Goal: Task Accomplishment & Management: Manage account settings

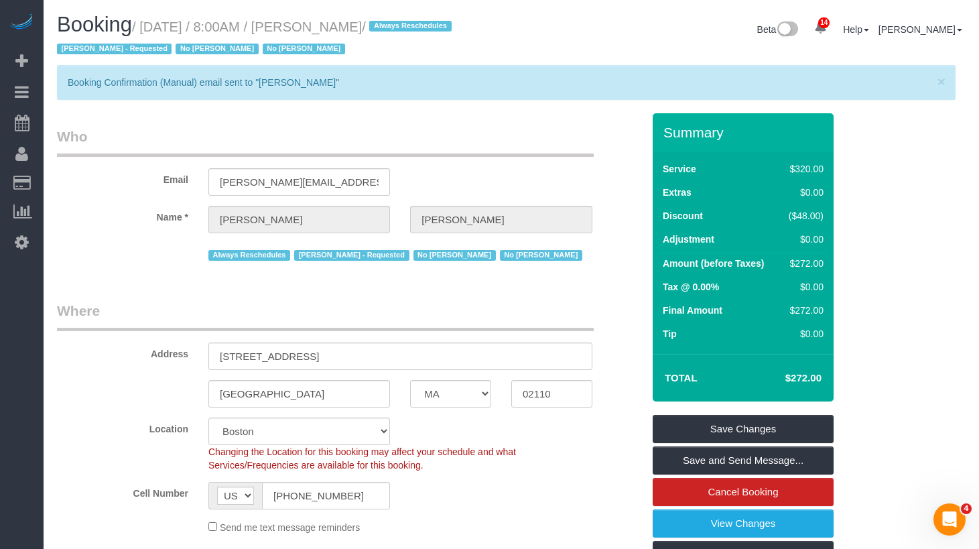
click at [457, 101] on div "× Booking Confirmation (Manual) email sent to "Nicole Pasquale"" at bounding box center [511, 89] width 909 height 48
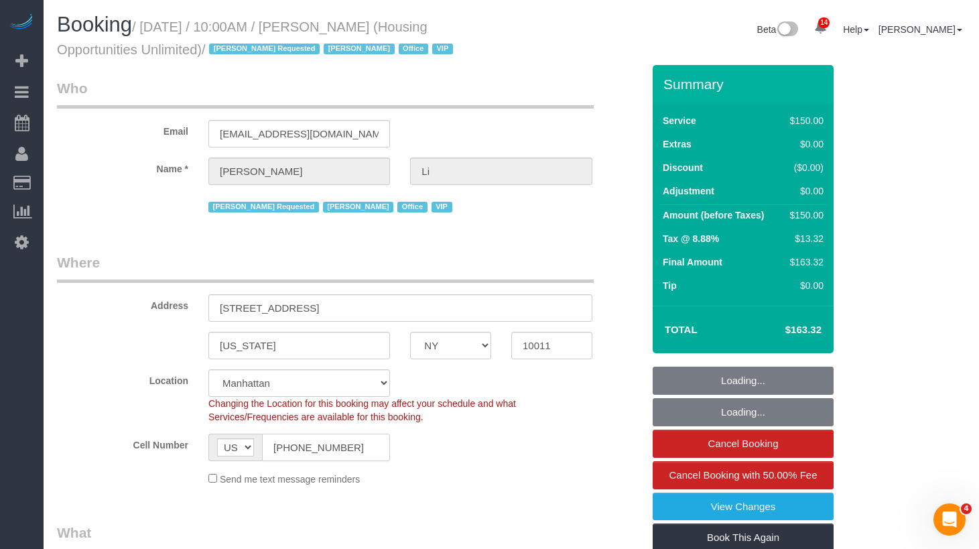
click at [324, 448] on input "(718) 775-3712" at bounding box center [326, 447] width 128 height 27
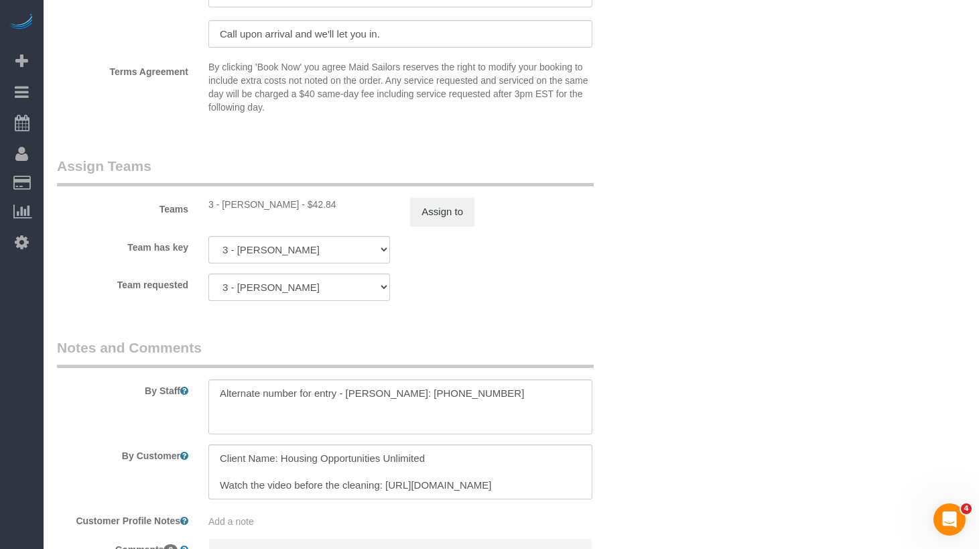
scroll to position [1428, 0]
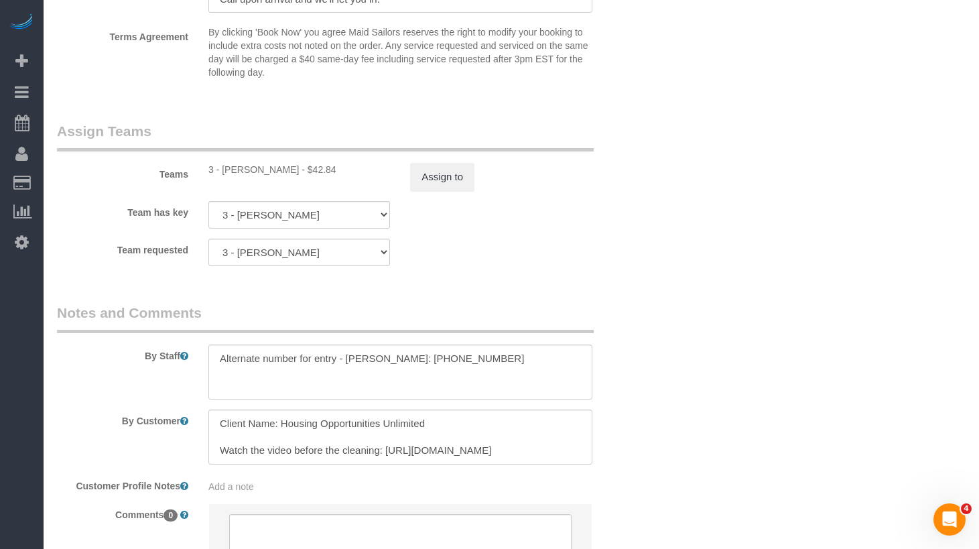
drag, startPoint x: 459, startPoint y: 370, endPoint x: 499, endPoint y: 365, distance: 41.2
click at [459, 370] on textarea at bounding box center [400, 372] width 384 height 55
drag, startPoint x: 501, startPoint y: 363, endPoint x: 418, endPoint y: 363, distance: 82.5
click at [418, 363] on textarea at bounding box center [400, 372] width 384 height 55
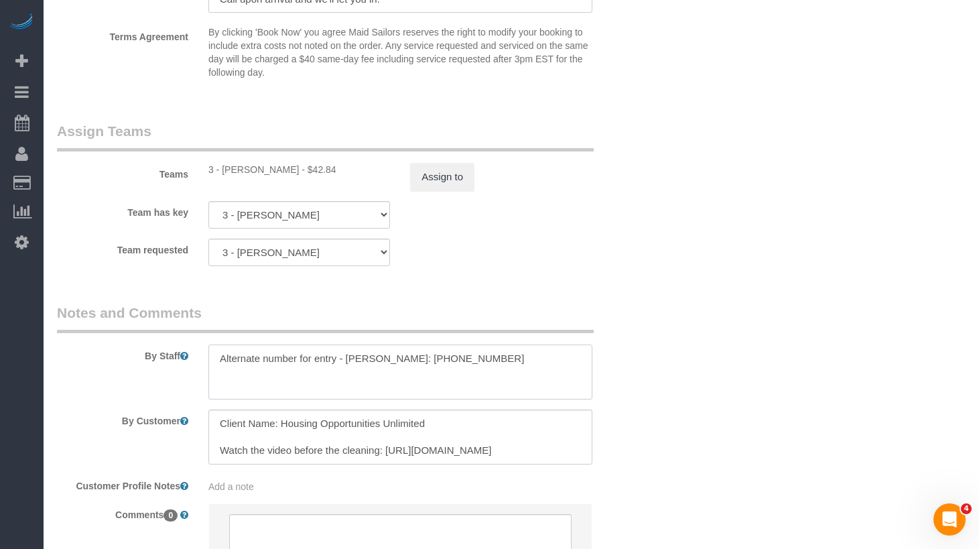
scroll to position [1425, 0]
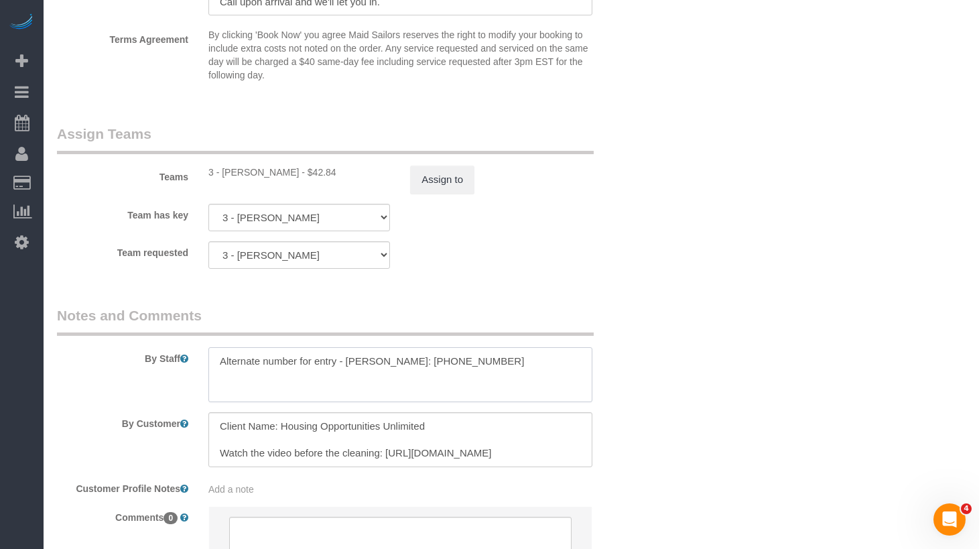
click at [497, 362] on textarea at bounding box center [400, 374] width 384 height 55
drag, startPoint x: 496, startPoint y: 363, endPoint x: 417, endPoint y: 361, distance: 79.1
click at [417, 361] on textarea at bounding box center [400, 374] width 384 height 55
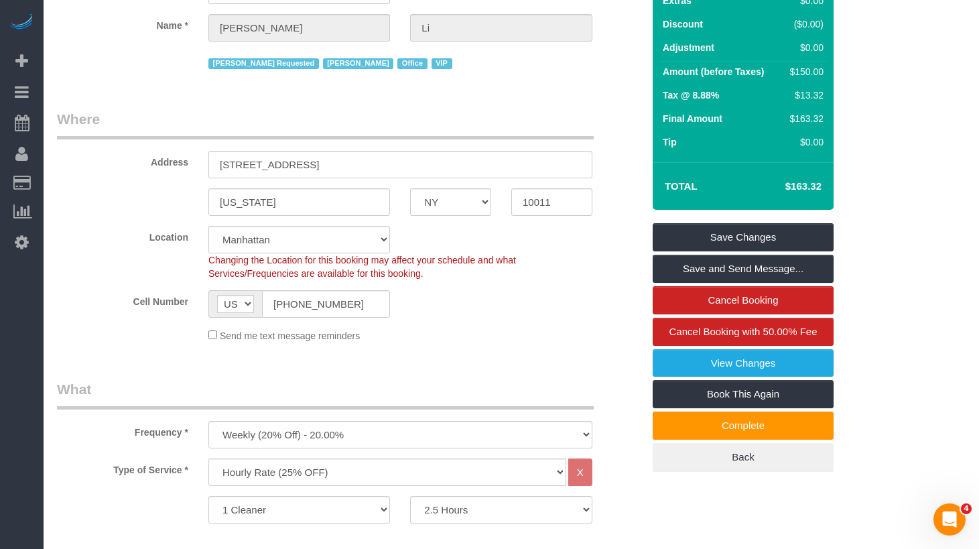
scroll to position [170, 0]
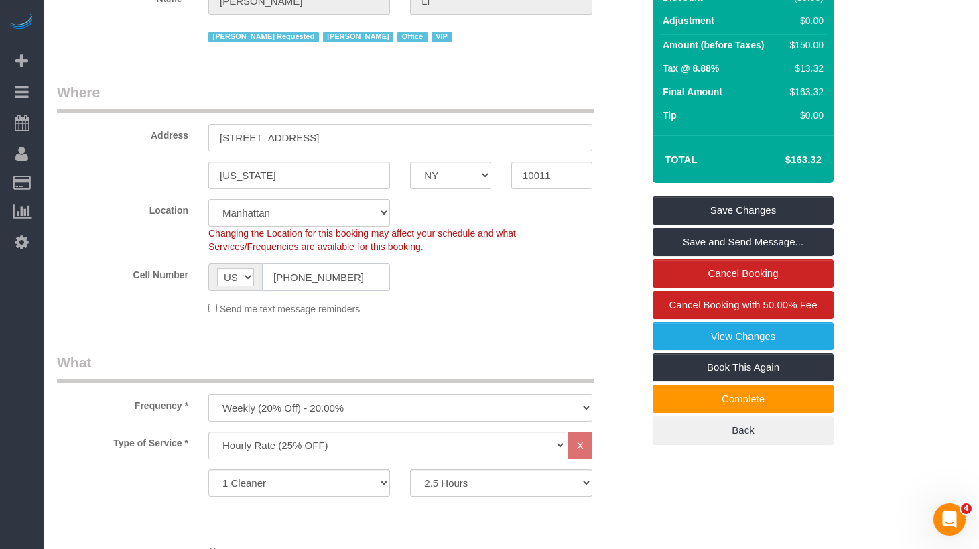
click at [306, 277] on input "(718) 775-3712" at bounding box center [326, 276] width 128 height 27
drag, startPoint x: 160, startPoint y: 21, endPoint x: 188, endPoint y: 40, distance: 33.8
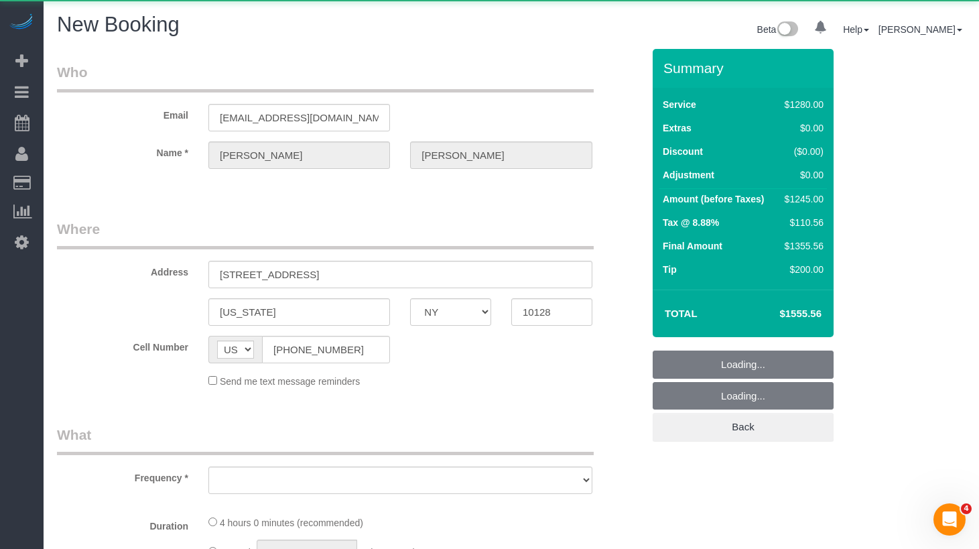
select select "number:15"
select select "number:5"
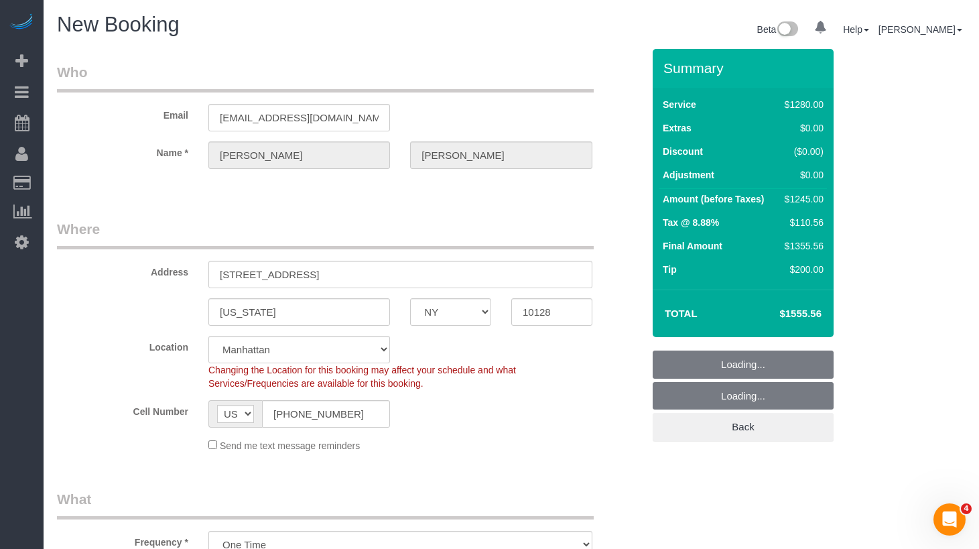
click at [473, 237] on legend "Where" at bounding box center [325, 234] width 537 height 30
select select "string:stripe-pm_1RMsuq4VGloSiKo7ZYfJaUHE"
select select "4"
select select "240"
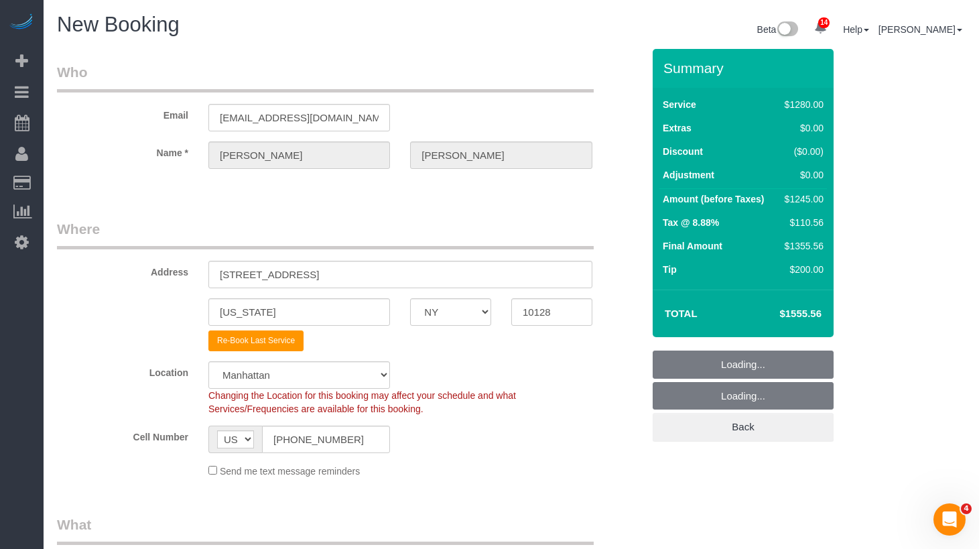
select select "object:1390"
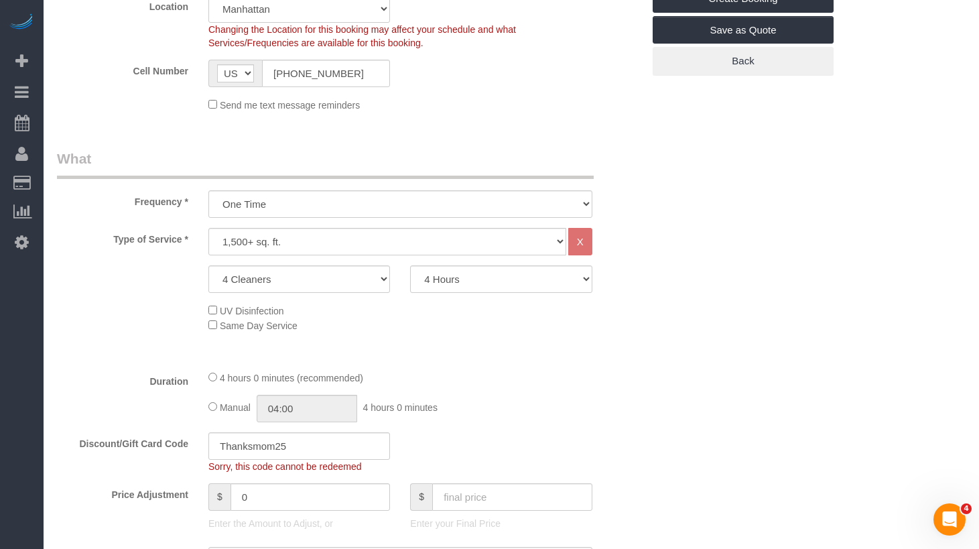
scroll to position [381, 0]
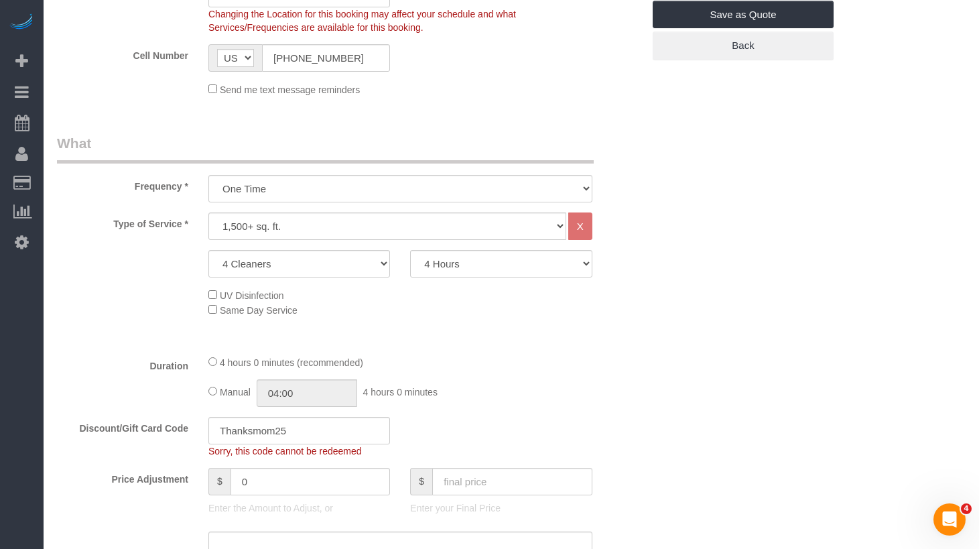
click at [258, 247] on div "Type of Service * Under 1,000 sq. ft. 1,001 - 1,500 sq. ft. 1,500+ sq. ft. Cust…" at bounding box center [350, 278] width 586 height 131
click at [262, 262] on select "2 Cleaners 3 Cleaners 4 Cleaners 5 Cleaners" at bounding box center [299, 263] width 182 height 27
select select "3"
click at [208, 250] on select "2 Cleaners 3 Cleaners 4 Cleaners 5 Cleaners" at bounding box center [299, 263] width 182 height 27
click at [483, 313] on div "UV Disinfection Same Day Service" at bounding box center [425, 302] width 455 height 29
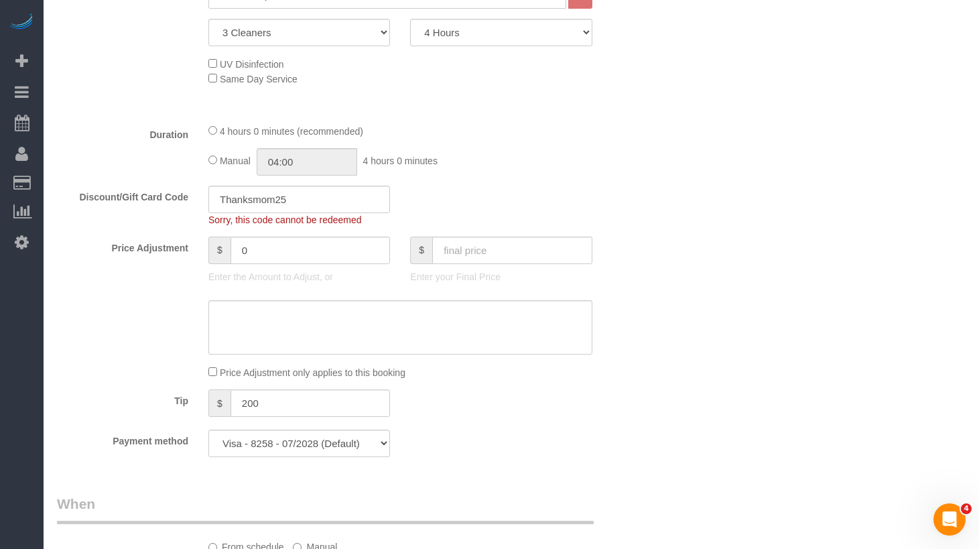
scroll to position [607, 0]
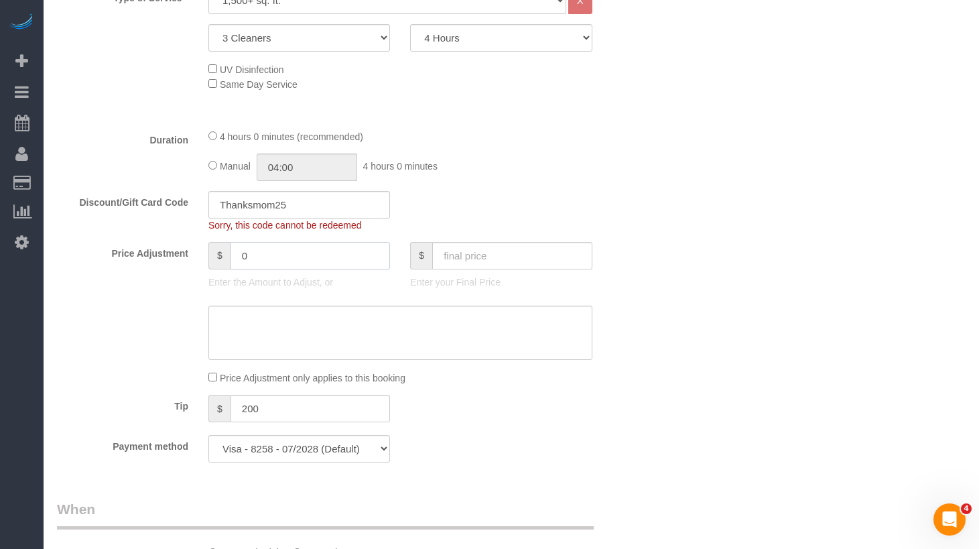
click at [292, 258] on input "0" at bounding box center [311, 255] width 160 height 27
drag, startPoint x: 305, startPoint y: 257, endPoint x: 67, endPoint y: 255, distance: 238.0
click at [67, 255] on div "Price Adjustment $ 0 Enter the Amount to Adjust, or $ Enter your Final Price" at bounding box center [350, 269] width 606 height 54
click at [286, 213] on input "Thanksmom25" at bounding box center [299, 204] width 182 height 27
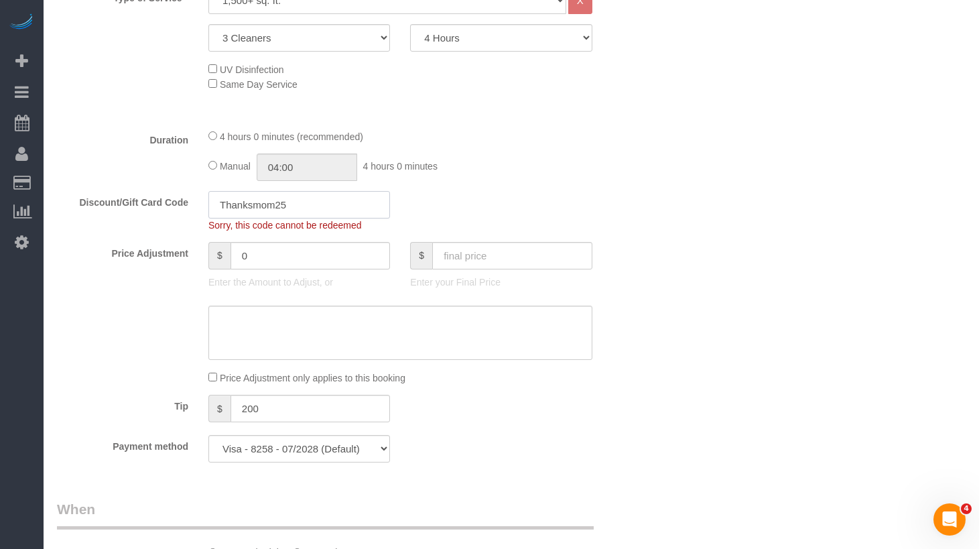
click at [286, 213] on input "Thanksmom25" at bounding box center [299, 204] width 182 height 27
paste input "BYESUMMER30 | R2"
click at [644, 272] on div "Price Adjustment $ 0 Enter the Amount to Adjust, or $ Enter your Final Price" at bounding box center [350, 269] width 606 height 54
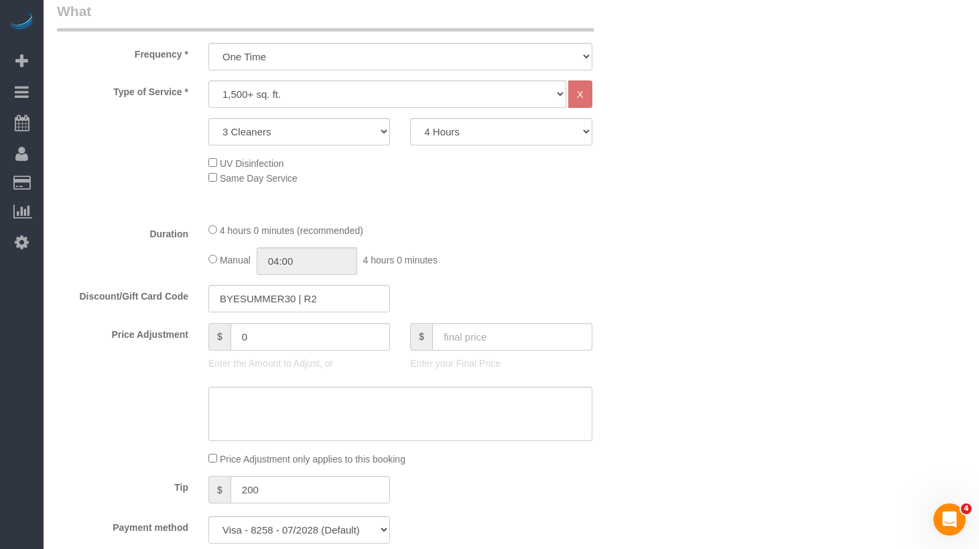
scroll to position [532, 0]
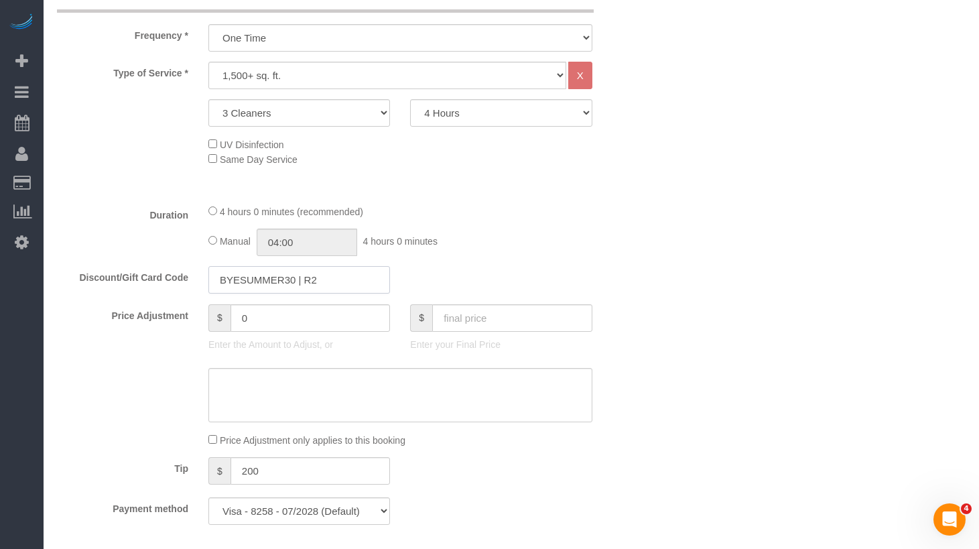
drag, startPoint x: 347, startPoint y: 280, endPoint x: 298, endPoint y: 284, distance: 49.8
click at [298, 284] on input "BYESUMMER30 | R2" at bounding box center [299, 279] width 182 height 27
type input "BYESUMMER30"
click at [562, 235] on div "Manual 04:00 4 hours 0 minutes" at bounding box center [400, 242] width 384 height 27
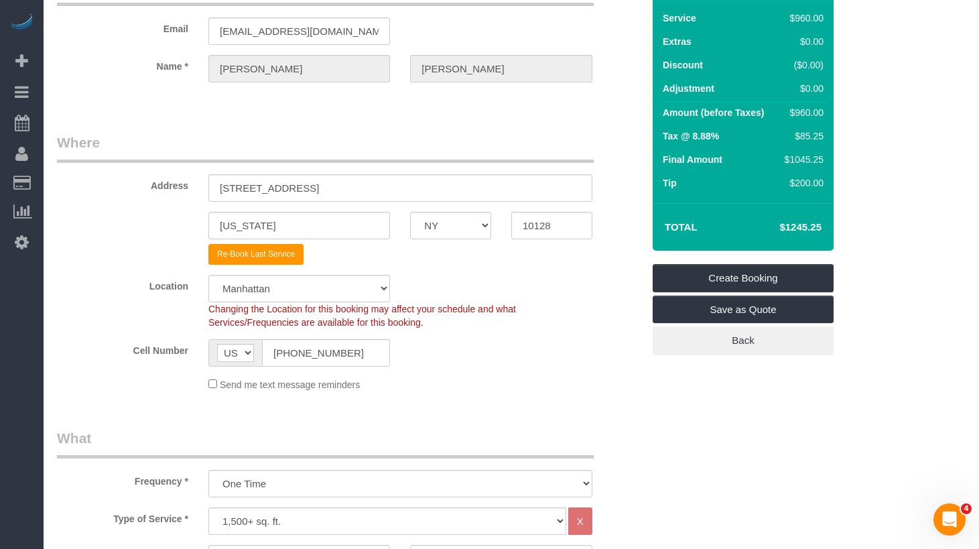
scroll to position [0, 0]
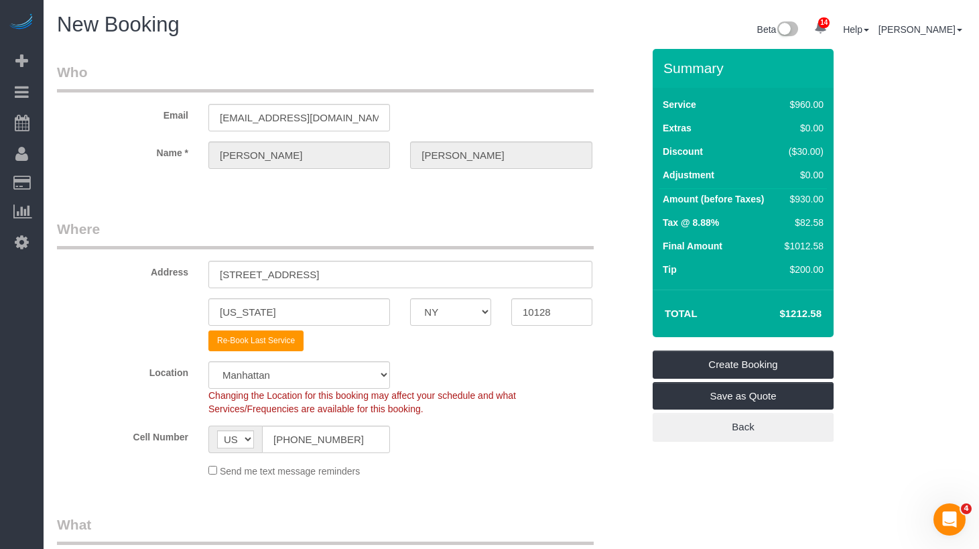
click at [471, 221] on legend "Where" at bounding box center [325, 234] width 537 height 30
click at [519, 222] on legend "Where" at bounding box center [325, 234] width 537 height 30
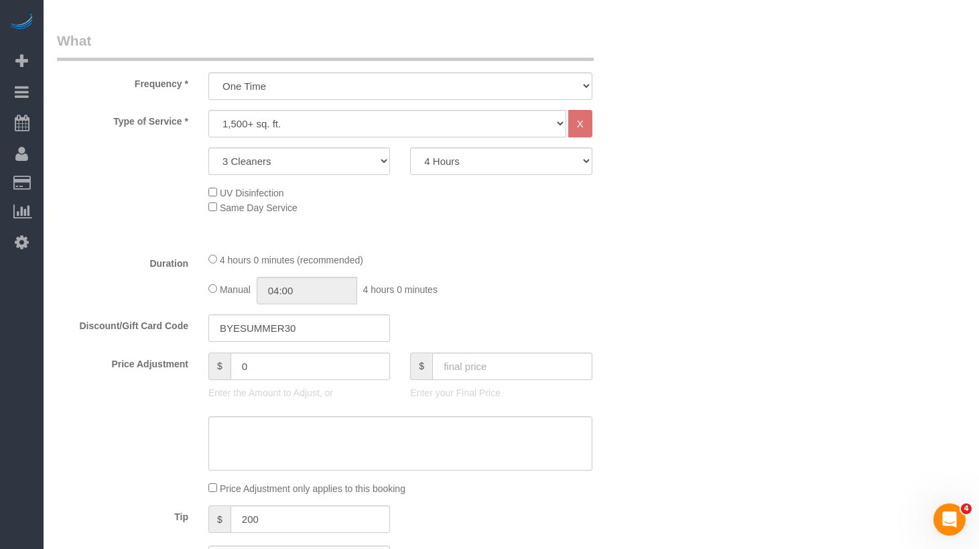
scroll to position [450, 0]
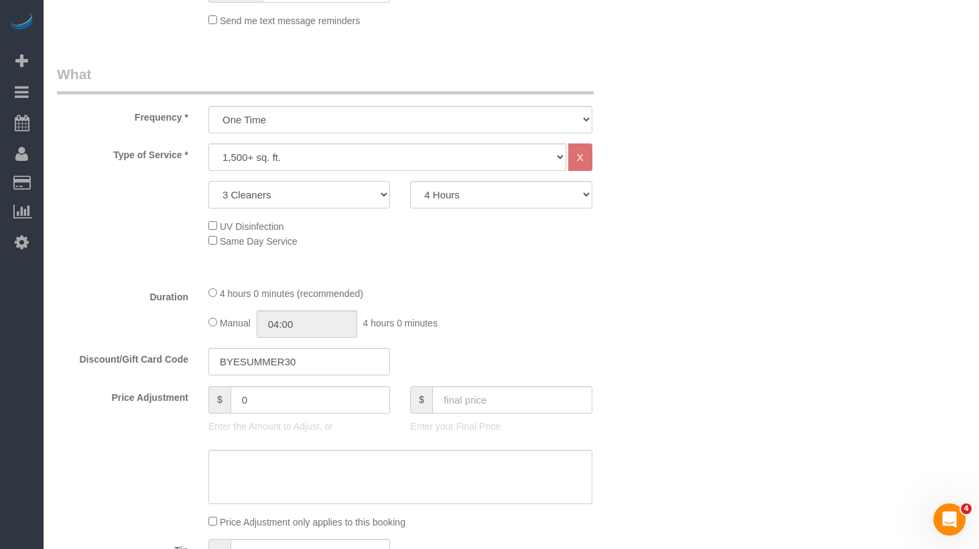
click at [298, 204] on select "2 Cleaners 3 Cleaners 4 Cleaners 5 Cleaners" at bounding box center [299, 194] width 182 height 27
select select "4"
click at [208, 181] on select "2 Cleaners 3 Cleaners 4 Cleaners 5 Cleaners" at bounding box center [299, 194] width 182 height 27
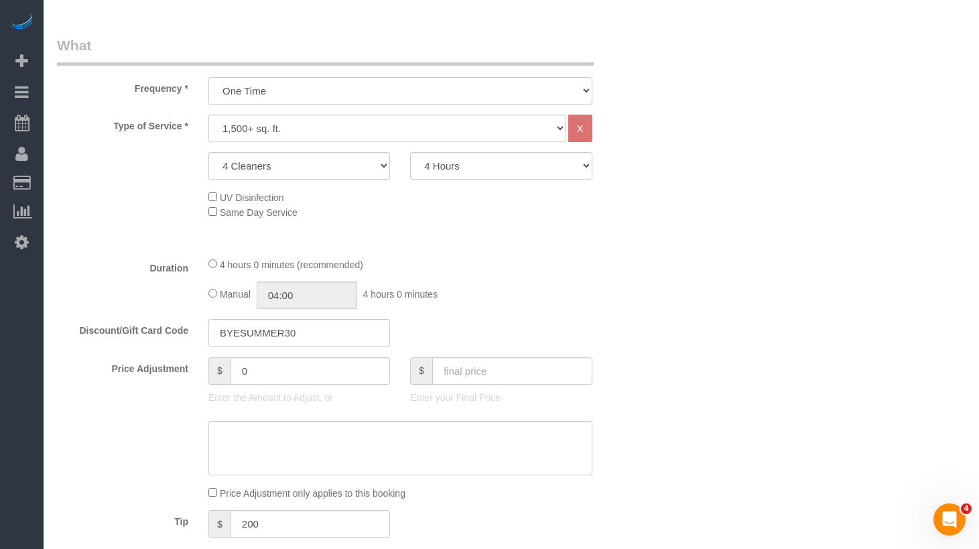
click at [475, 304] on div "Manual 04:00 4 hours 0 minutes" at bounding box center [400, 295] width 384 height 27
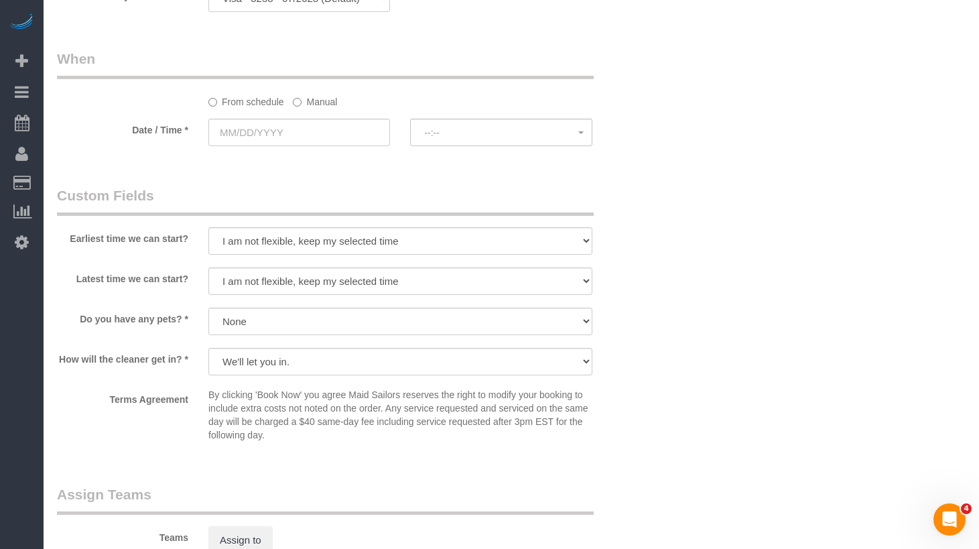
scroll to position [1051, 0]
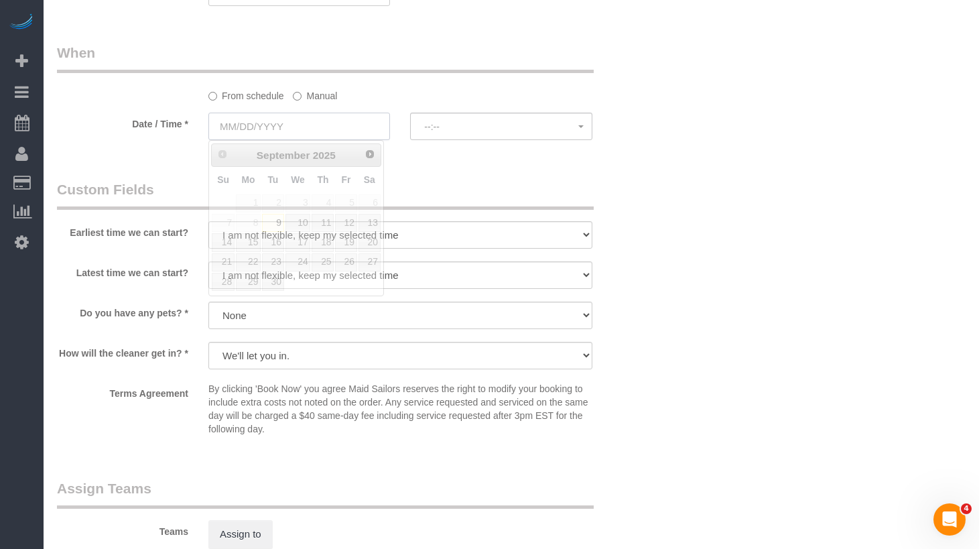
click at [286, 125] on input "text" at bounding box center [299, 126] width 182 height 27
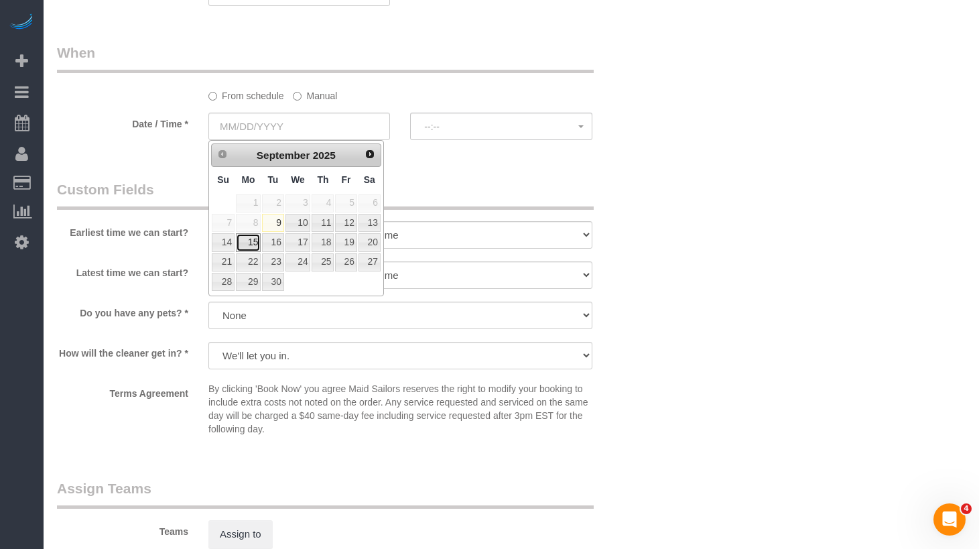
click at [249, 242] on link "15" at bounding box center [248, 242] width 25 height 18
type input "09/15/2025"
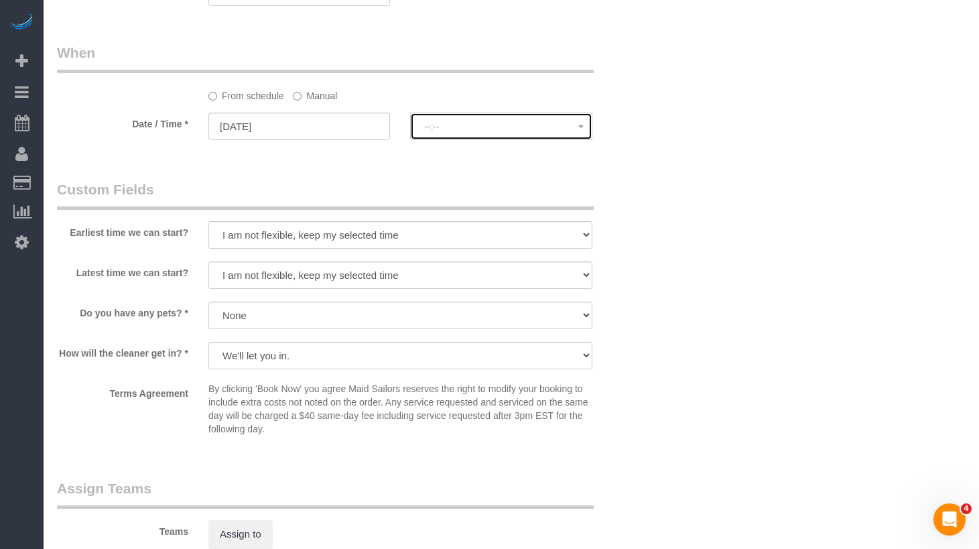
click at [445, 117] on button "--:--" at bounding box center [501, 126] width 182 height 27
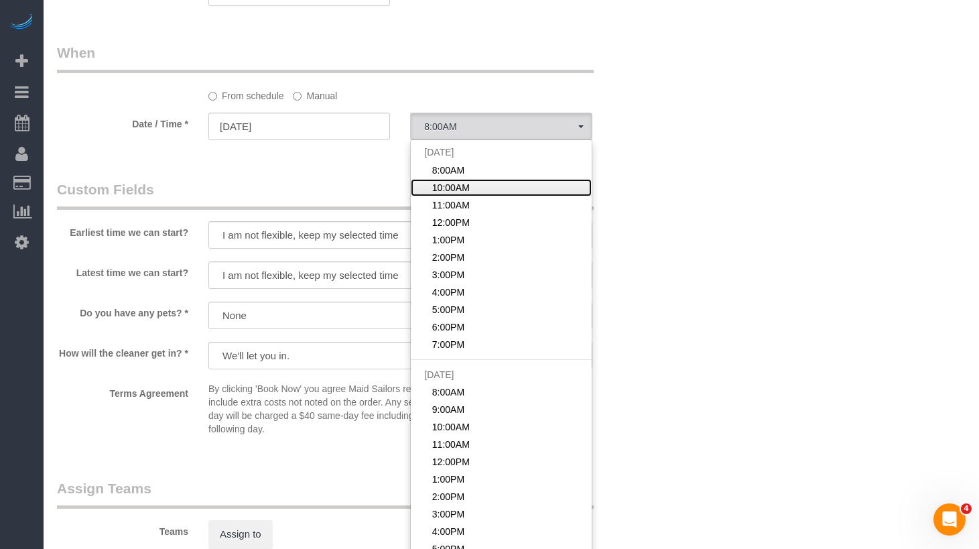
click at [444, 190] on span "10:00AM" at bounding box center [451, 187] width 38 height 13
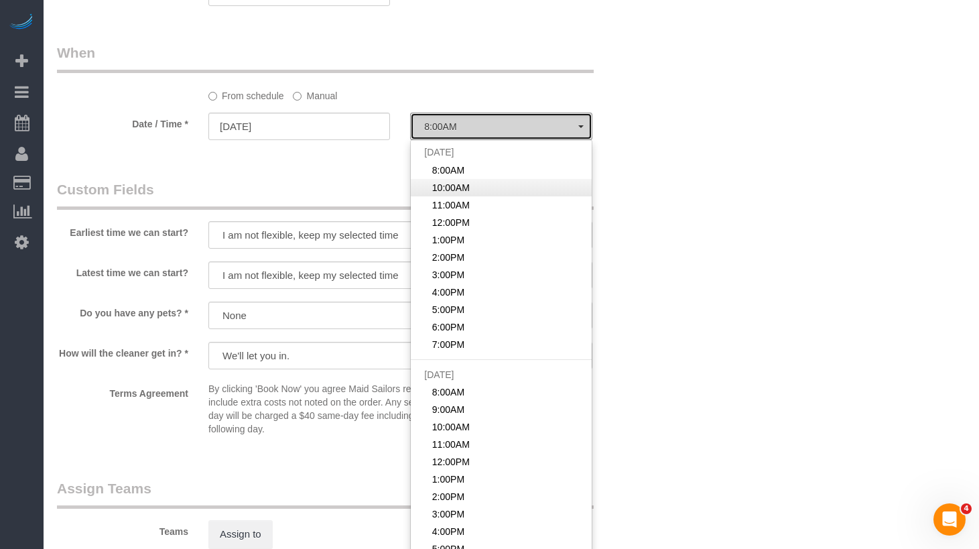
select select "spot2"
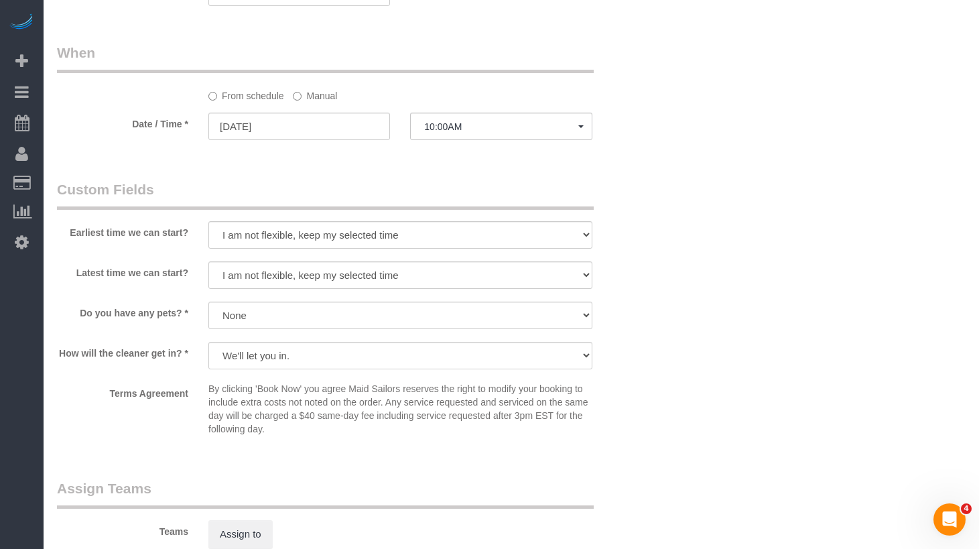
click at [345, 213] on div "Earliest time we can start? I am not flexible, keep my selected time 8:00 AM 9:…" at bounding box center [350, 216] width 606 height 72
click at [333, 207] on legend "Custom Fields" at bounding box center [325, 195] width 537 height 30
click at [277, 224] on select "I am not flexible, keep my selected time 8:00 AM 9:00 AM 10:00 AM 11:00 AM 12:0…" at bounding box center [400, 234] width 384 height 27
select select "number:58"
click at [208, 221] on select "I am not flexible, keep my selected time 8:00 AM 9:00 AM 10:00 AM 11:00 AM 12:0…" at bounding box center [400, 234] width 384 height 27
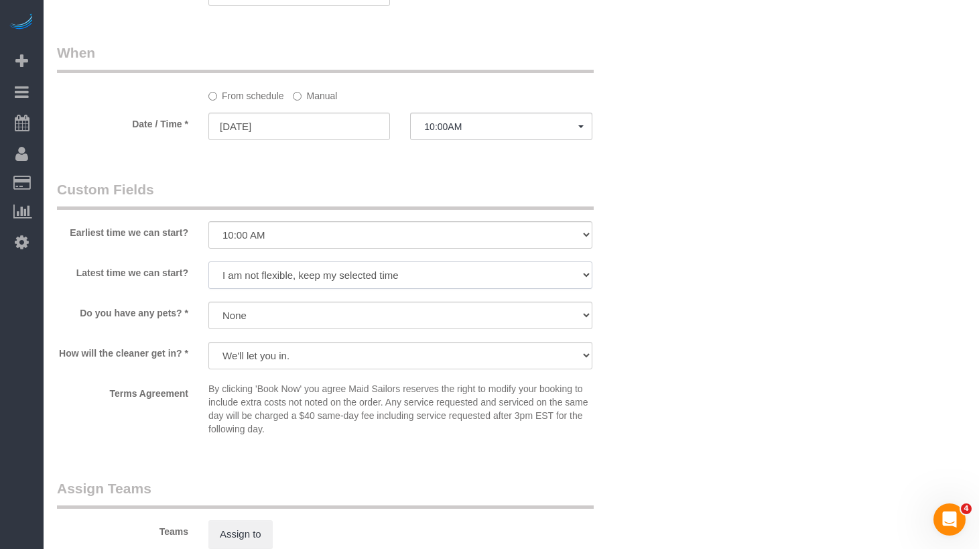
click at [260, 280] on select "I am not flexible, keep my selected time 8:00 AM 9:00 AM 10:00 AM 11:00 AM 12:0…" at bounding box center [400, 274] width 384 height 27
select select "number:70"
click at [208, 261] on select "I am not flexible, keep my selected time 8:00 AM 9:00 AM 10:00 AM 11:00 AM 12:0…" at bounding box center [400, 274] width 384 height 27
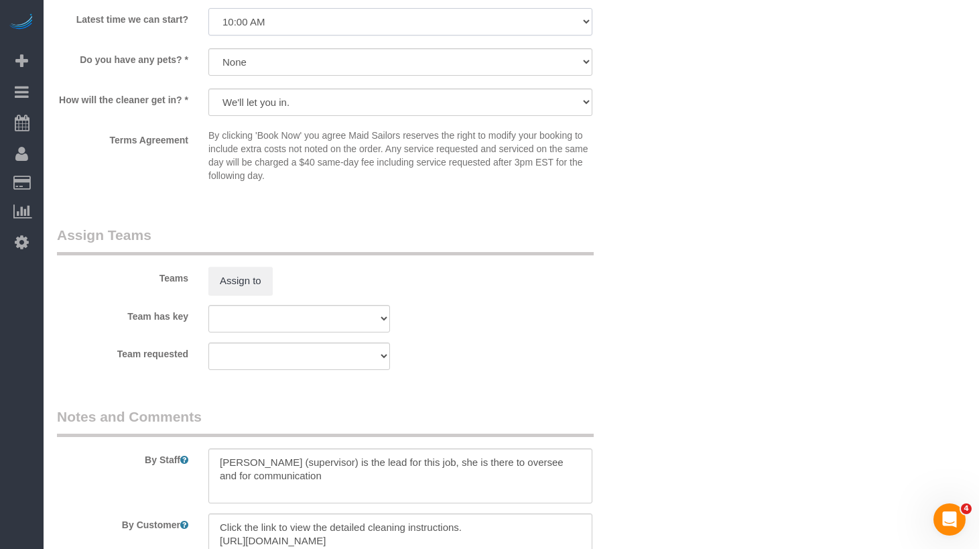
scroll to position [1355, 0]
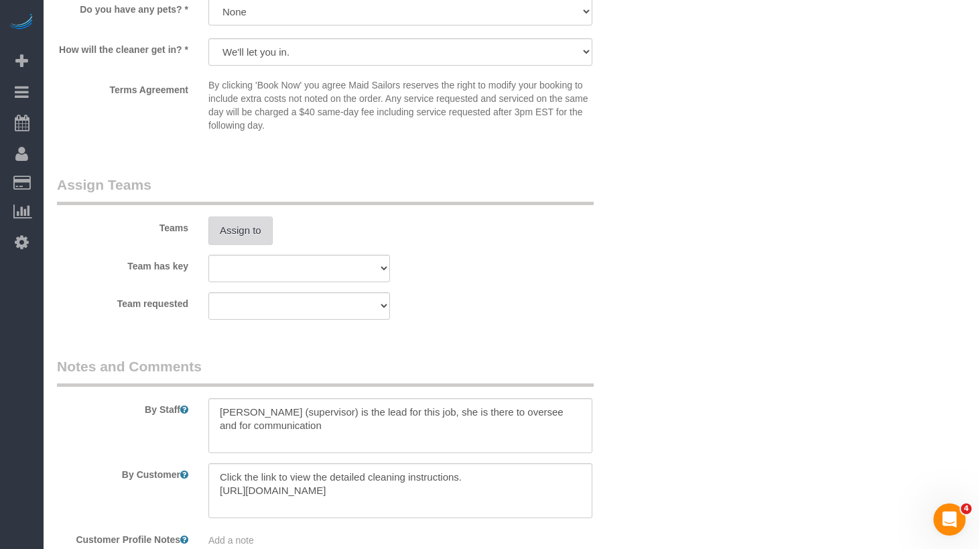
click at [237, 237] on button "Assign to" at bounding box center [240, 231] width 64 height 28
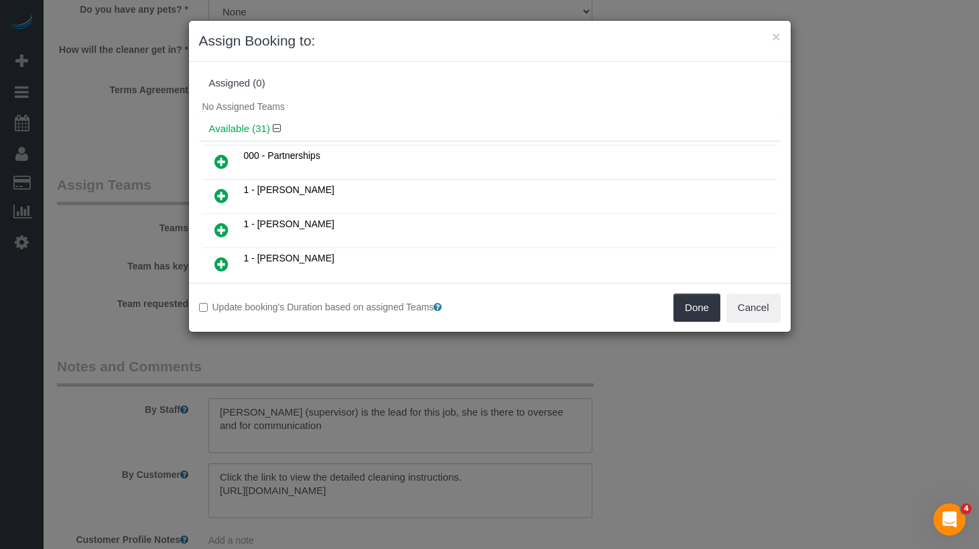
scroll to position [430, 0]
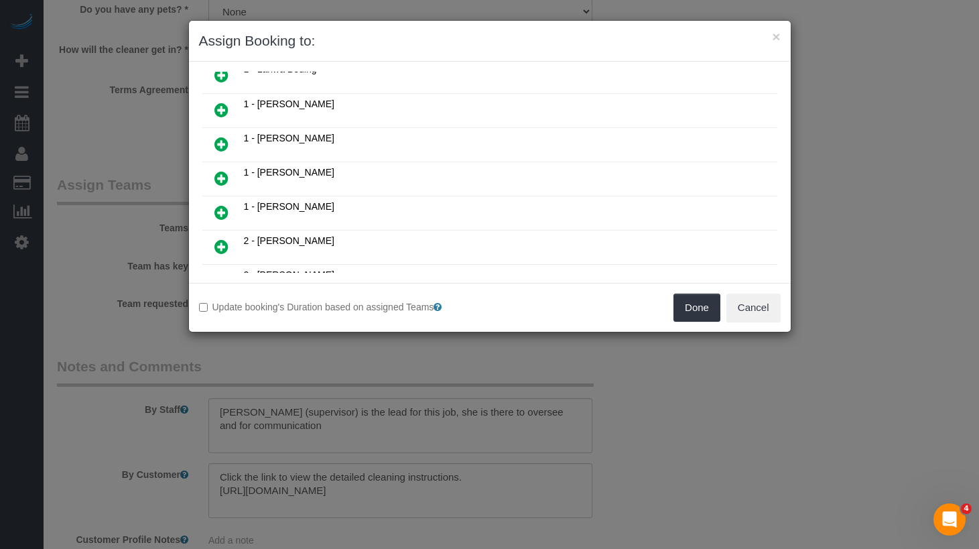
click at [218, 177] on icon at bounding box center [222, 178] width 14 height 16
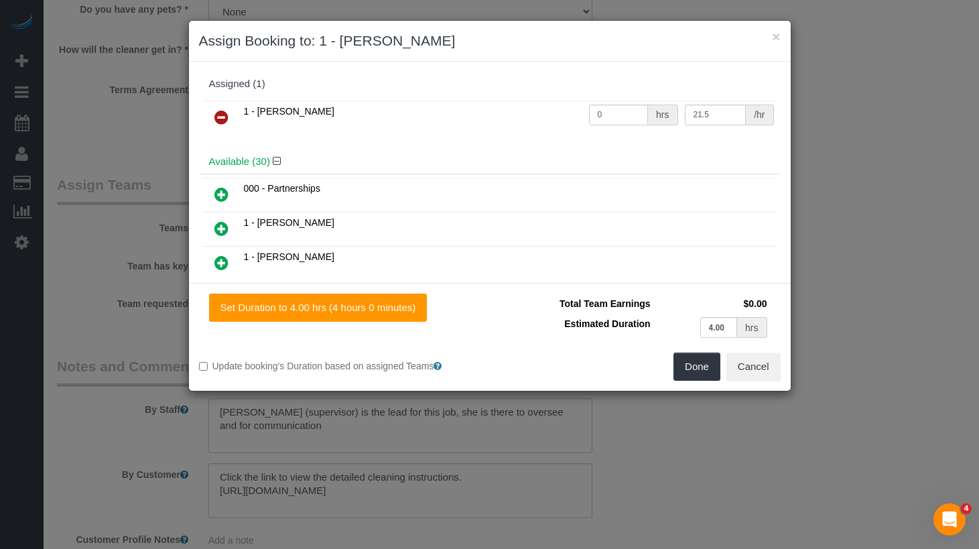
scroll to position [2640, 0]
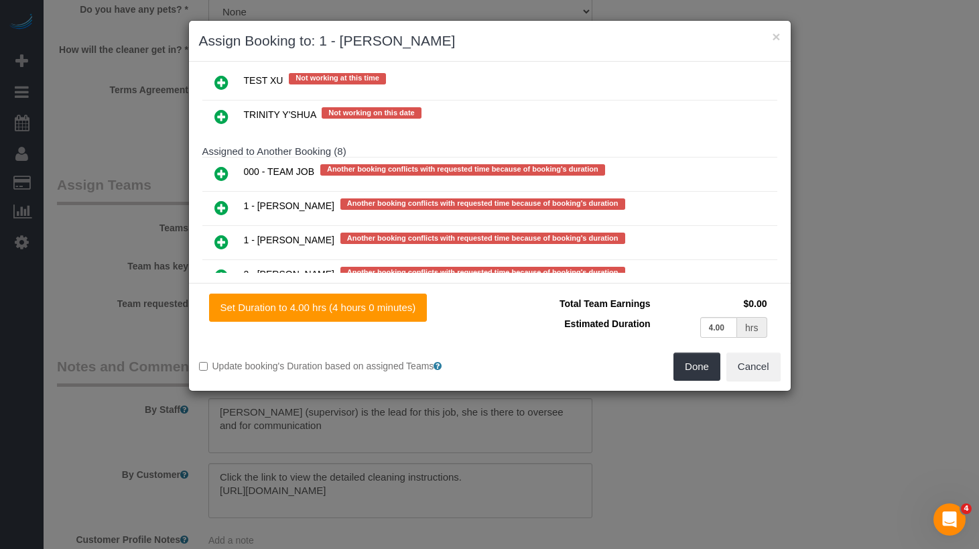
click at [226, 176] on icon at bounding box center [222, 174] width 14 height 16
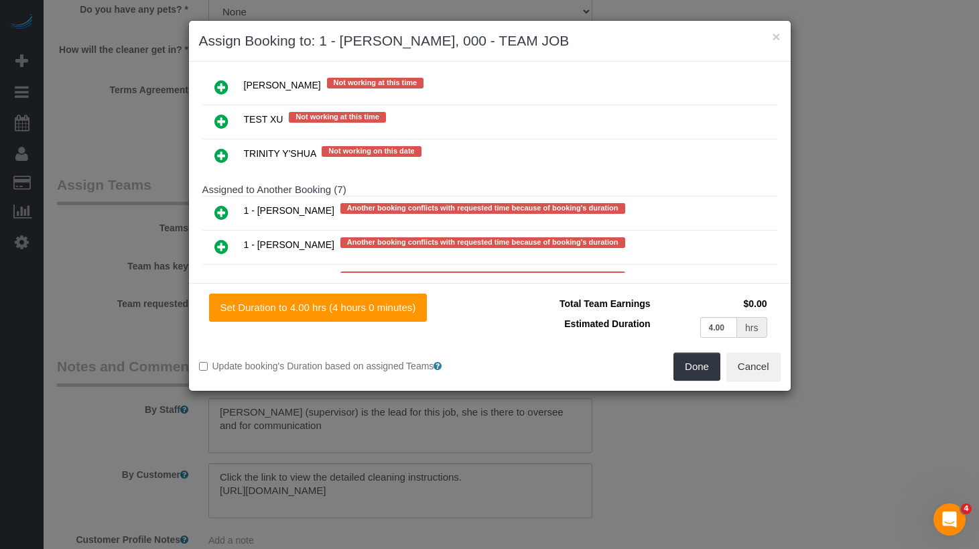
scroll to position [2678, 0]
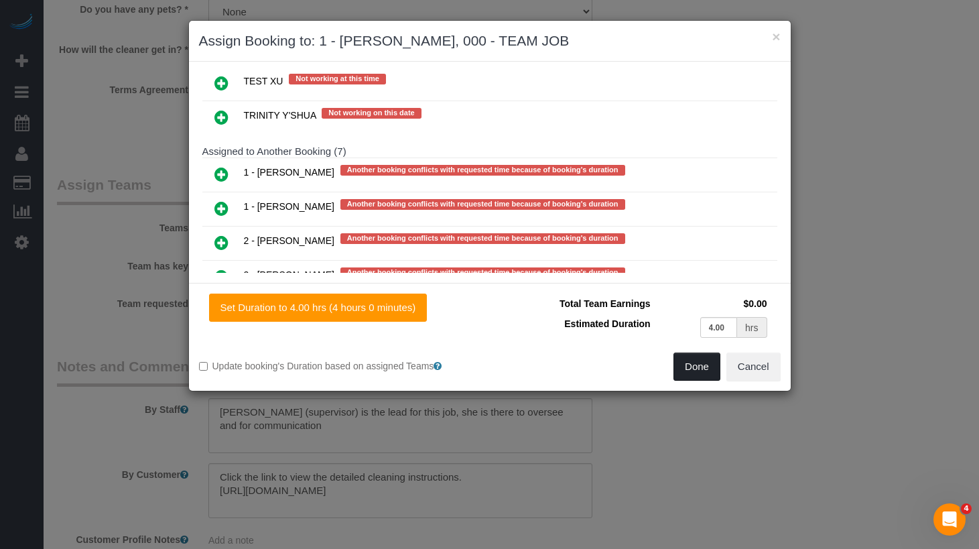
click at [700, 373] on button "Done" at bounding box center [697, 367] width 47 height 28
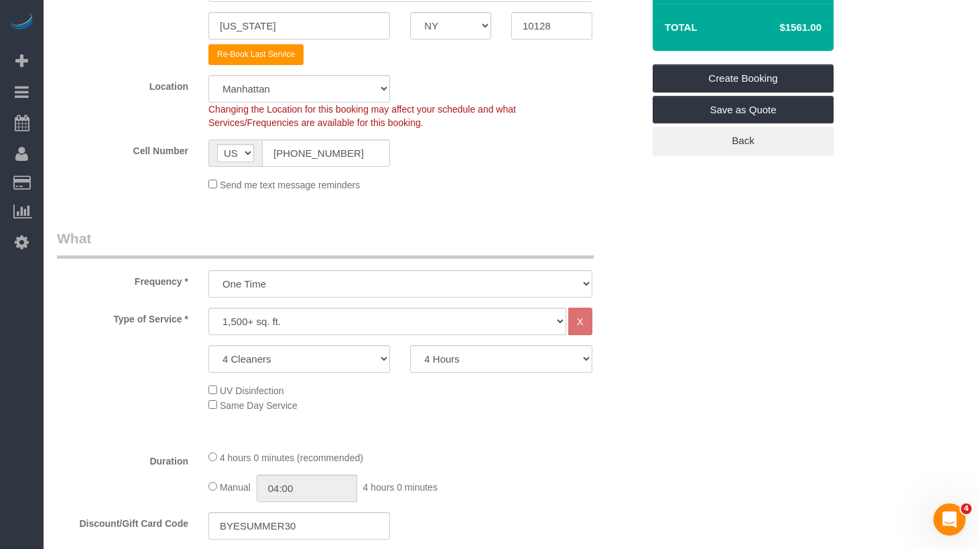
scroll to position [272, 0]
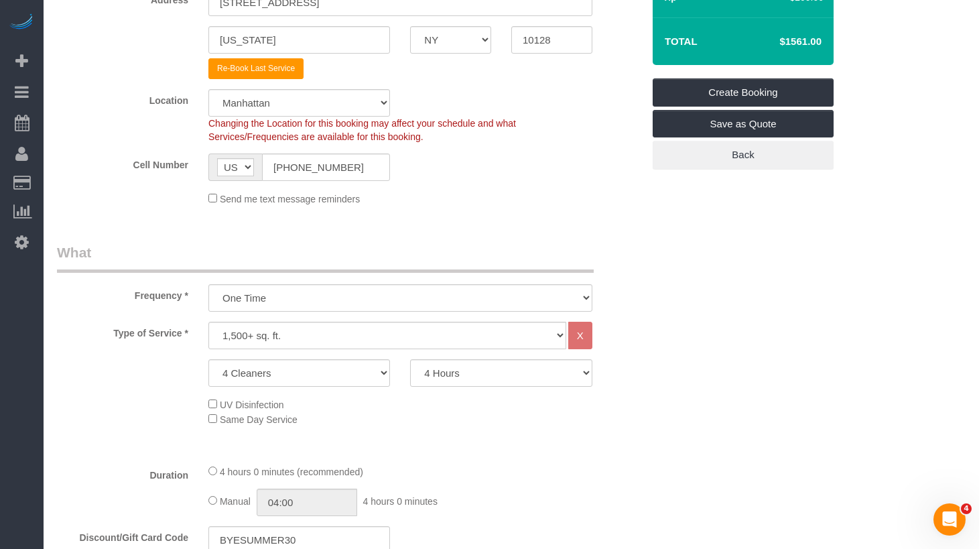
click at [453, 209] on fieldset "Where Address 27 East 93rd Street New York AK AL AR AZ CA CO CT DC DE FL GA HI …" at bounding box center [350, 81] width 586 height 269
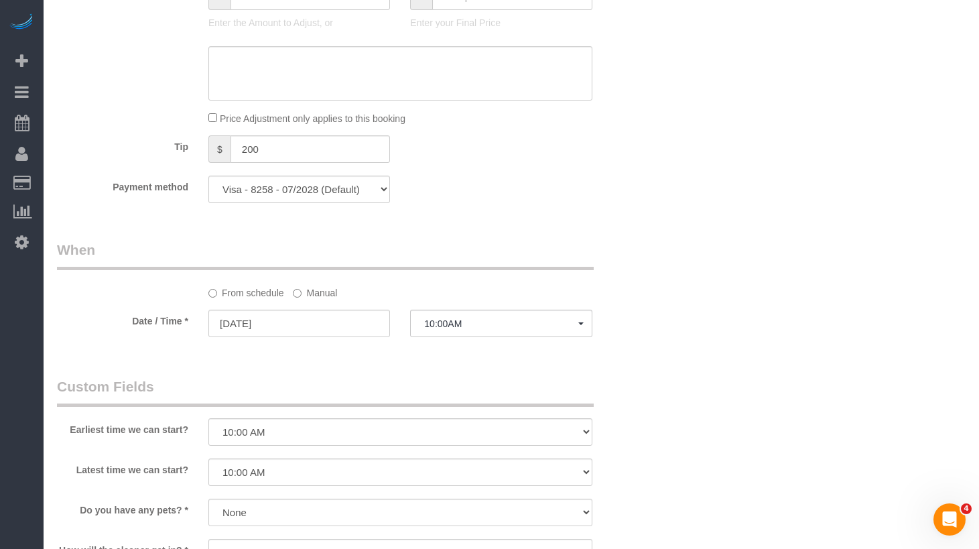
scroll to position [920, 0]
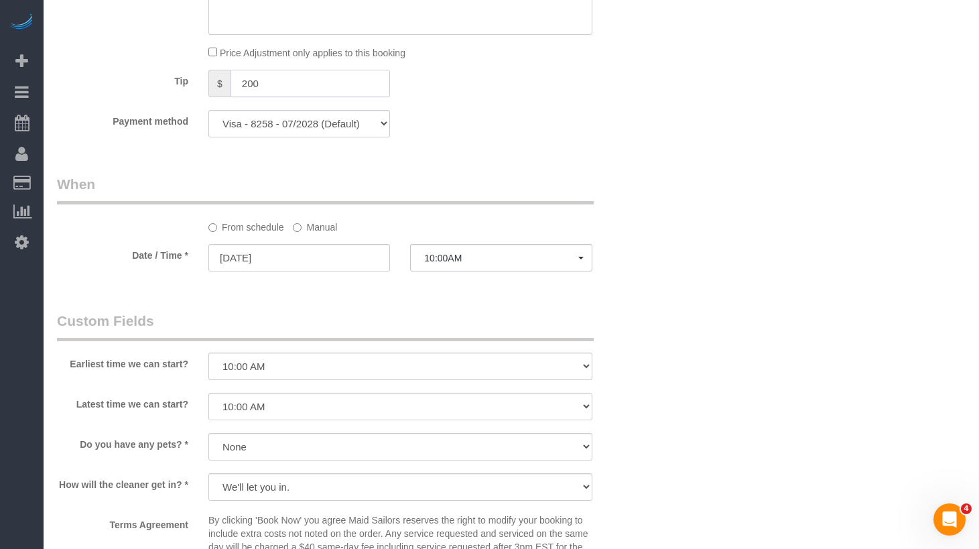
click at [253, 81] on input "200" at bounding box center [311, 83] width 160 height 27
click at [682, 181] on div "Who Email carolaschrager@gmail.com Name * Carol Schrager Where Address 27 East …" at bounding box center [511, 74] width 909 height 1890
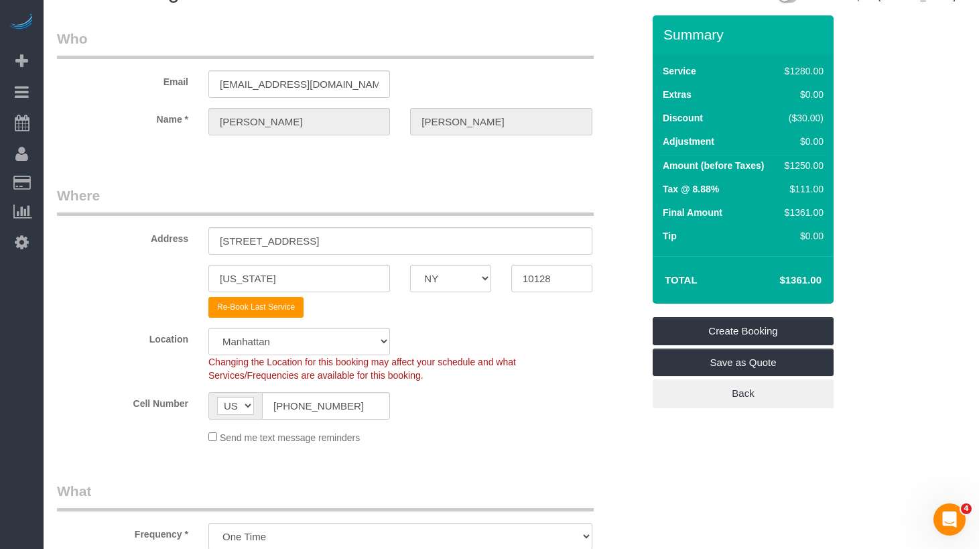
scroll to position [0, 0]
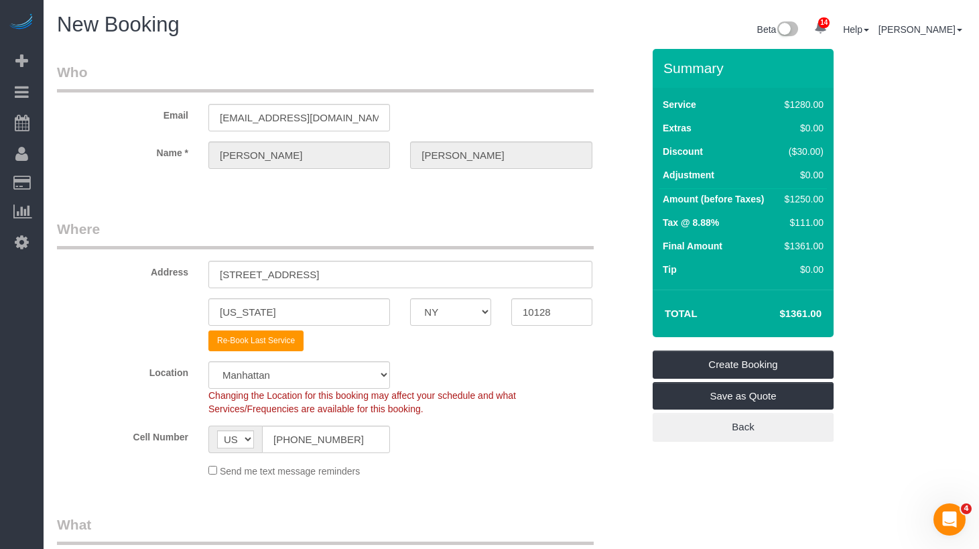
click at [570, 230] on legend "Where" at bounding box center [325, 234] width 537 height 30
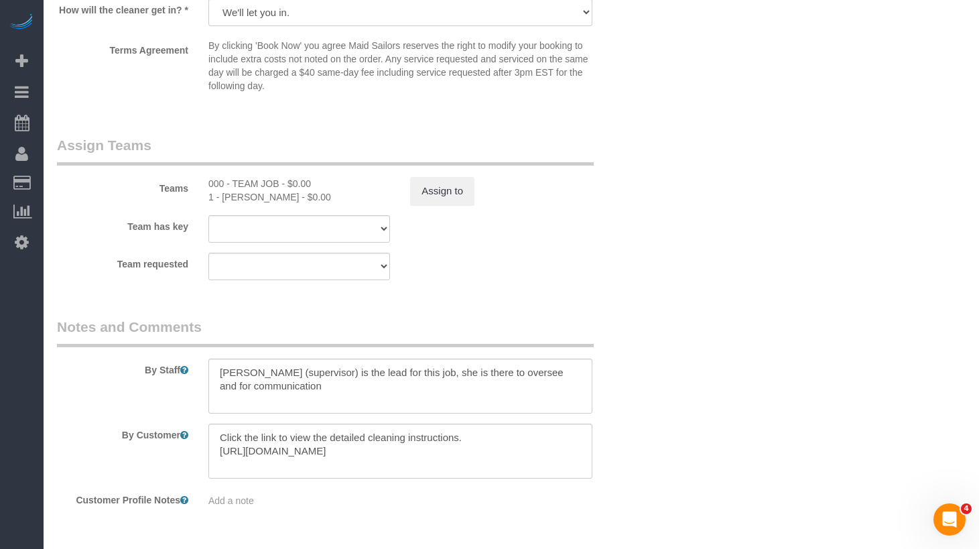
scroll to position [1437, 0]
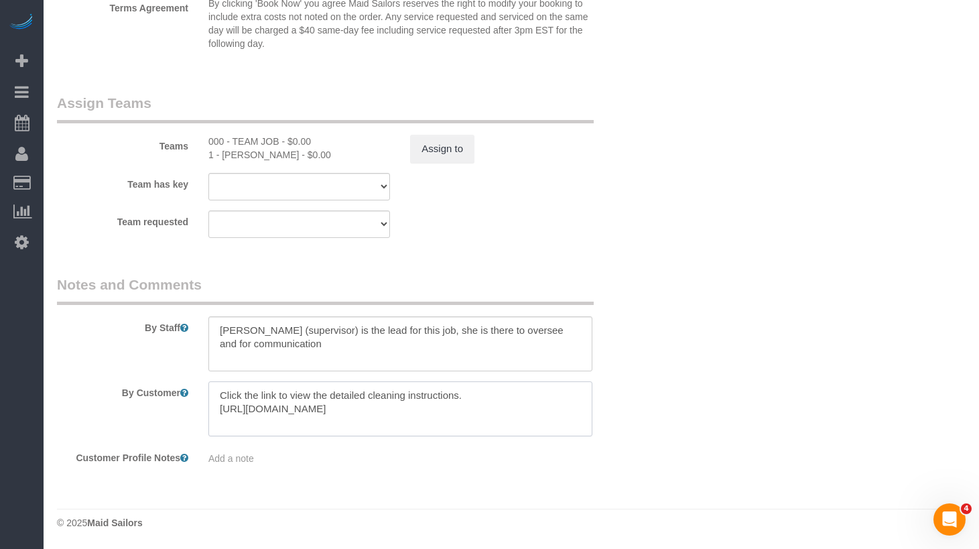
click at [466, 399] on textarea at bounding box center [400, 408] width 384 height 55
click at [362, 409] on textarea at bounding box center [400, 408] width 384 height 55
click at [503, 296] on legend "Notes and Comments" at bounding box center [325, 290] width 537 height 30
click at [517, 288] on legend "Notes and Comments" at bounding box center [325, 290] width 537 height 30
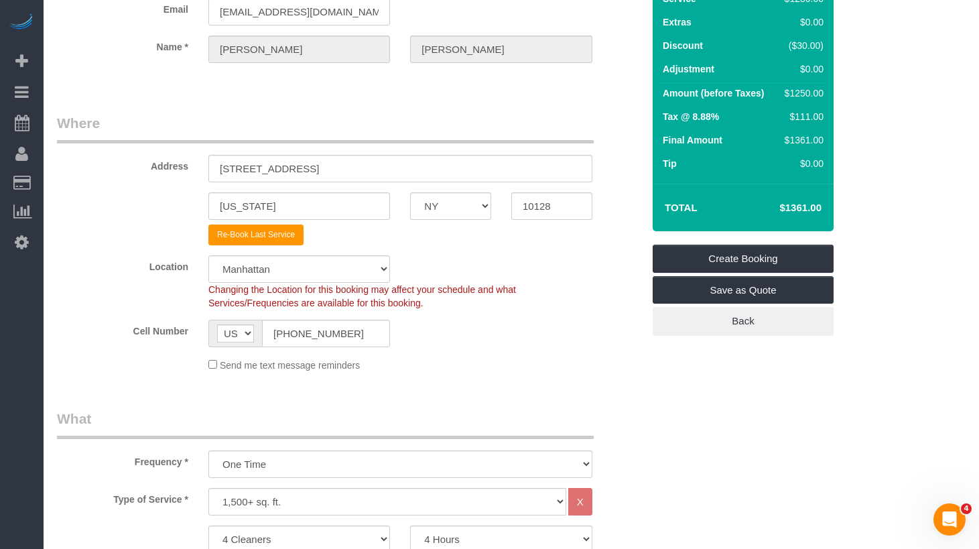
scroll to position [0, 0]
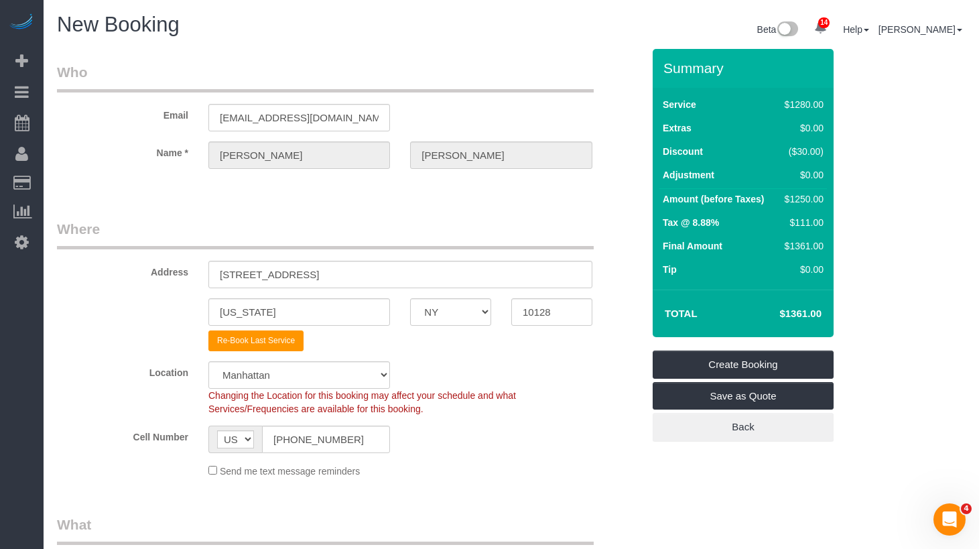
click at [437, 226] on legend "Where" at bounding box center [325, 234] width 537 height 30
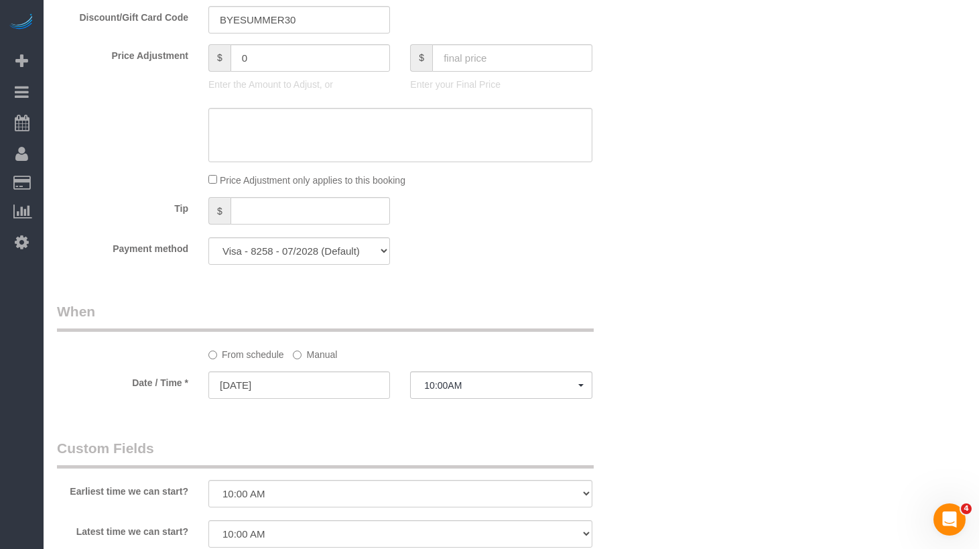
scroll to position [845, 0]
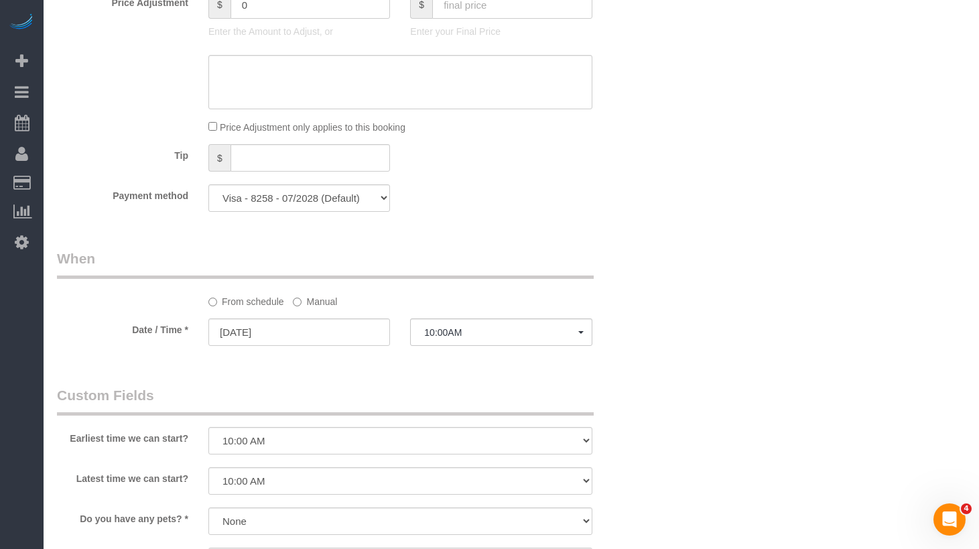
click at [481, 243] on div "Who Email carolaschrager@gmail.com Name * Carol Schrager Where Address 27 East …" at bounding box center [350, 149] width 606 height 1890
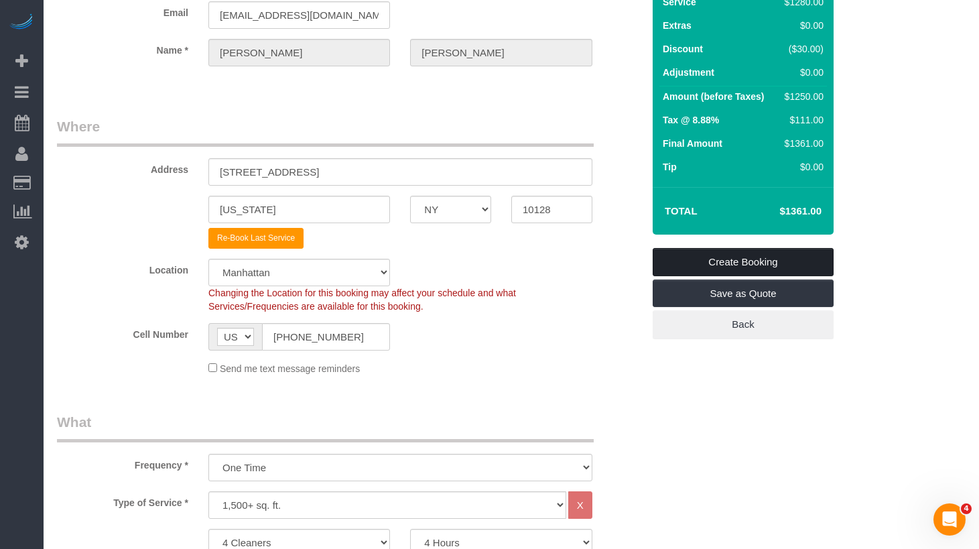
scroll to position [99, 0]
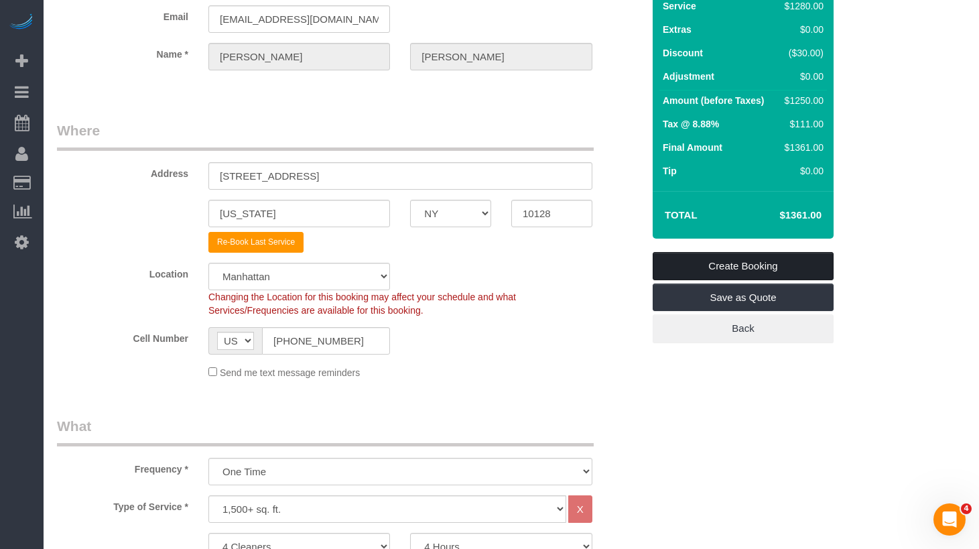
click at [766, 267] on link "Create Booking" at bounding box center [743, 266] width 181 height 28
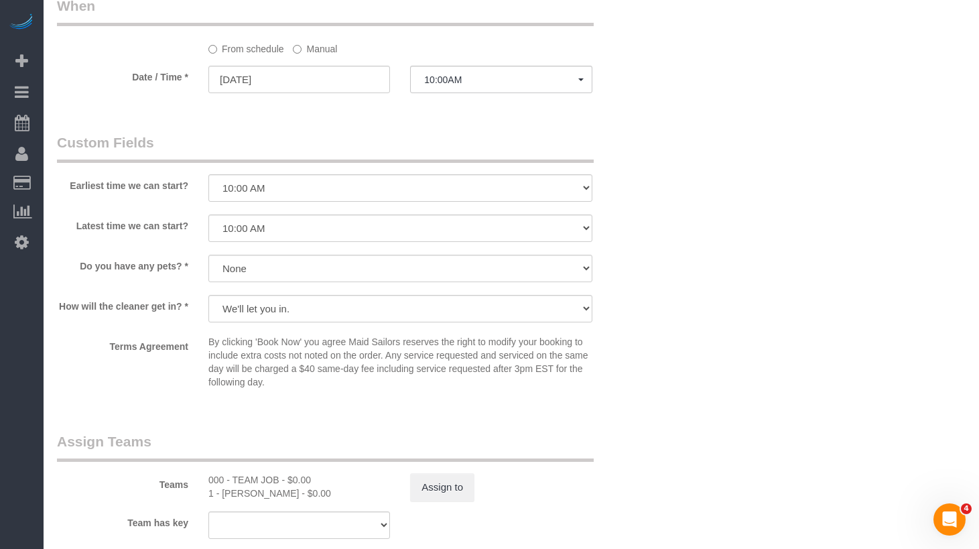
scroll to position [1240, 0]
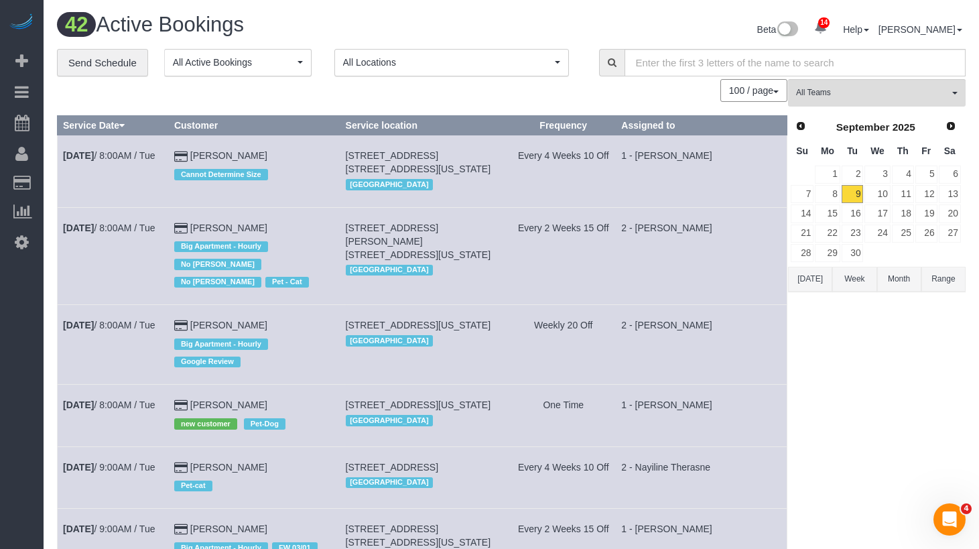
click at [664, 39] on div "Beta 14 Your Notifications You have 0 alerts × You have 6 to charge for 09/08/2…" at bounding box center [743, 31] width 465 height 36
click at [827, 206] on link "15" at bounding box center [827, 213] width 25 height 18
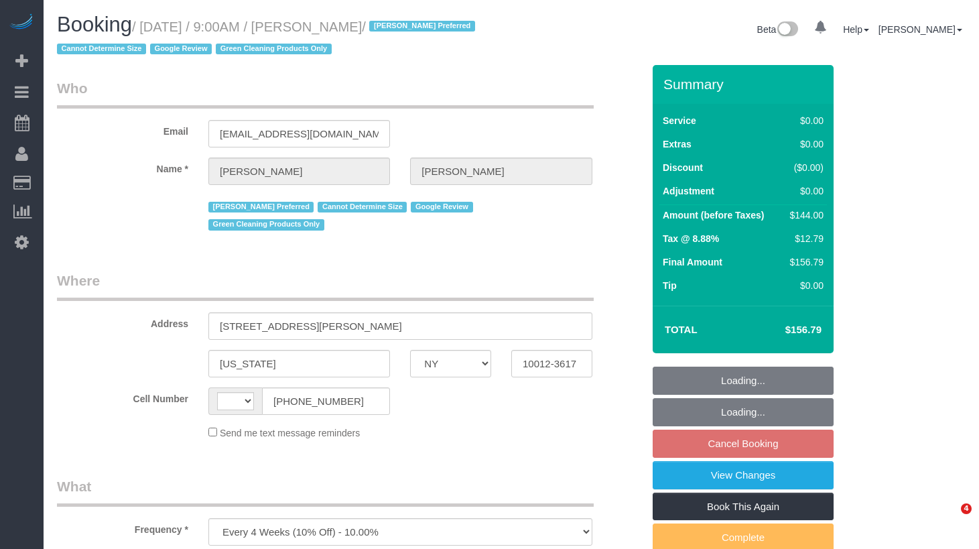
select select "NY"
select select "number:57"
select select "number:70"
select select "number:15"
select select "number:5"
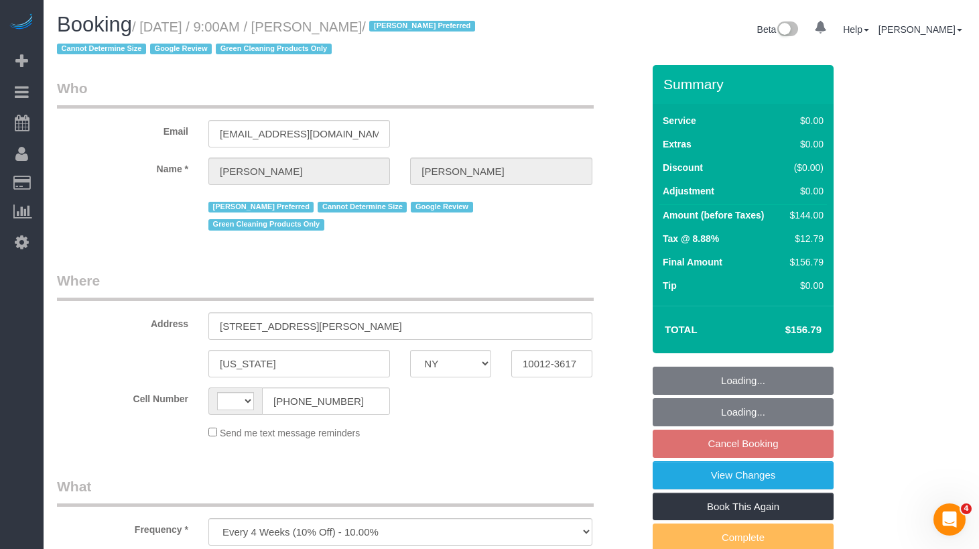
select select "string:[GEOGRAPHIC_DATA]"
select select "string:stripe-pm_1RZyGd4VGloSiKo7MSw5QcVr"
select select "1"
select select "spot2"
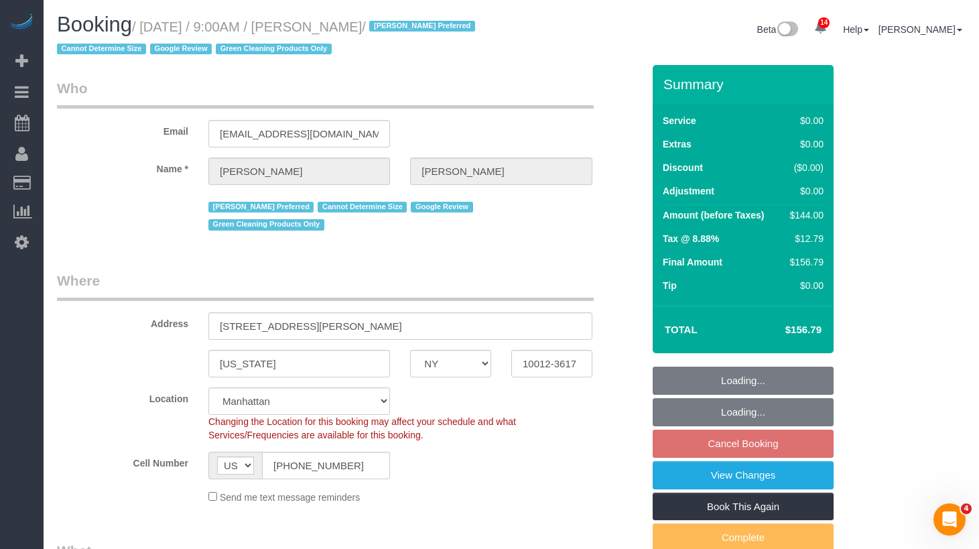
select select "object:1443"
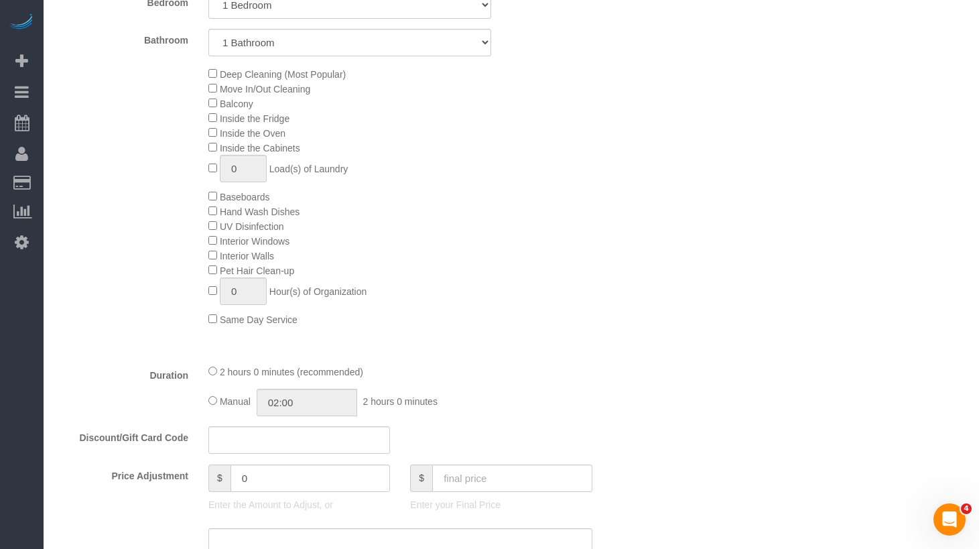
select select "1"
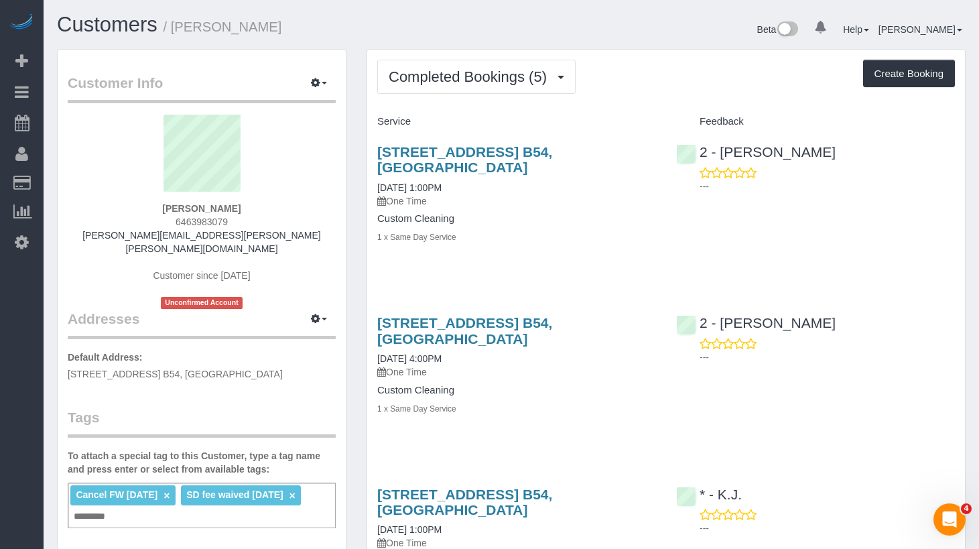
click at [633, 77] on div "Completed Bookings (5) Completed Bookings (5) Upcoming Bookings (0) Cancelled B…" at bounding box center [666, 77] width 578 height 34
click at [505, 85] on button "Completed Bookings (5)" at bounding box center [476, 77] width 198 height 34
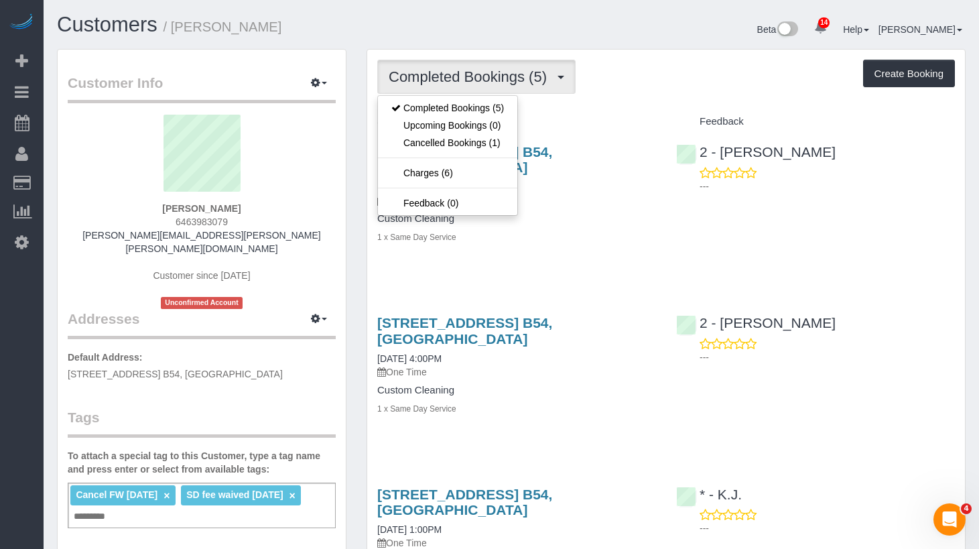
click at [672, 78] on div "Completed Bookings (5) Completed Bookings (5) Upcoming Bookings (0) Cancelled B…" at bounding box center [666, 77] width 578 height 34
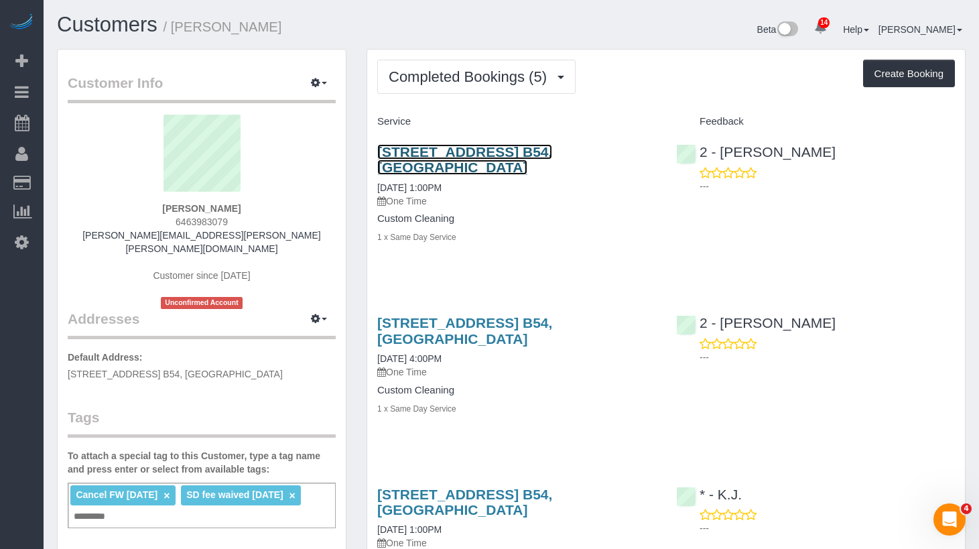
click at [552, 144] on link "20 Columbia Place, Apt. B54, Brooklyn, NY 11201" at bounding box center [464, 159] width 175 height 31
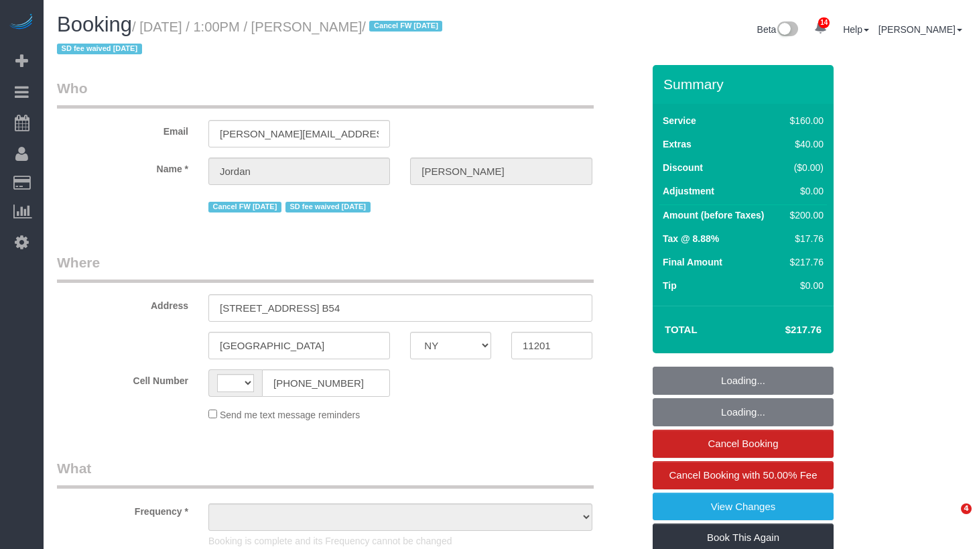
select select "NY"
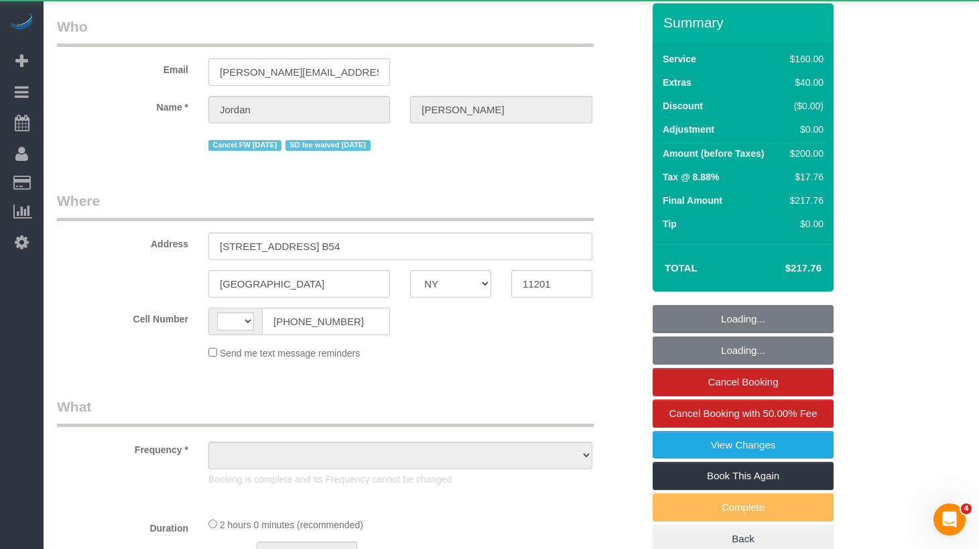
select select "string:[GEOGRAPHIC_DATA]"
select select "object:759"
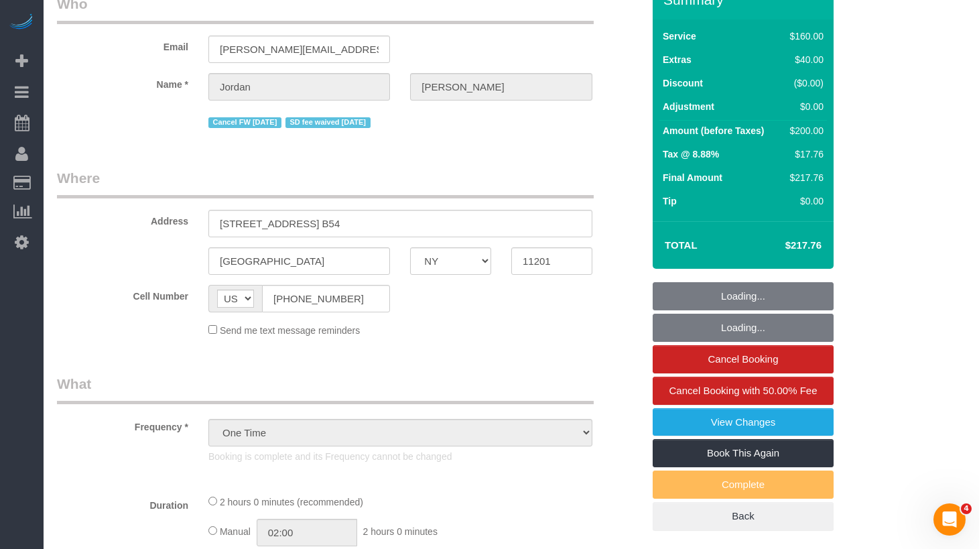
select select "string:stripe-pm_1PXPMM4VGloSiKo7cHJGEYQD"
select select "spot1"
select select "number:62"
select select "number:76"
select select "number:15"
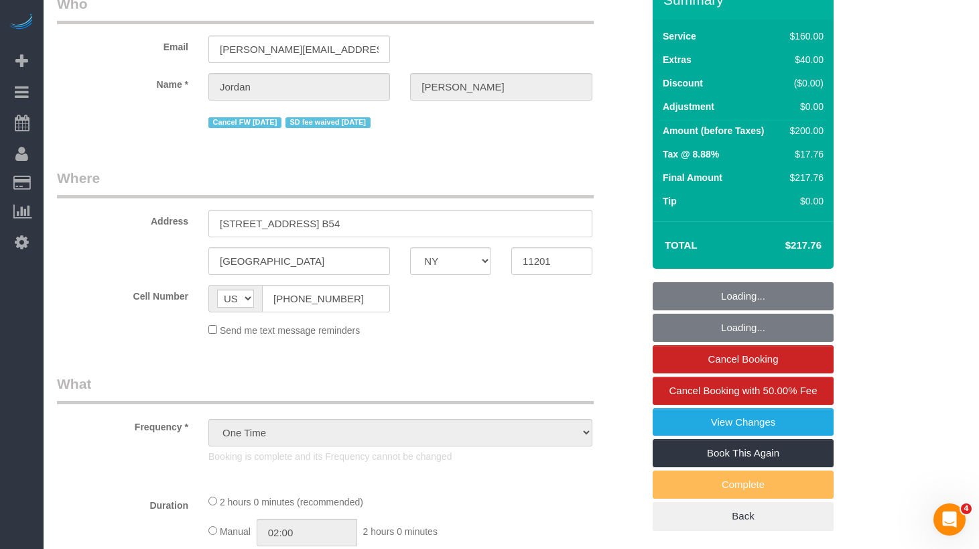
select select "number:7"
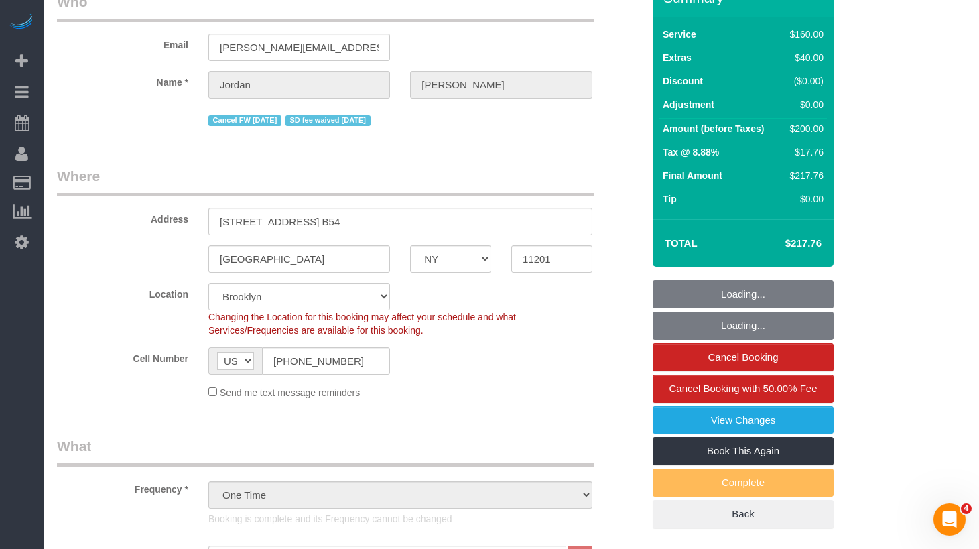
select select "object:1424"
select select "spot6"
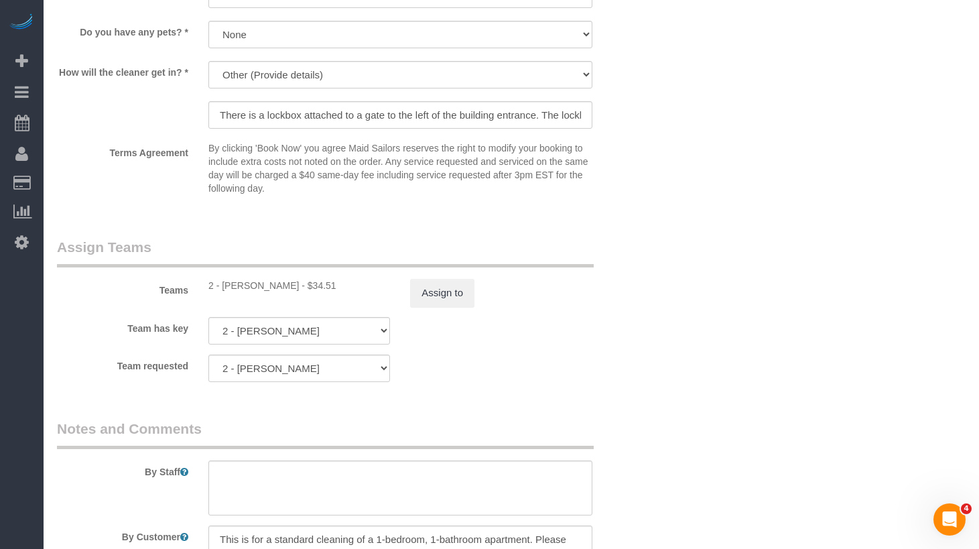
scroll to position [1625, 0]
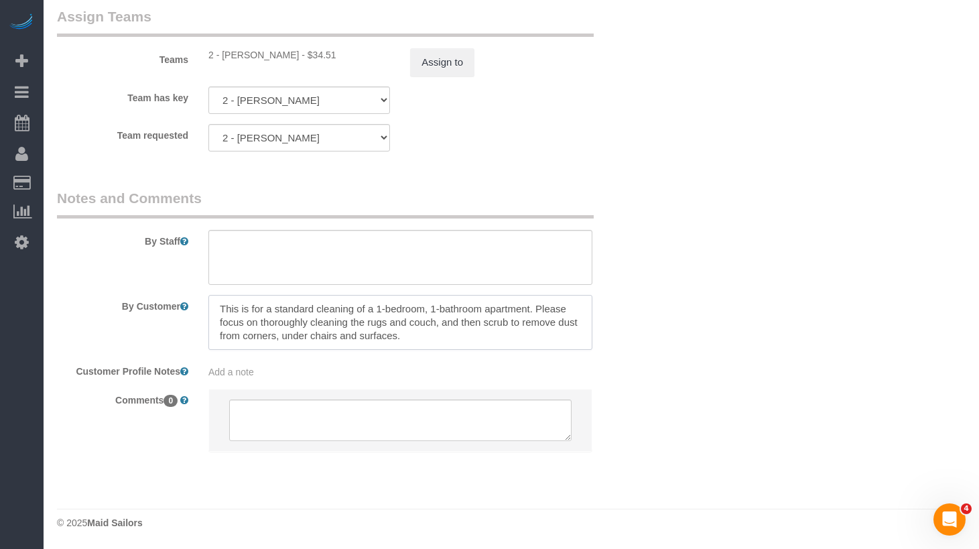
click at [403, 309] on textarea at bounding box center [400, 322] width 384 height 55
click at [467, 346] on textarea at bounding box center [400, 322] width 384 height 55
drag, startPoint x: 487, startPoint y: 341, endPoint x: 198, endPoint y: 309, distance: 291.4
click at [198, 309] on div at bounding box center [400, 322] width 404 height 55
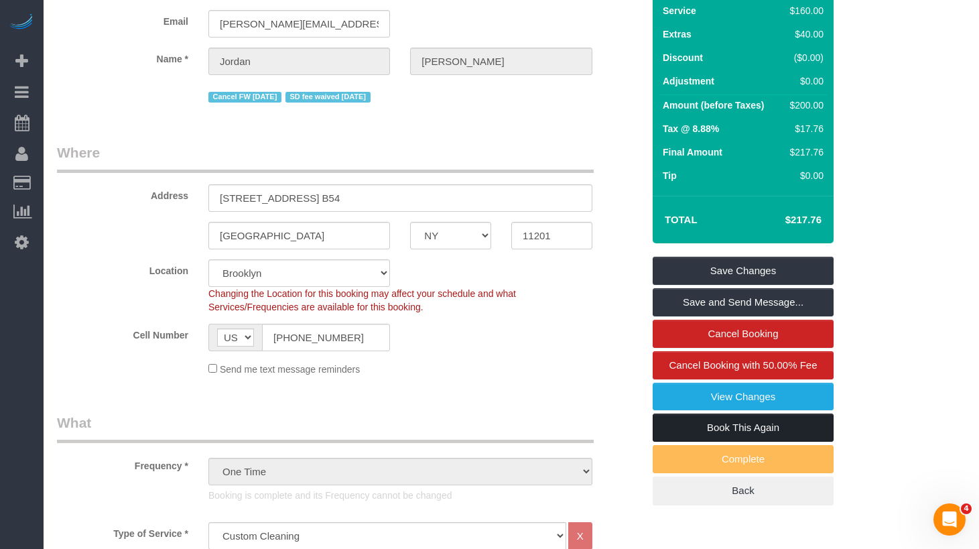
scroll to position [0, 0]
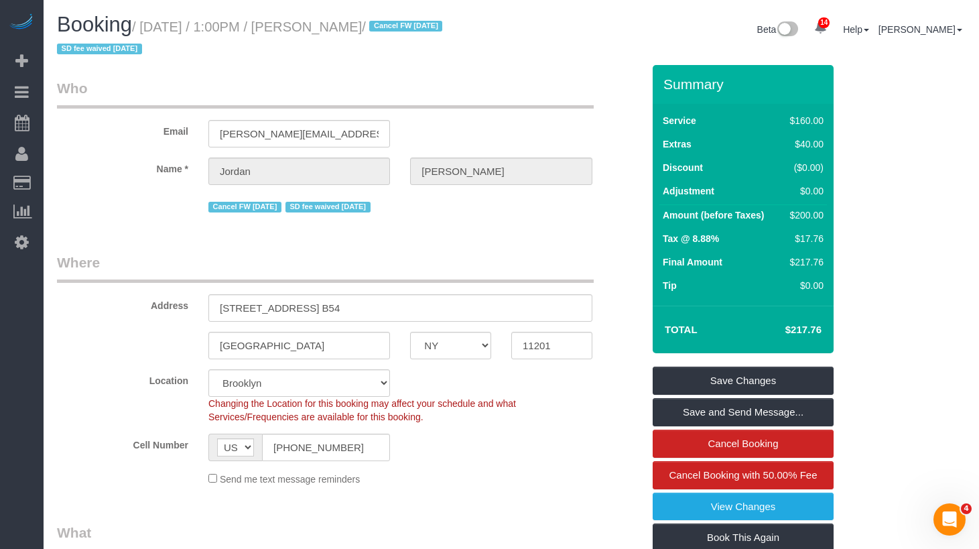
click at [464, 254] on legend "Where" at bounding box center [325, 268] width 537 height 30
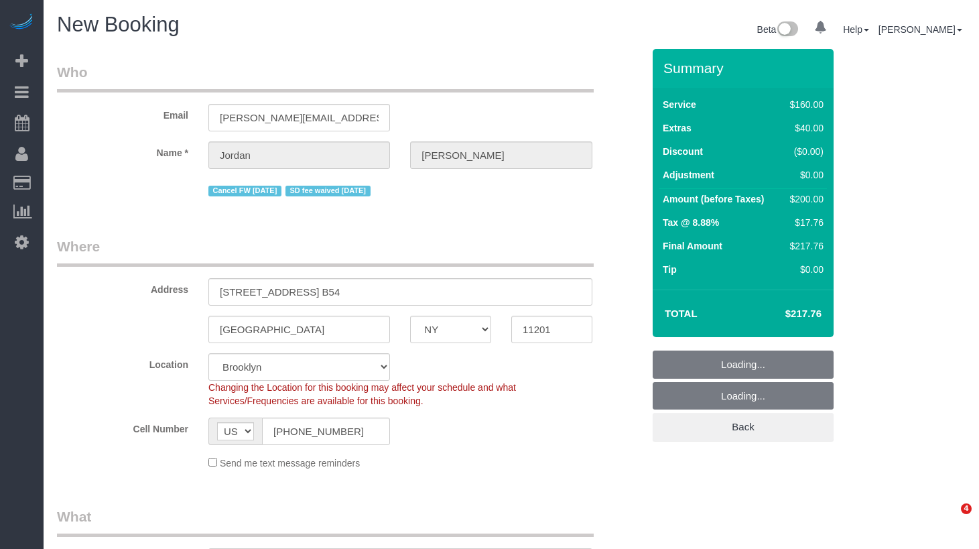
select select "NY"
select select "number:62"
select select "number:76"
select select "number:15"
select select "number:7"
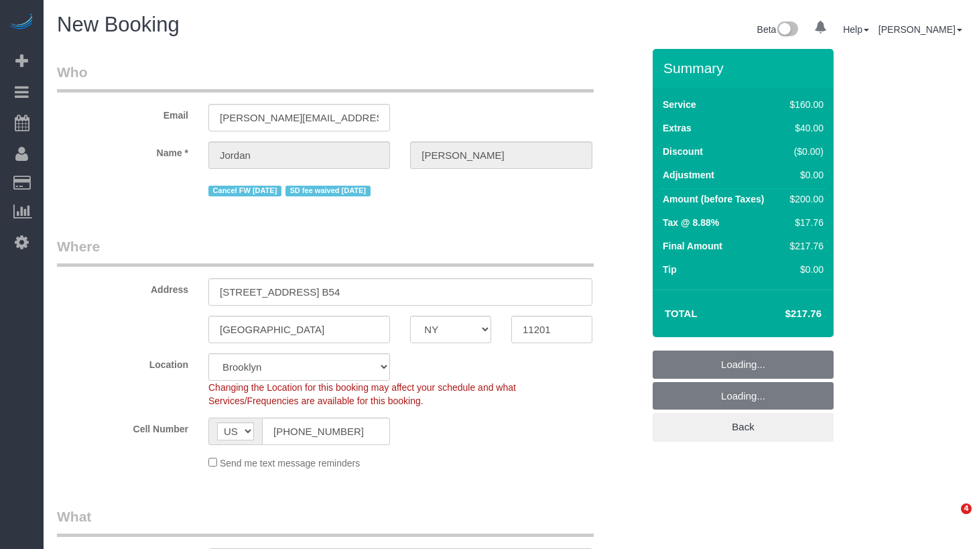
select select "object:1390"
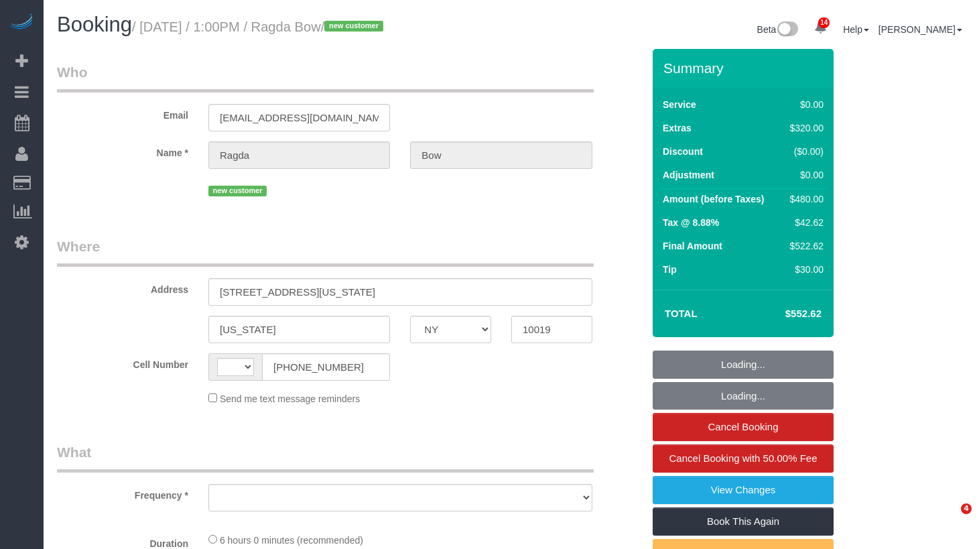
select select "NY"
select select "string:[GEOGRAPHIC_DATA]"
select select "object:744"
select select "string:stripe-pm_1S5RXg4VGloSiKo7kpOwOv0L"
select select "1"
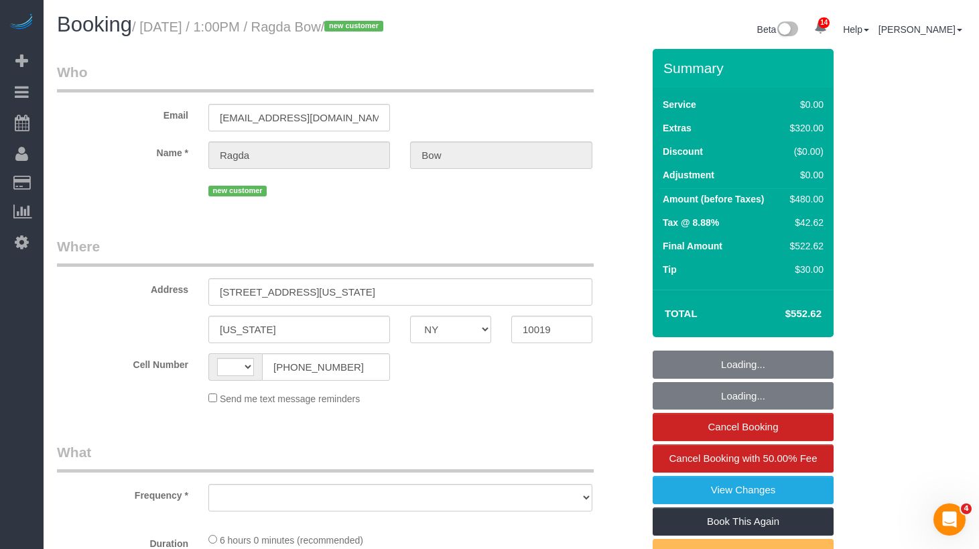
select select "spot1"
select select "number:61"
select select "number:73"
select select "number:15"
select select "number:5"
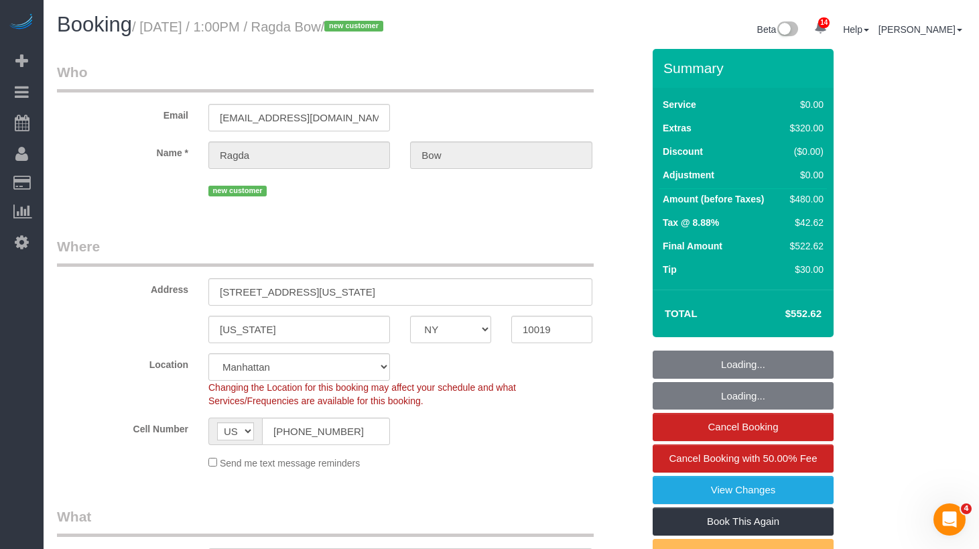
select select "object:1424"
select select "1"
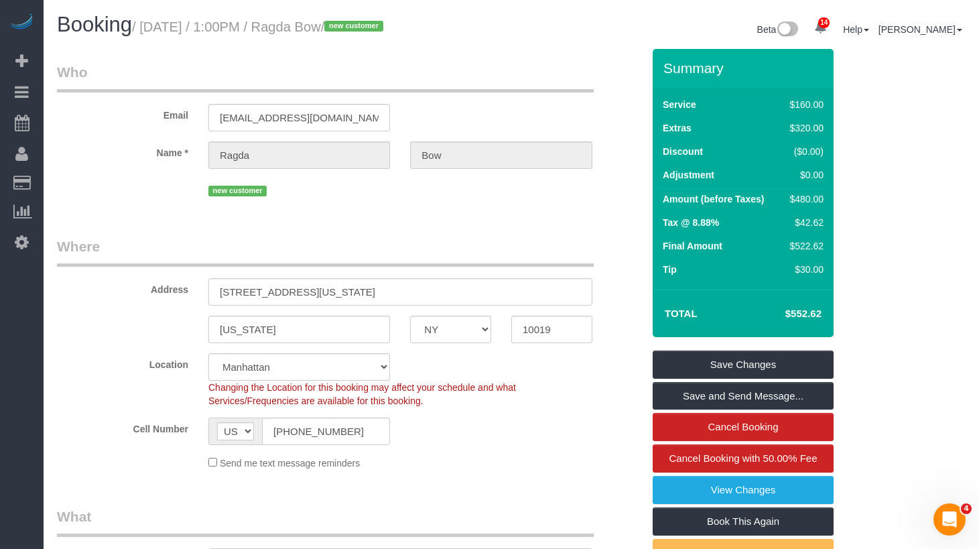
scroll to position [554, 0]
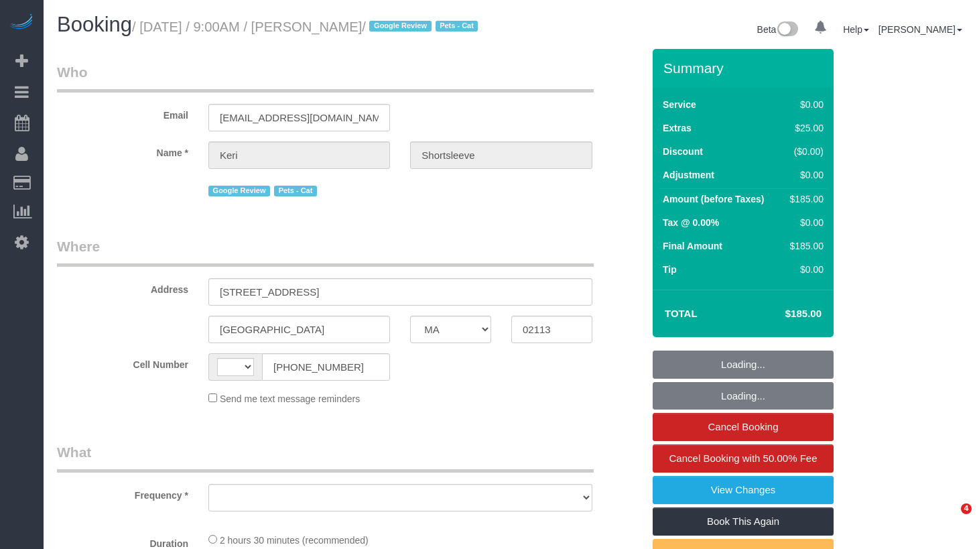
select select "MA"
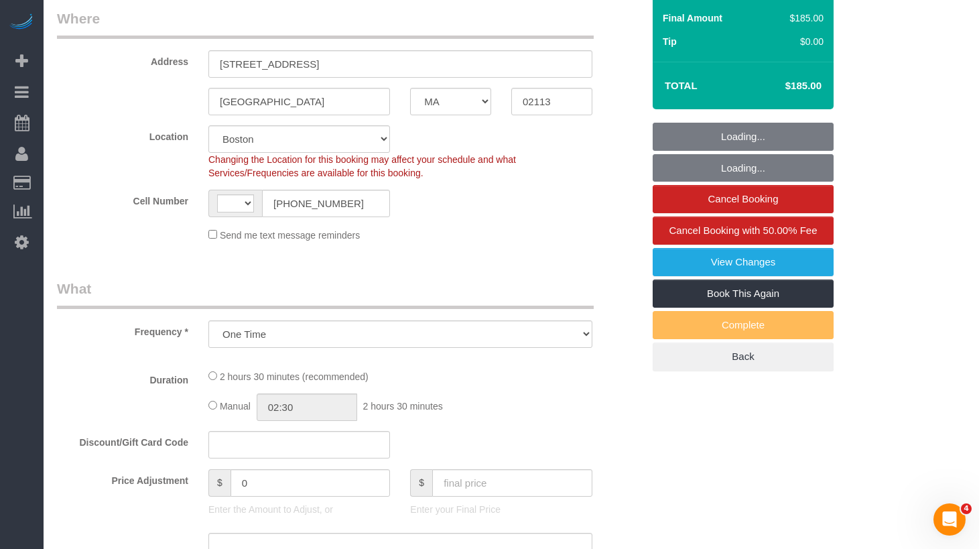
select select "object:465"
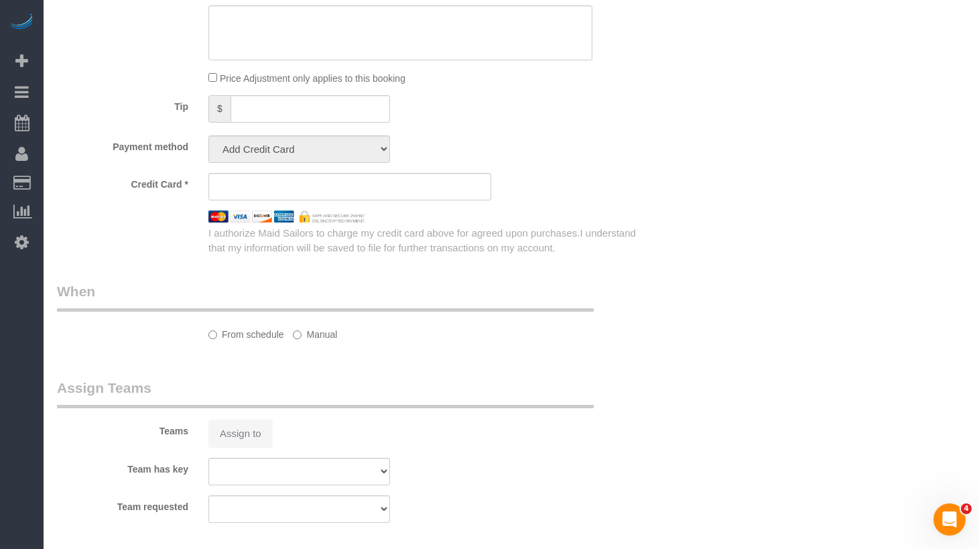
select select "string:[GEOGRAPHIC_DATA]"
select select "string:stripe-pm_1MnOmp4VGloSiKo7yptRJYaK"
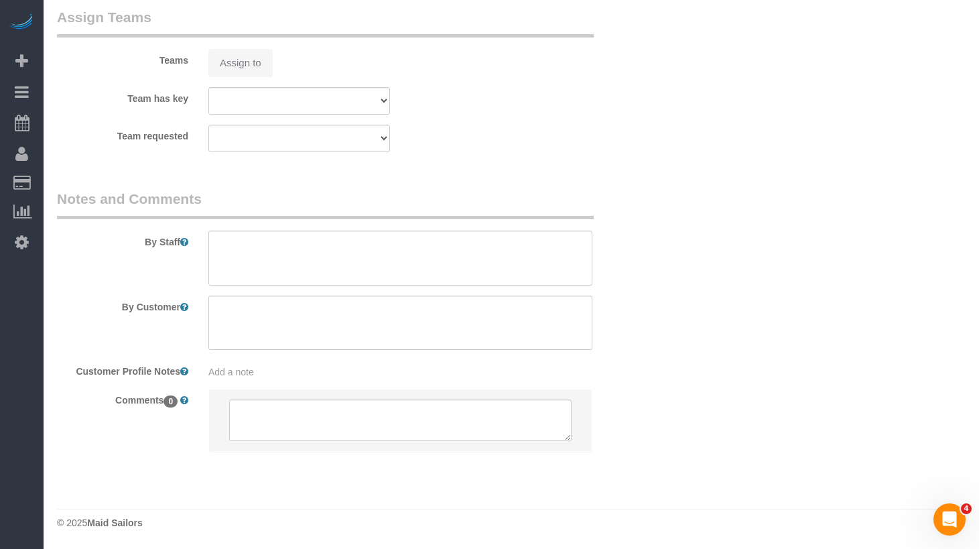
select select "spot1"
select select "number:89"
select select "number:90"
select select "number:14"
select select "number:5"
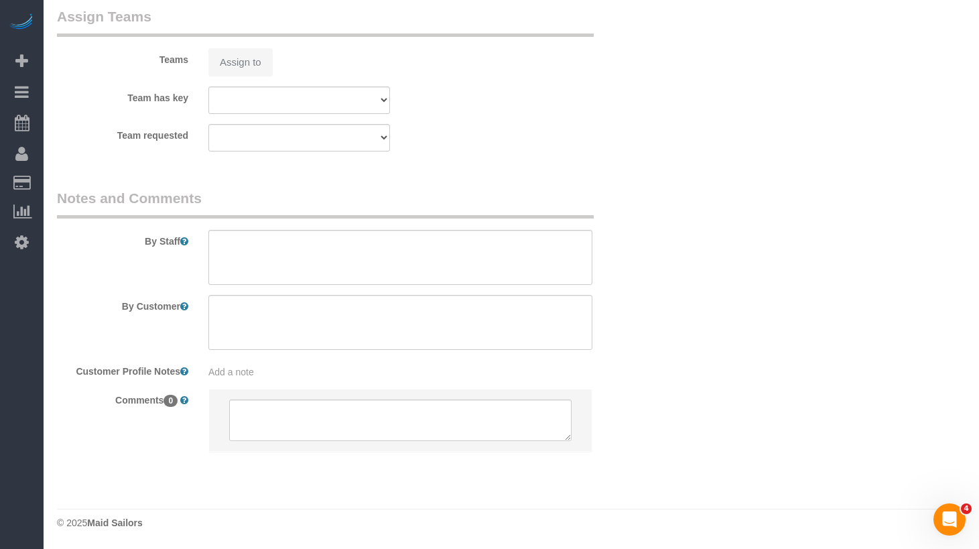
scroll to position [1799, 0]
select select "1"
click at [251, 80] on sui-booking-teams "Teams Assign to Team has key 000 - Partnerships 000 - TEAM JOB 4 - [PERSON_NAME…" at bounding box center [350, 79] width 586 height 145
click at [237, 62] on button "Assign to" at bounding box center [240, 62] width 64 height 28
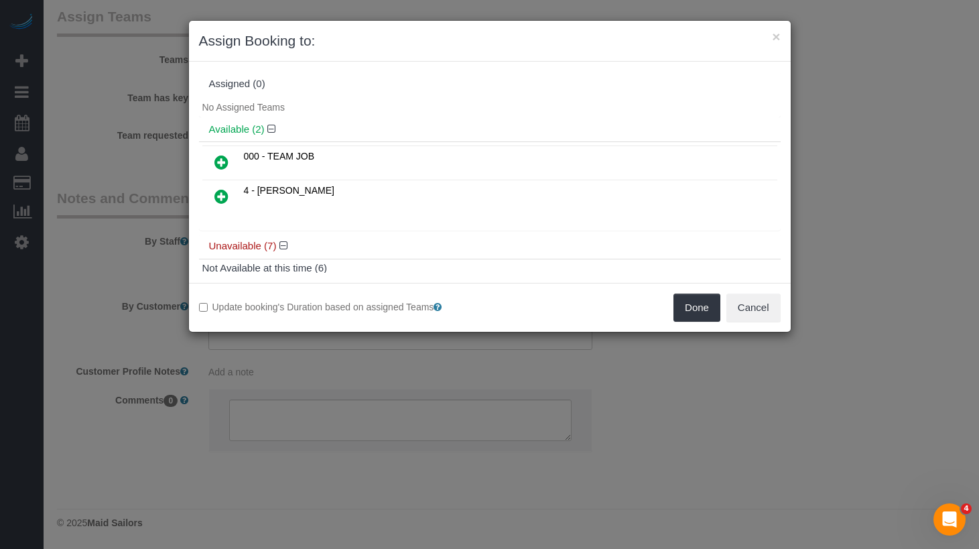
click at [224, 193] on icon at bounding box center [222, 196] width 14 height 16
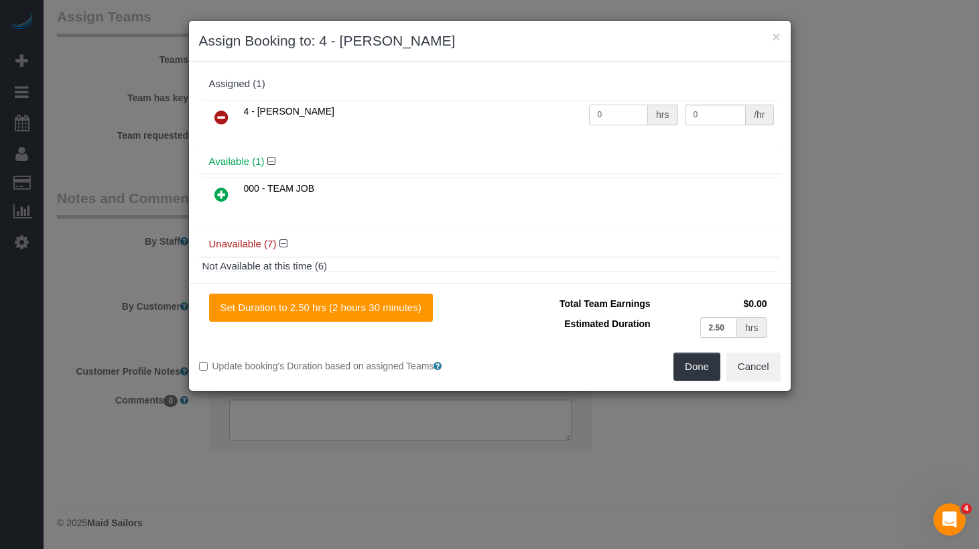
click at [623, 119] on input "0" at bounding box center [619, 115] width 60 height 21
click at [698, 112] on input "0" at bounding box center [716, 115] width 62 height 21
click at [723, 326] on input "2.50" at bounding box center [720, 327] width 38 height 21
click at [699, 115] on input "0" at bounding box center [716, 115] width 62 height 21
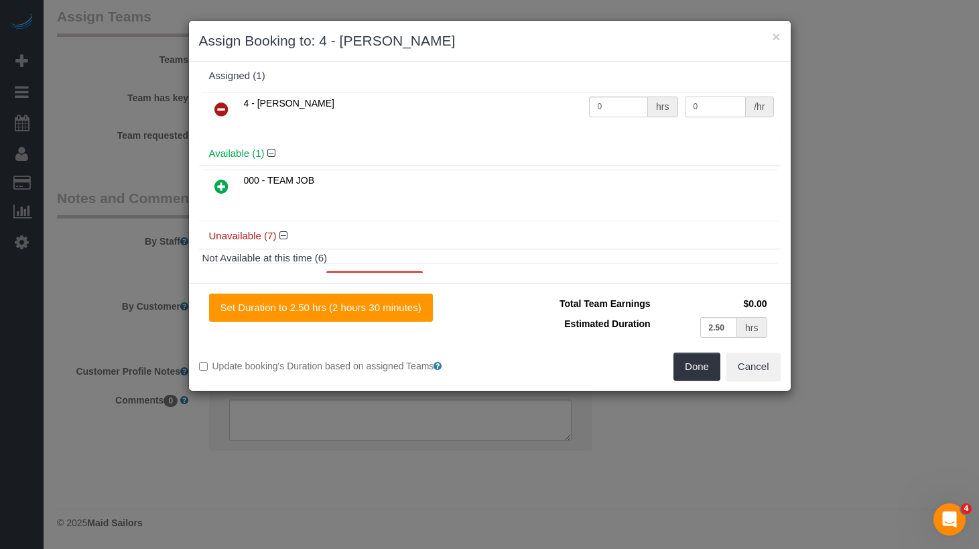
scroll to position [1, 0]
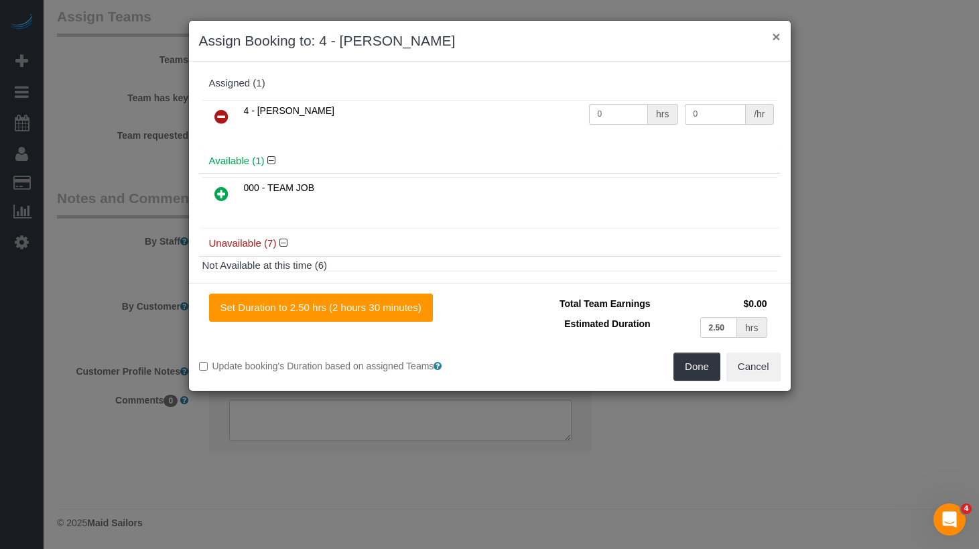
drag, startPoint x: 772, startPoint y: 33, endPoint x: 678, endPoint y: 70, distance: 101.1
click at [772, 33] on button "×" at bounding box center [776, 36] width 8 height 14
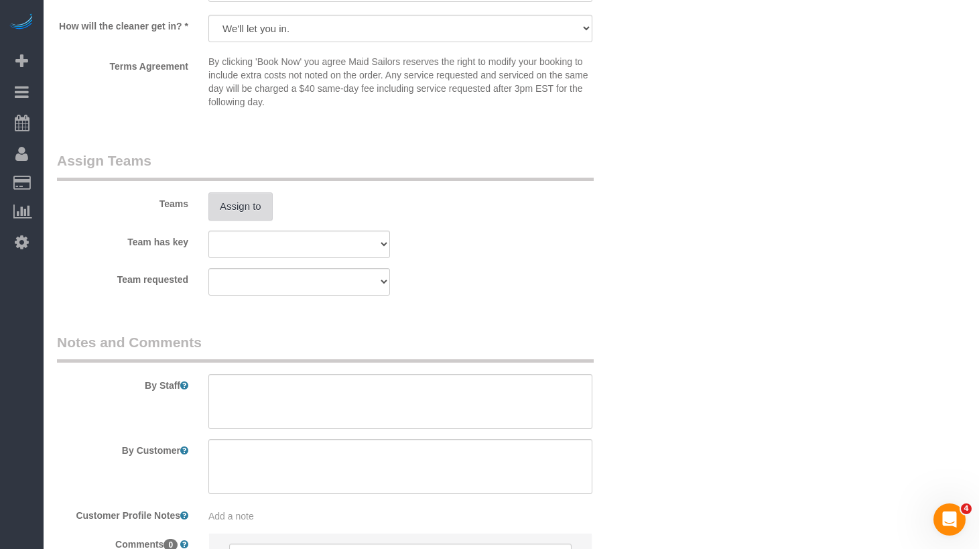
scroll to position [1680, 0]
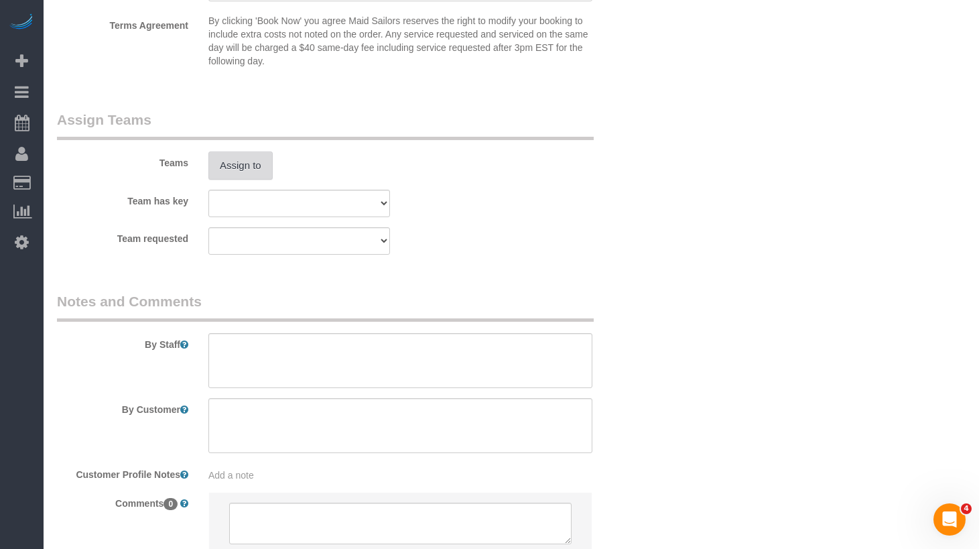
click at [253, 177] on button "Assign to" at bounding box center [240, 166] width 64 height 28
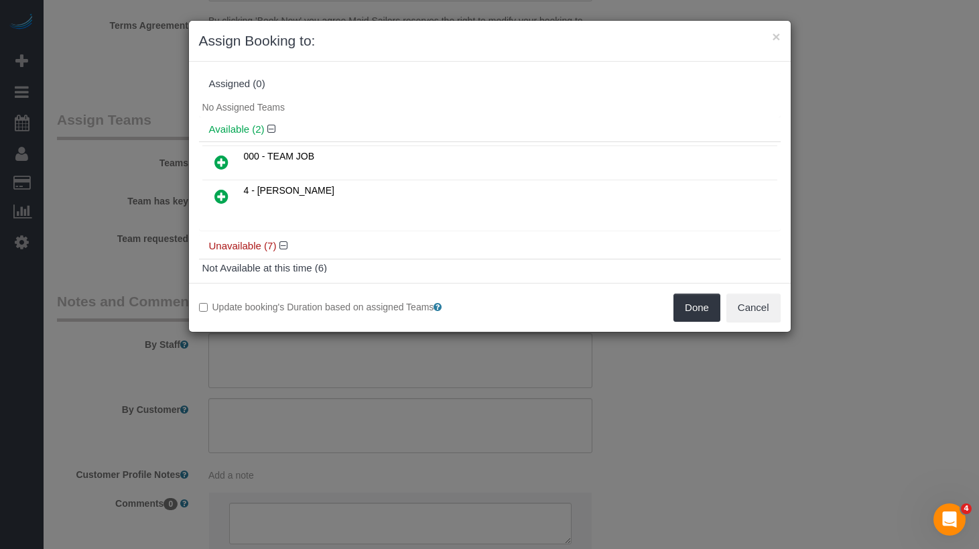
click at [221, 193] on icon at bounding box center [222, 196] width 14 height 16
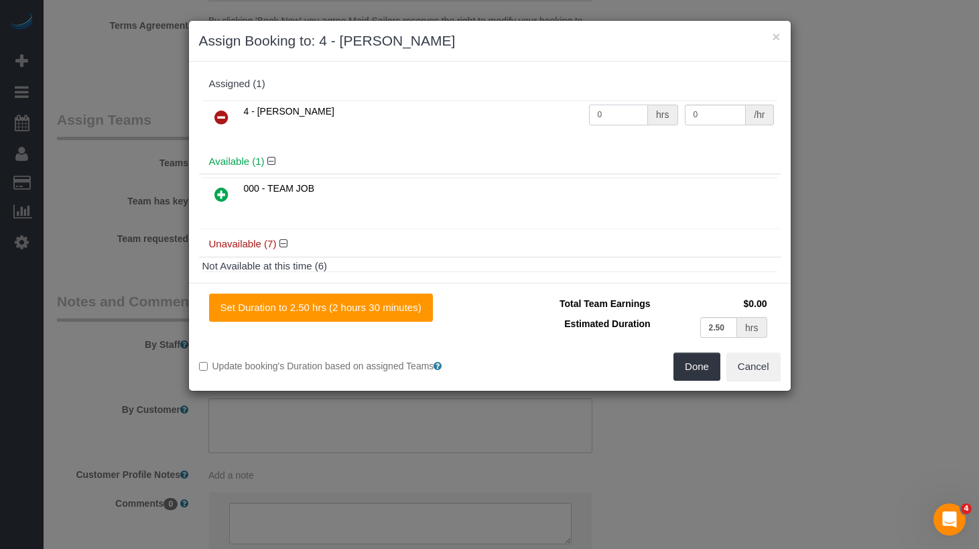
click at [633, 117] on input "0" at bounding box center [619, 115] width 60 height 21
type input "1"
click at [707, 111] on input "0" at bounding box center [716, 115] width 62 height 21
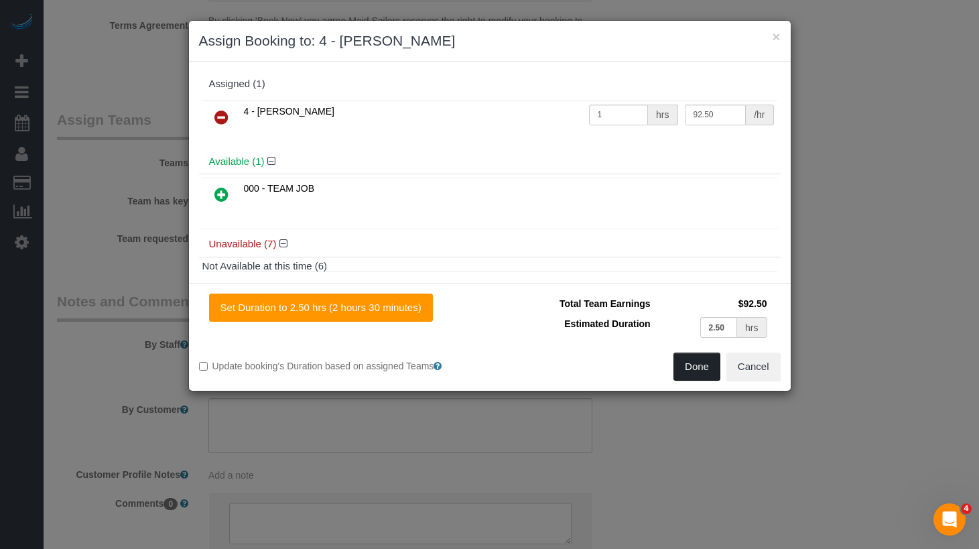
type input "92.5"
click at [692, 367] on button "Done" at bounding box center [697, 367] width 47 height 28
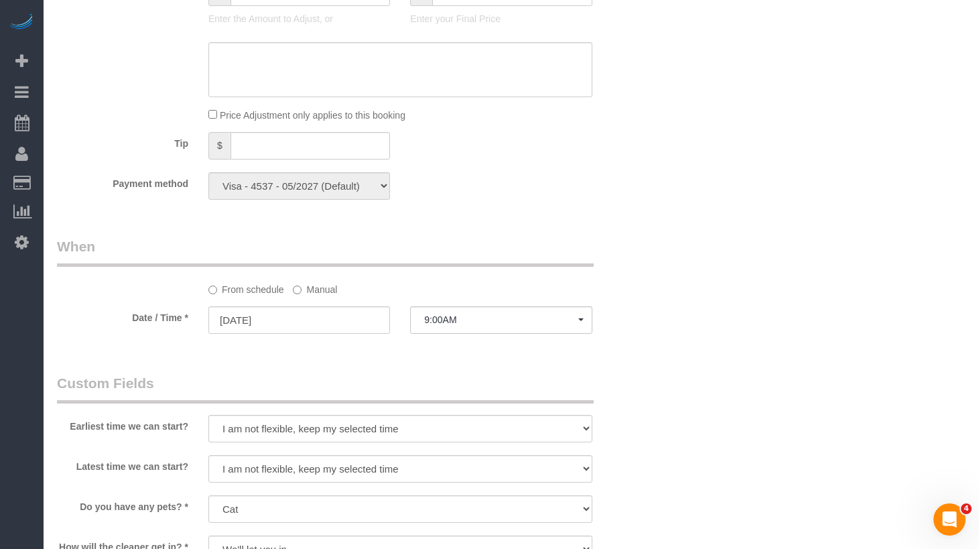
scroll to position [1153, 0]
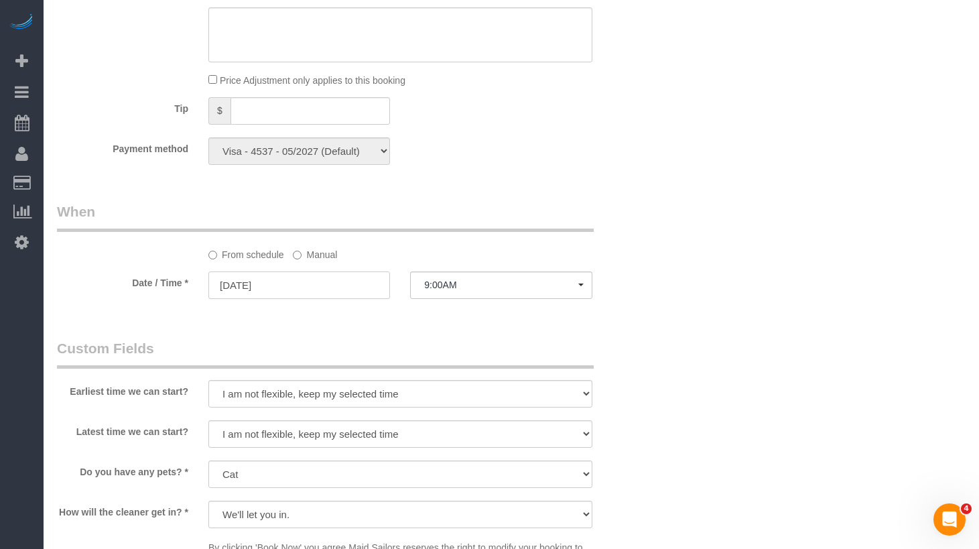
click at [294, 299] on input "[DATE]" at bounding box center [299, 285] width 182 height 27
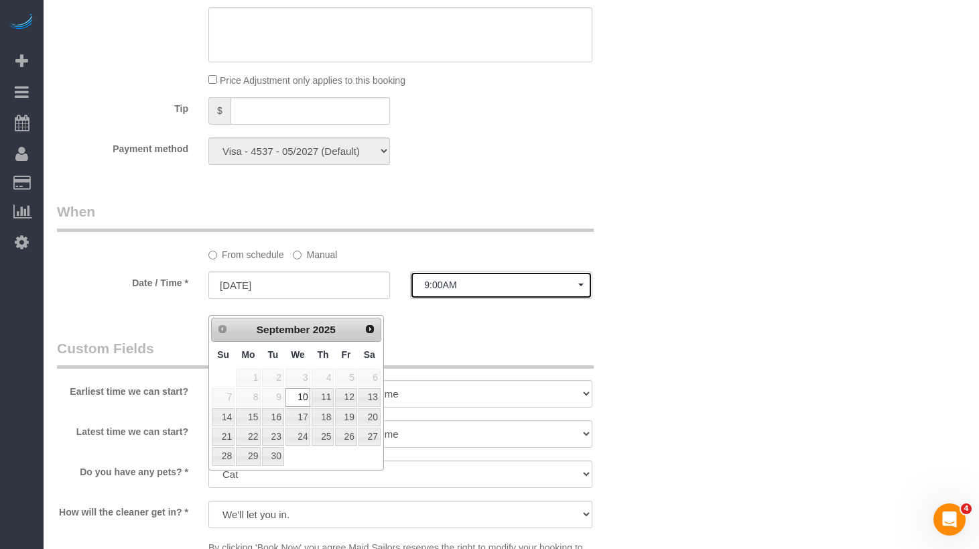
click at [450, 290] on span "9:00AM" at bounding box center [501, 285] width 154 height 11
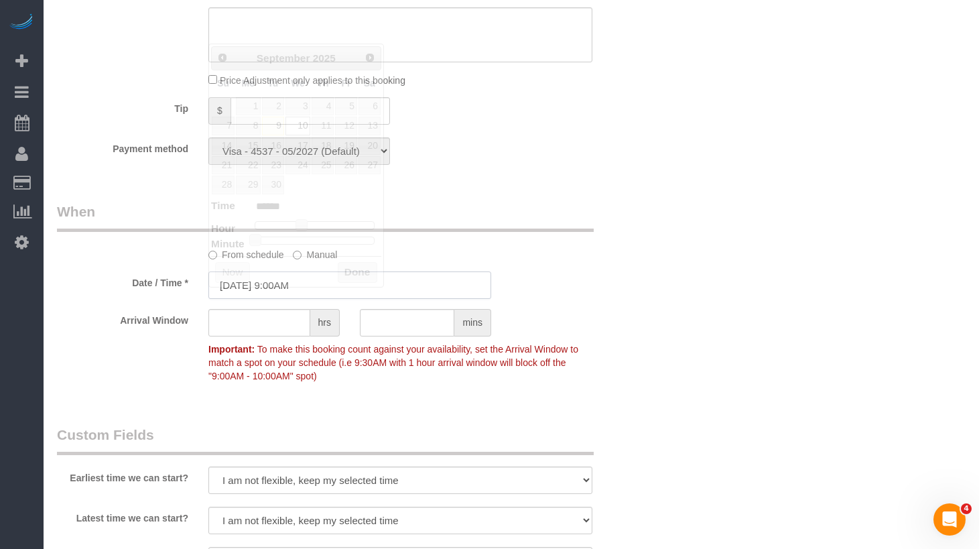
click at [321, 292] on input "[DATE] 9:00AM" at bounding box center [349, 285] width 283 height 27
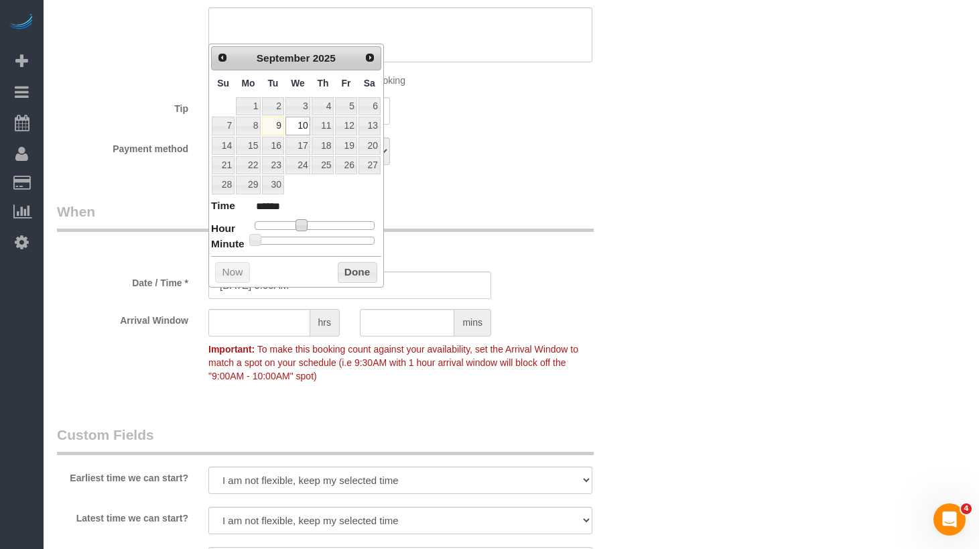
type input "[DATE] 8:00AM"
type input "******"
click at [303, 231] on dl "Time ****** Hour Minute Second Millisecond Microsecond Time Zone ***** ***** **…" at bounding box center [296, 221] width 170 height 46
type input "[DATE] 8:30AM"
type input "******"
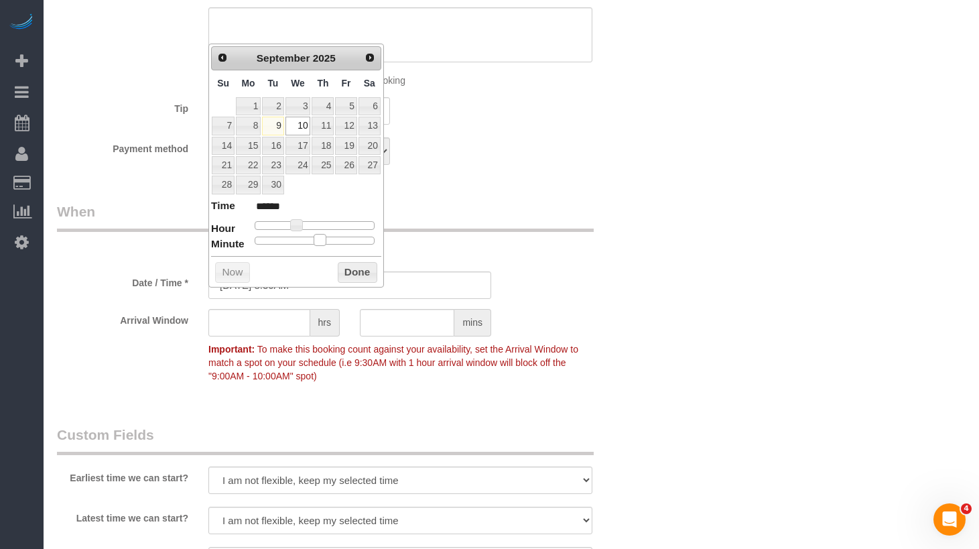
type input "[DATE] 8:35AM"
type input "******"
type input "[DATE] 8:40AM"
type input "******"
type input "[DATE] 8:50AM"
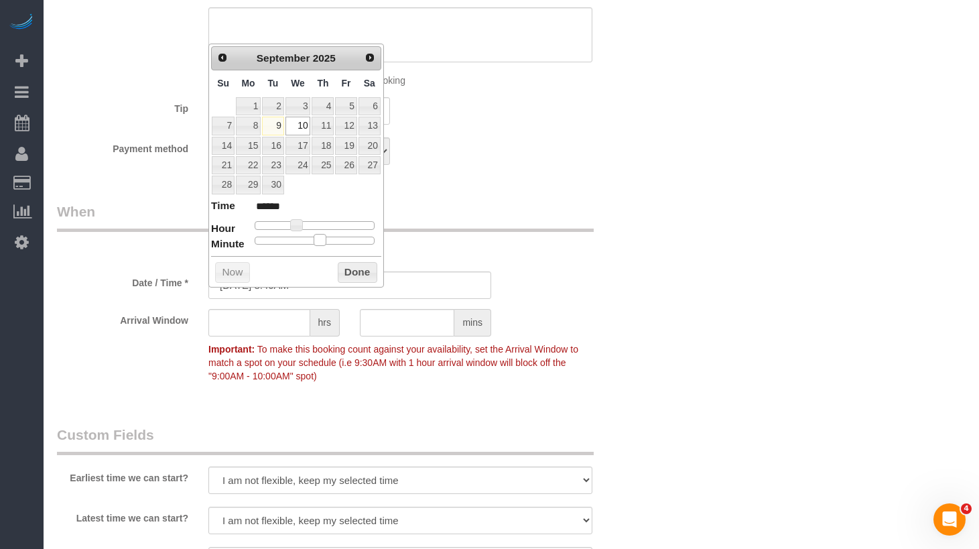
type input "******"
type input "[DATE] 8:45AM"
type input "******"
type input "[DATE] 8:40AM"
type input "******"
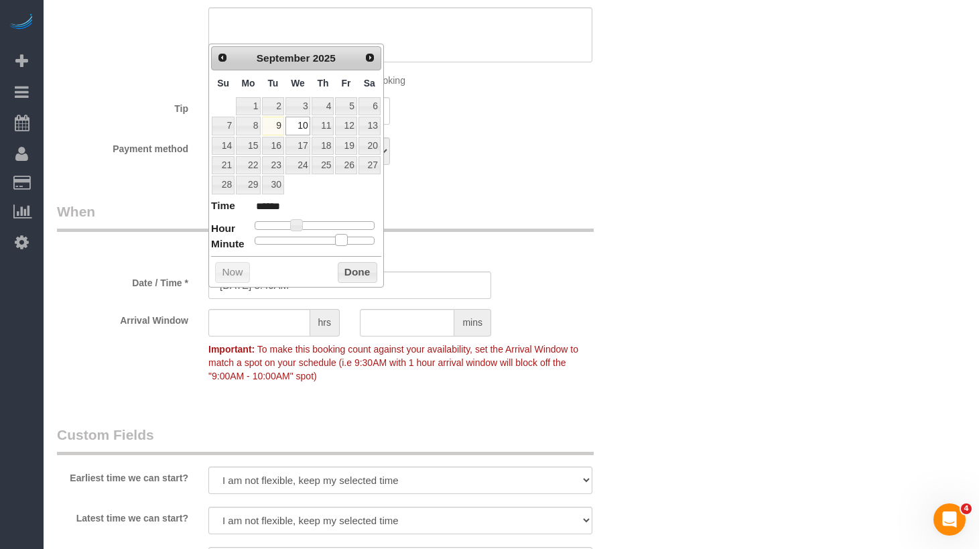
type input "[DATE] 8:45AM"
type input "******"
drag, startPoint x: 315, startPoint y: 237, endPoint x: 353, endPoint y: 239, distance: 38.2
click at [353, 239] on div at bounding box center [315, 241] width 120 height 8
click at [355, 270] on button "Done" at bounding box center [358, 272] width 40 height 21
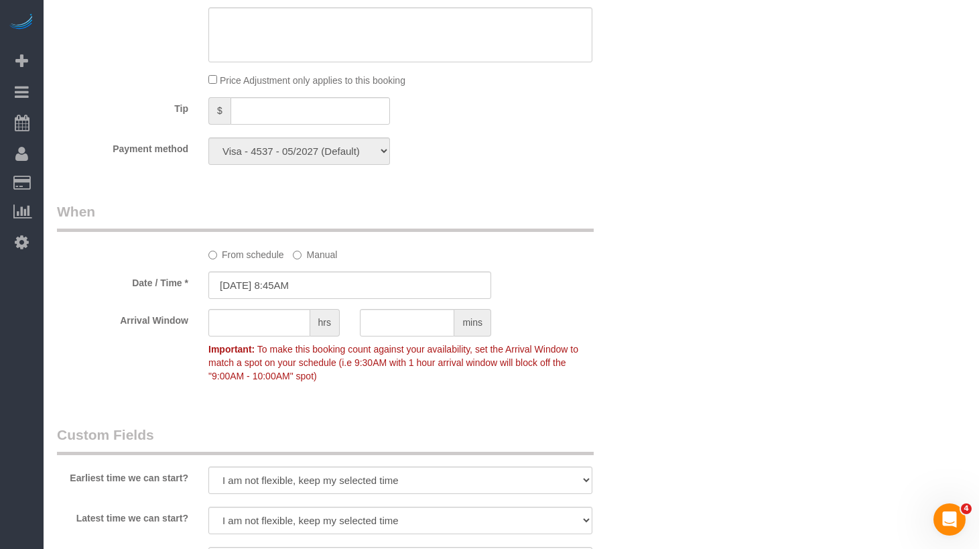
click at [695, 304] on div "Who Email [EMAIL_ADDRESS][DOMAIN_NAME] Name * [PERSON_NAME] Google Review Pets …" at bounding box center [511, 58] width 909 height 2324
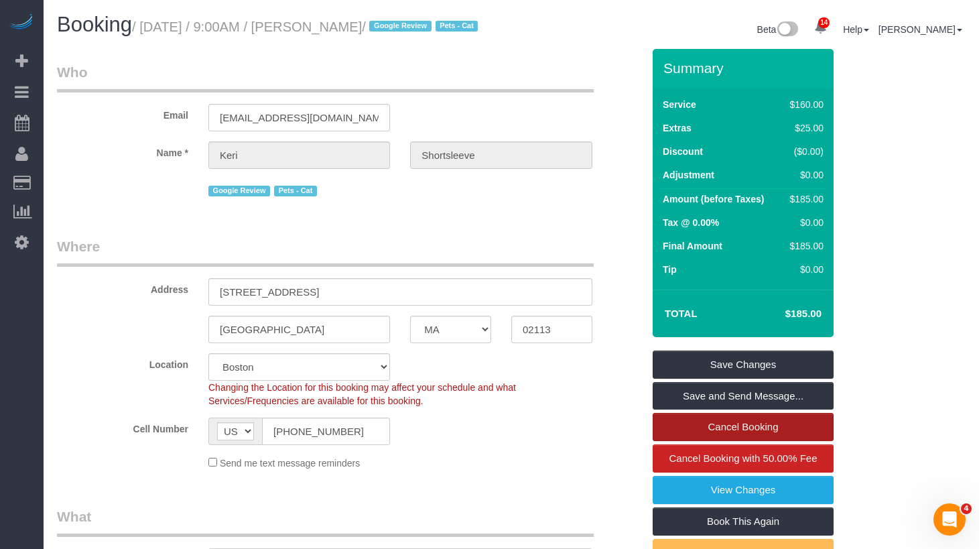
scroll to position [13, 0]
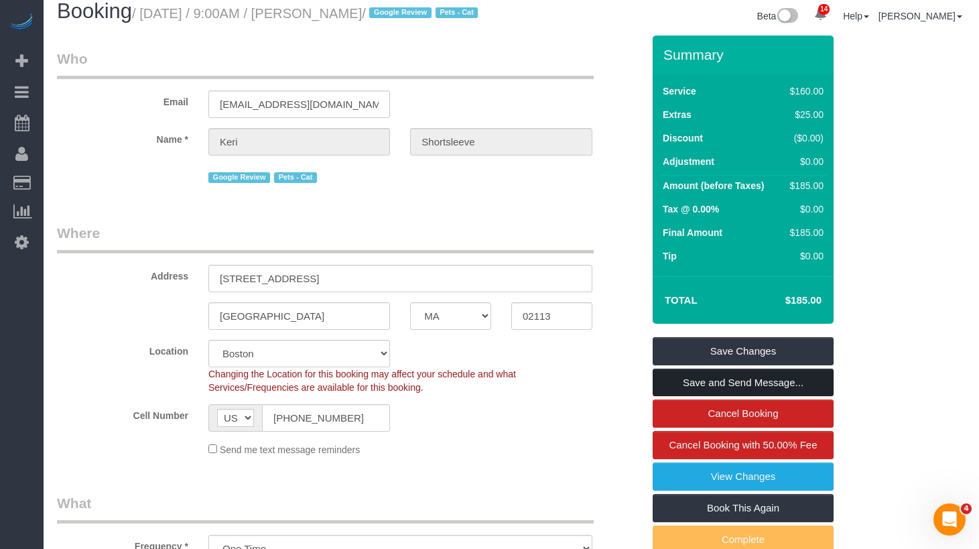
click at [709, 389] on link "Save and Send Message..." at bounding box center [743, 383] width 181 height 28
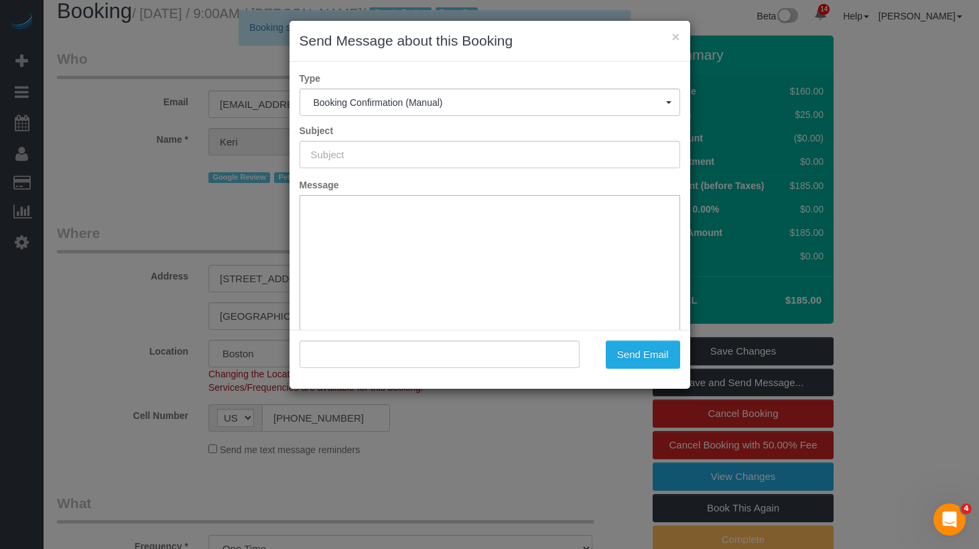
scroll to position [0, 0]
type input "Cleaning Confirmed for [DATE] 8:45am"
type input ""[PERSON_NAME]" <[EMAIL_ADDRESS][DOMAIN_NAME]>"
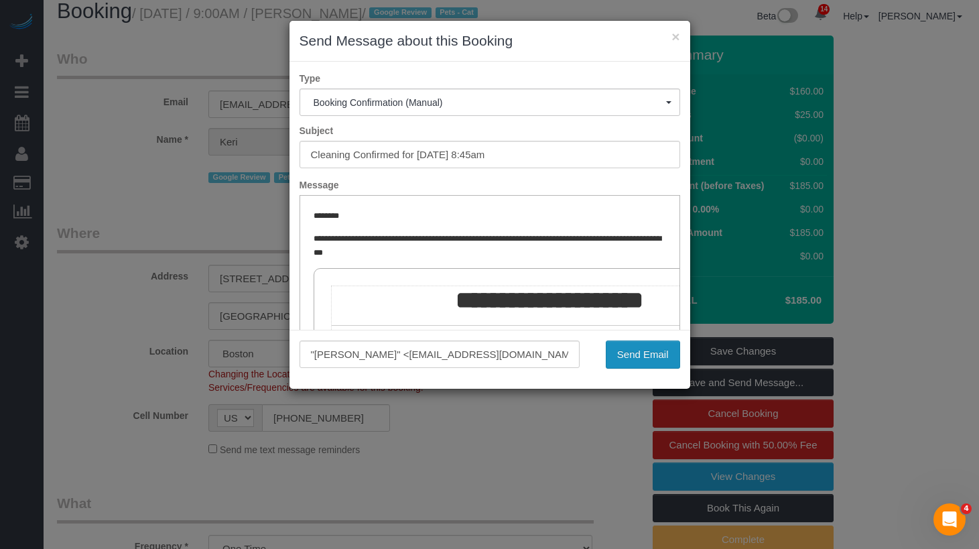
drag, startPoint x: 621, startPoint y: 353, endPoint x: 611, endPoint y: 348, distance: 11.1
click at [621, 353] on button "Send Email" at bounding box center [643, 355] width 74 height 28
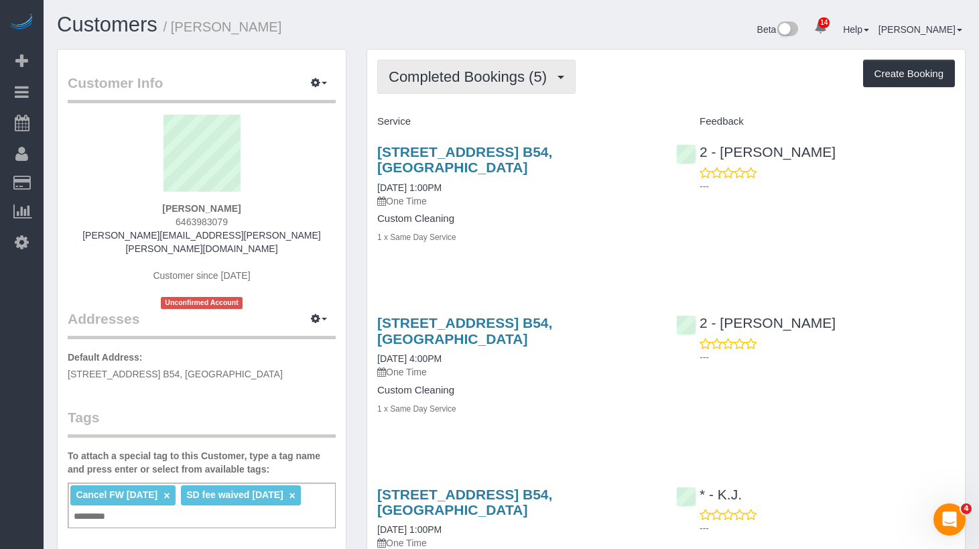
click at [516, 75] on span "Completed Bookings (5)" at bounding box center [471, 76] width 165 height 17
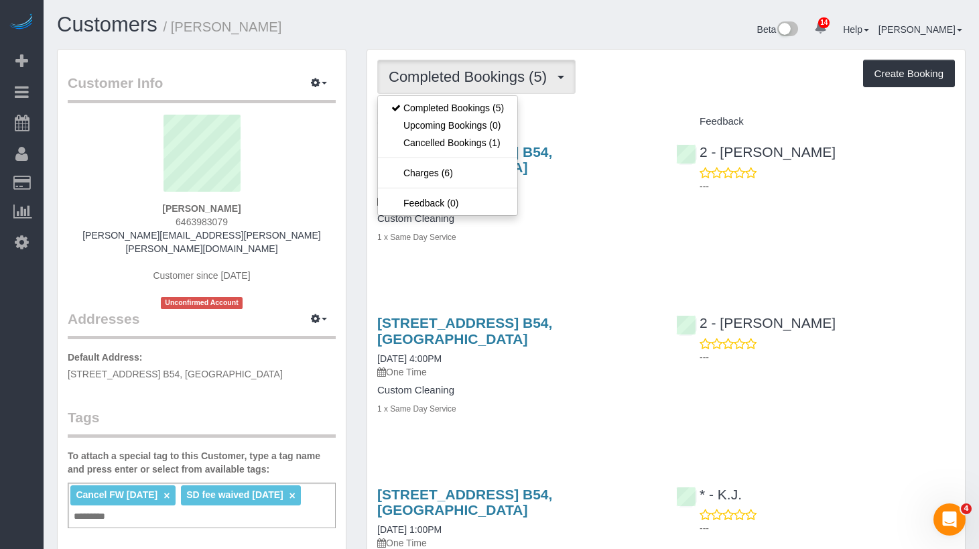
click at [703, 95] on div "Completed Bookings (5) Completed Bookings (5) Upcoming Bookings (0) Cancelled B…" at bounding box center [666, 505] width 598 height 911
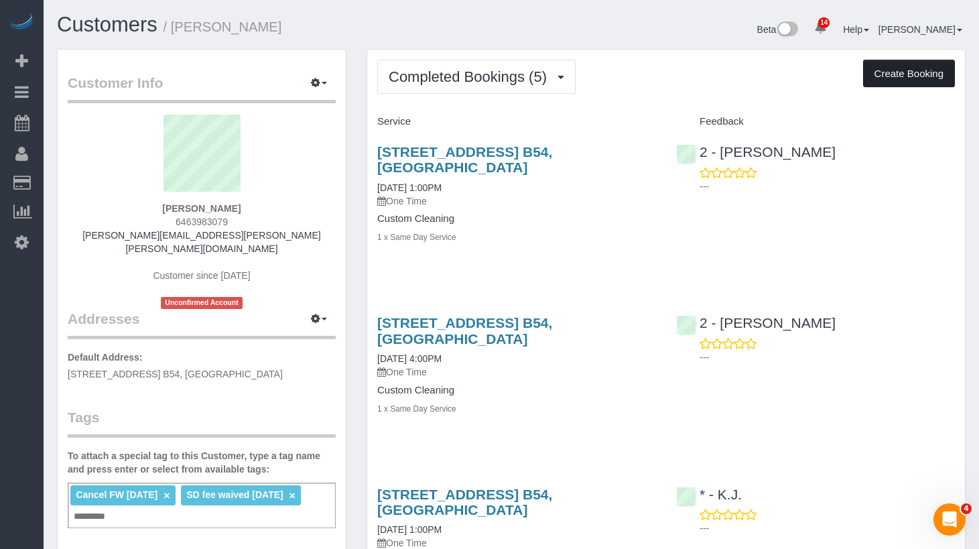
click at [882, 71] on button "Create Booking" at bounding box center [909, 74] width 92 height 28
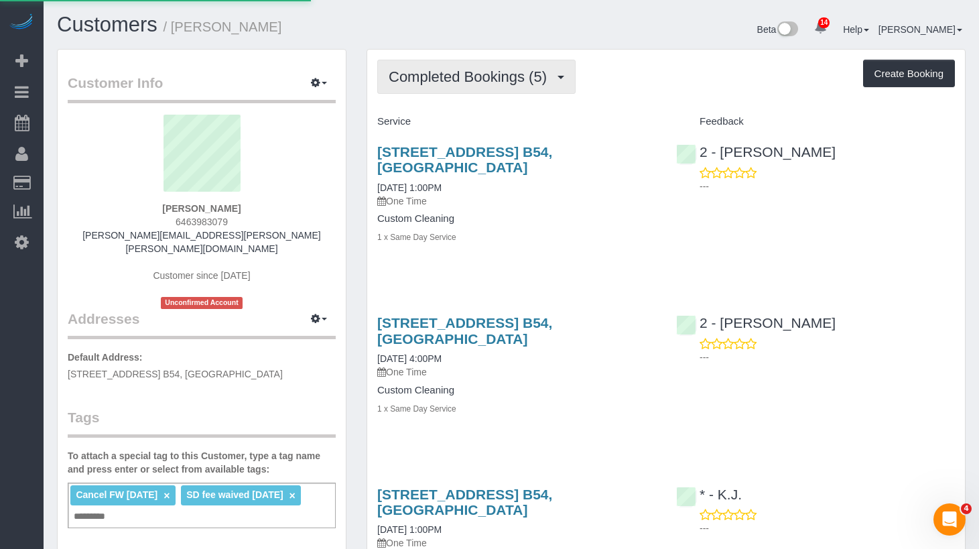
select select "NY"
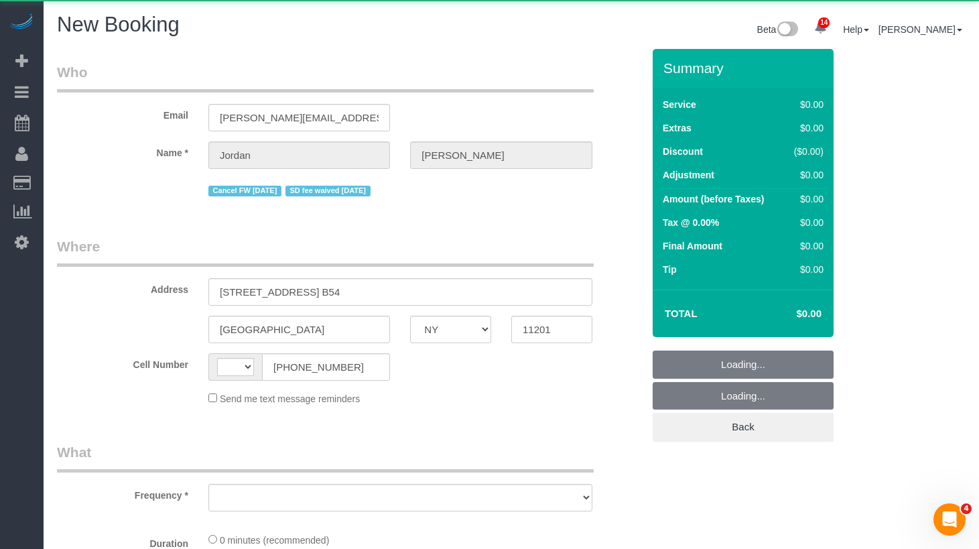
select select "object:816"
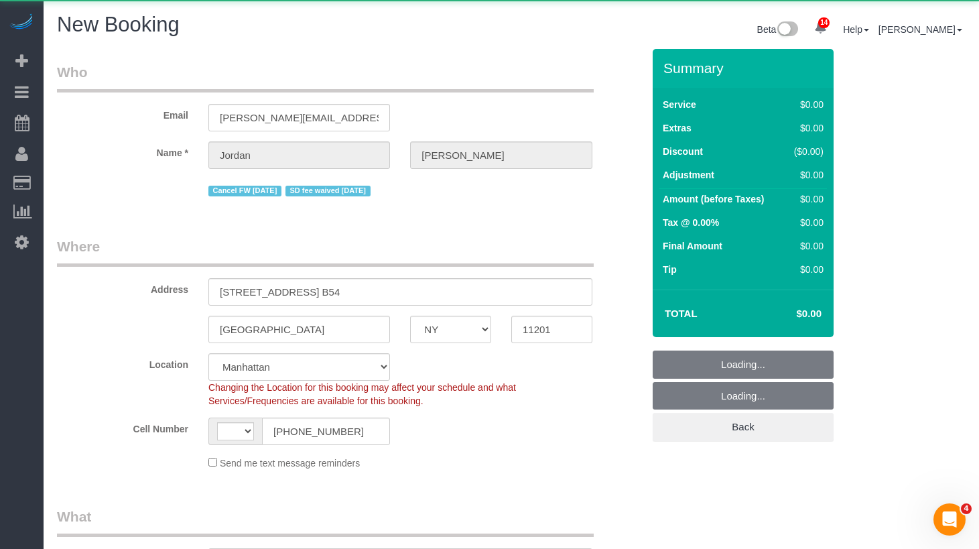
select select "string:stripe-pm_1PXPMM4VGloSiKo7cHJGEYQD"
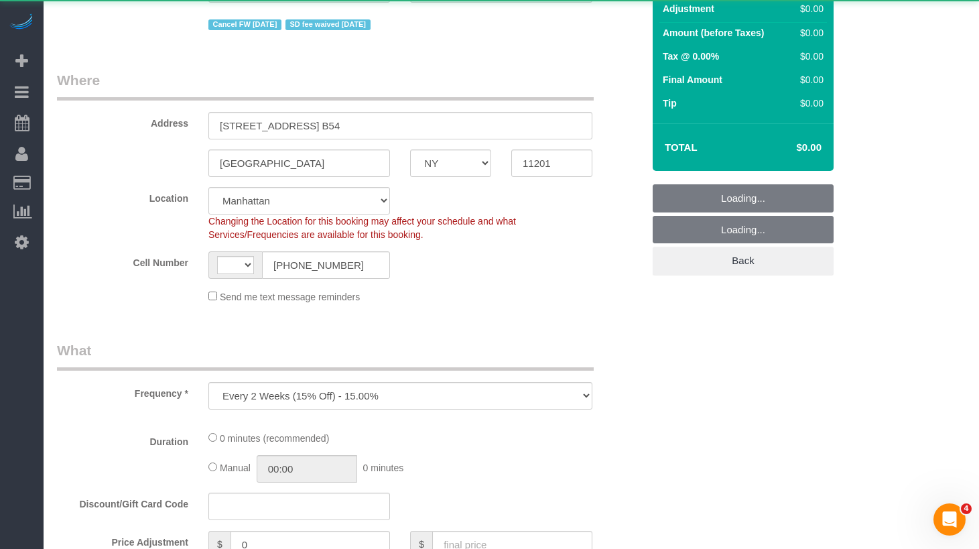
select select "string:[GEOGRAPHIC_DATA]"
select select "number:89"
select select "number:90"
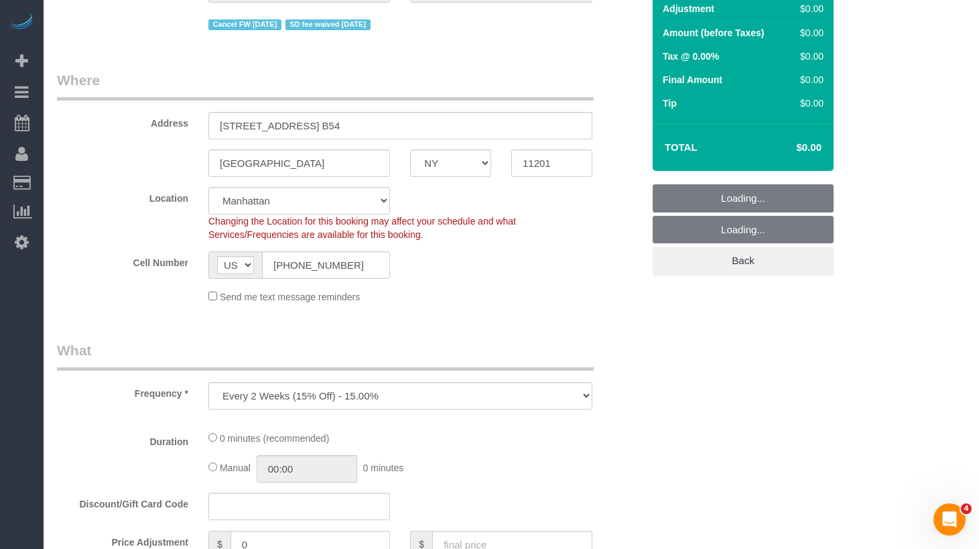
select select "object:1738"
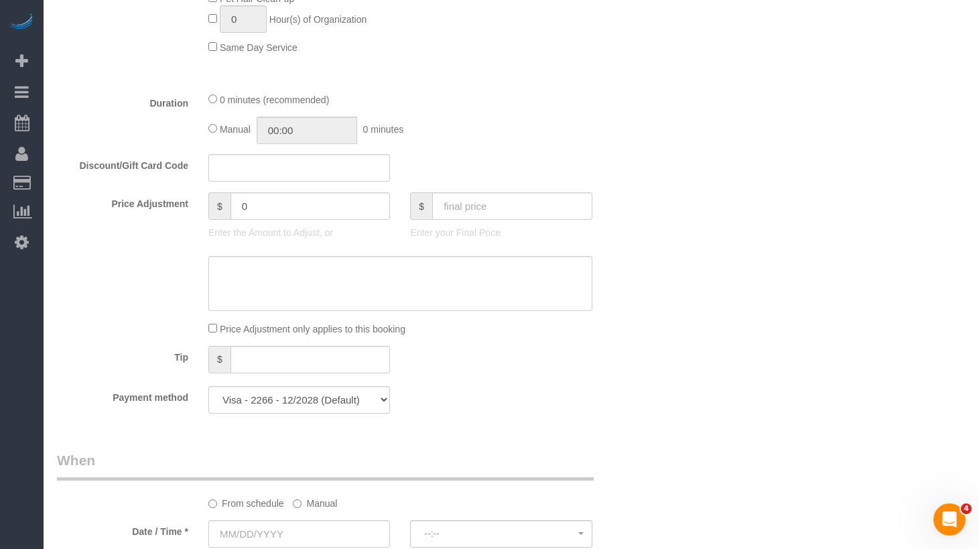
select select "6"
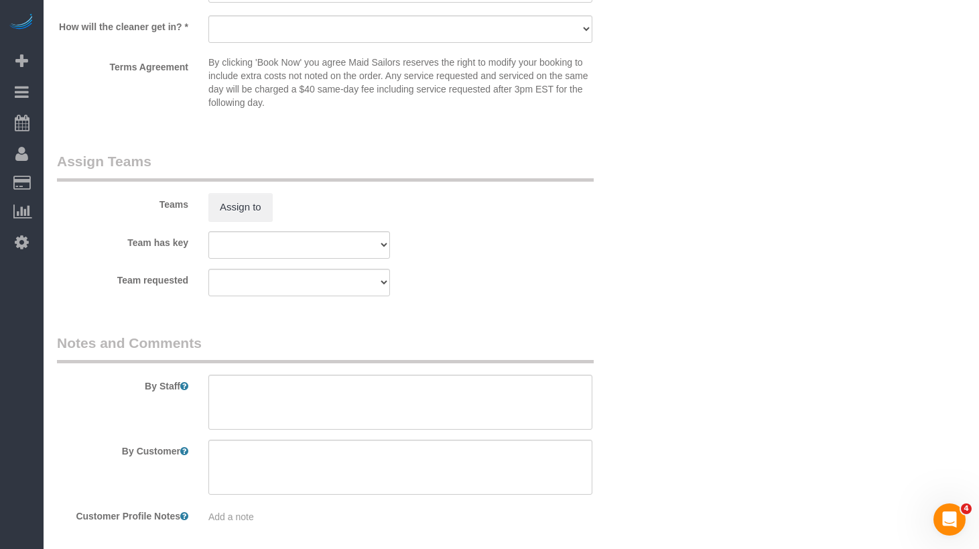
select select "object:1819"
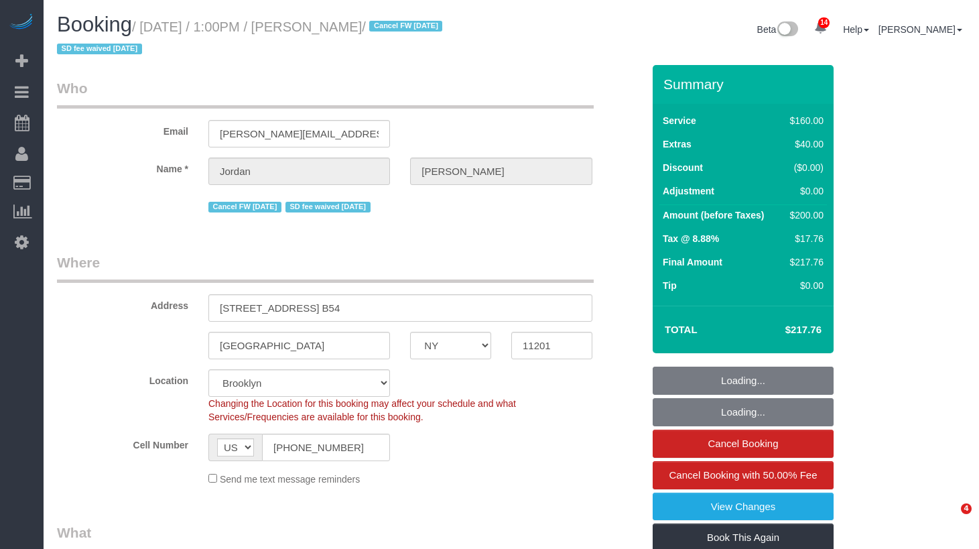
select select "NY"
select select "object:894"
select select "spot1"
select select "number:62"
select select "number:76"
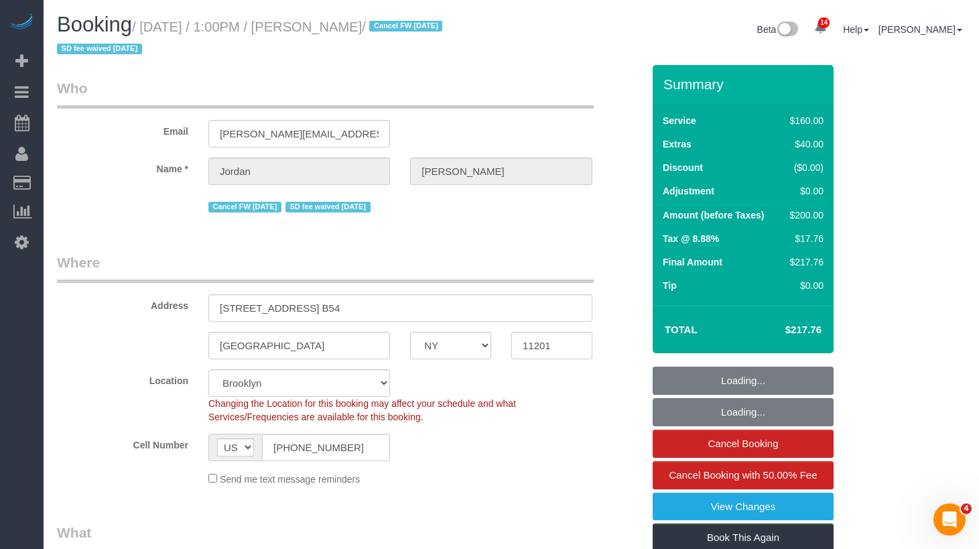
select select "number:15"
select select "number:7"
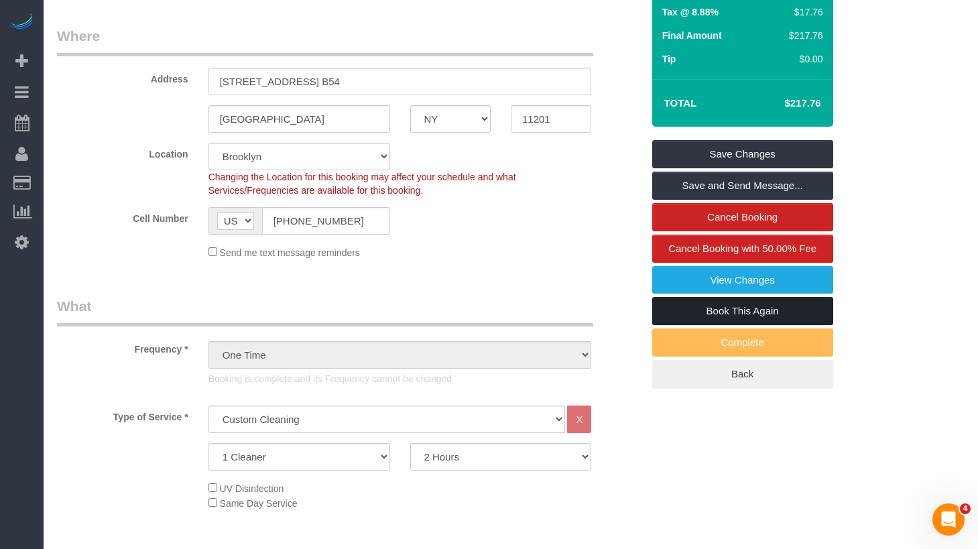
scroll to position [71, 0]
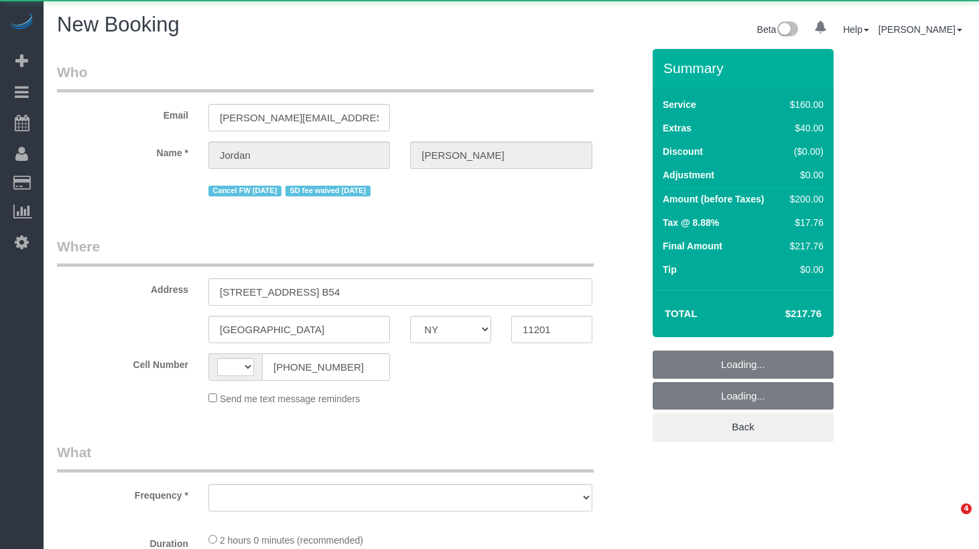
select select "NY"
select select "string:[GEOGRAPHIC_DATA]"
select select "number:62"
select select "number:76"
select select "number:15"
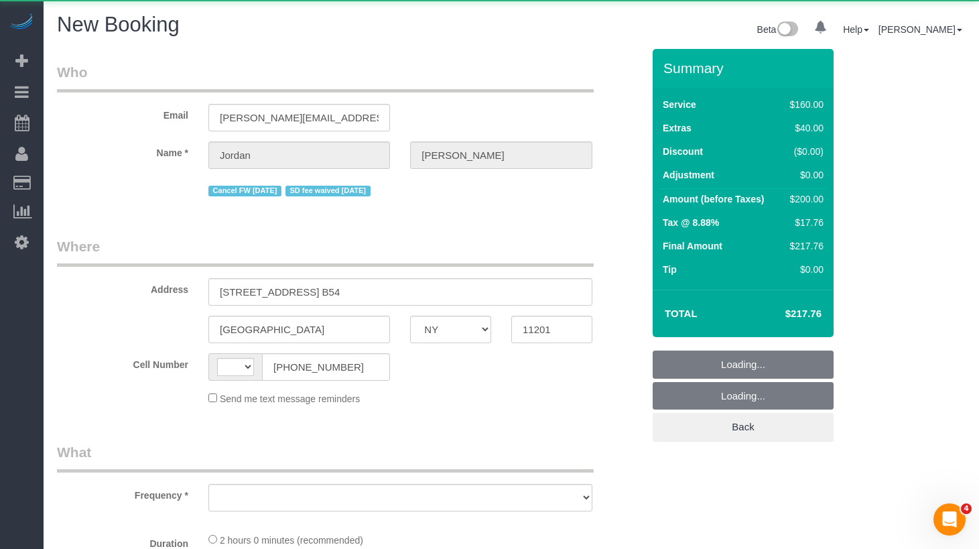
select select "number:7"
select select "object:746"
select select "string:stripe-pm_1PXPMM4VGloSiKo7cHJGEYQD"
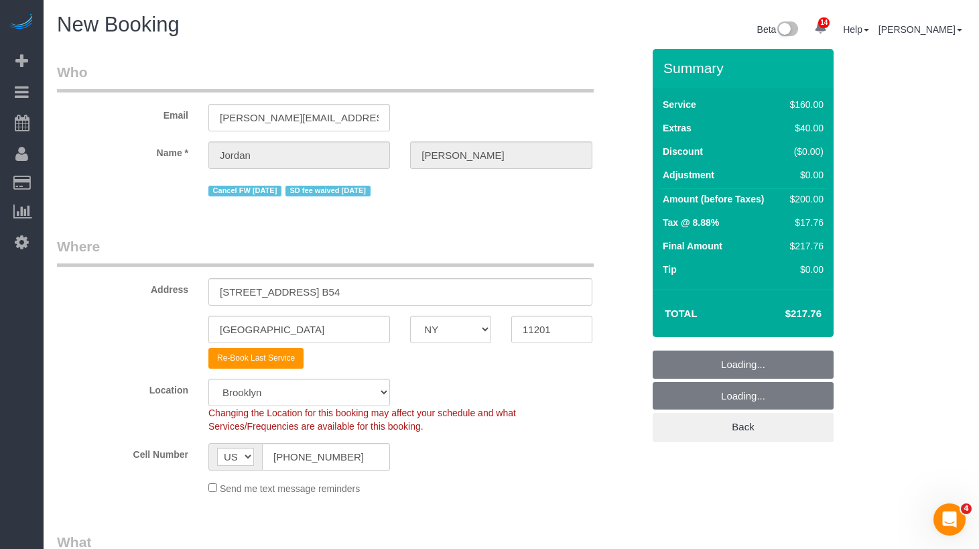
select select "object:1390"
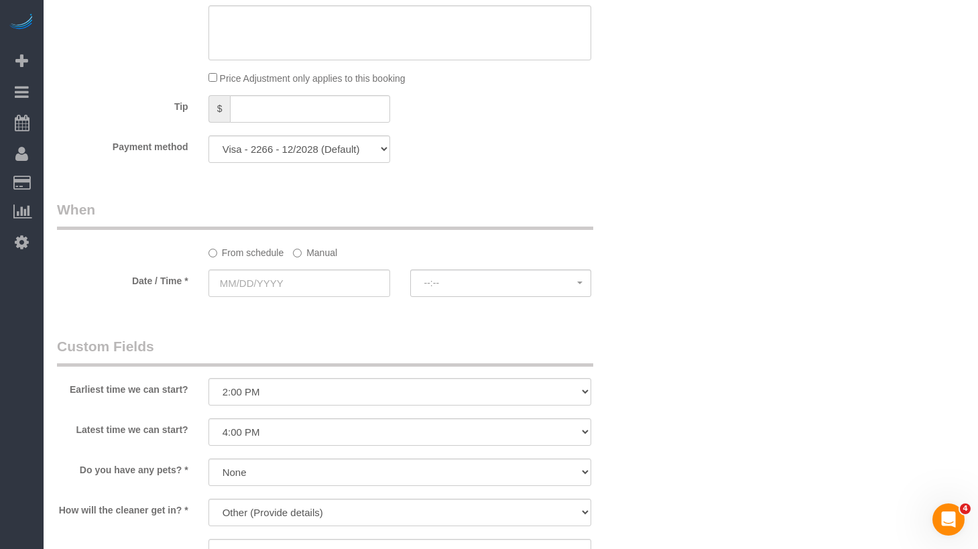
scroll to position [888, 0]
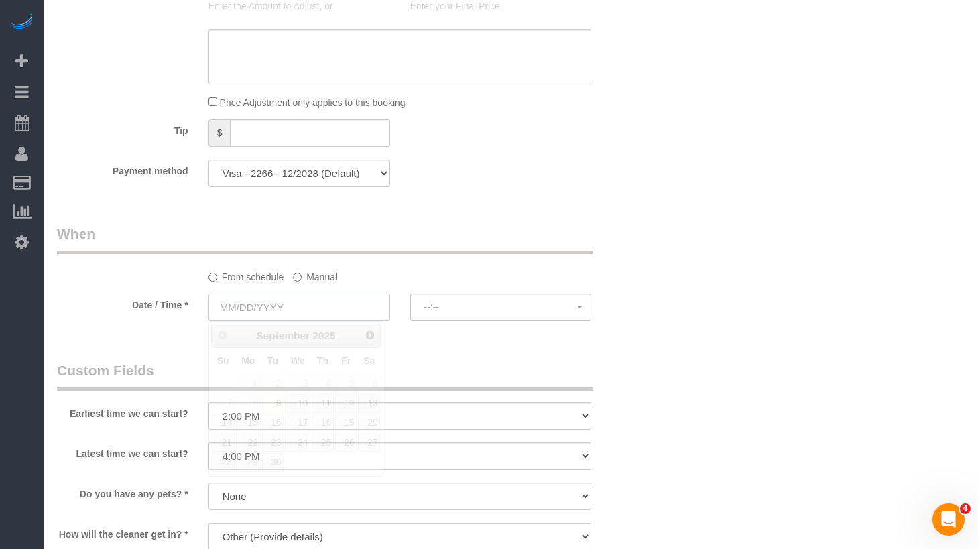
click at [342, 304] on input "text" at bounding box center [299, 307] width 182 height 27
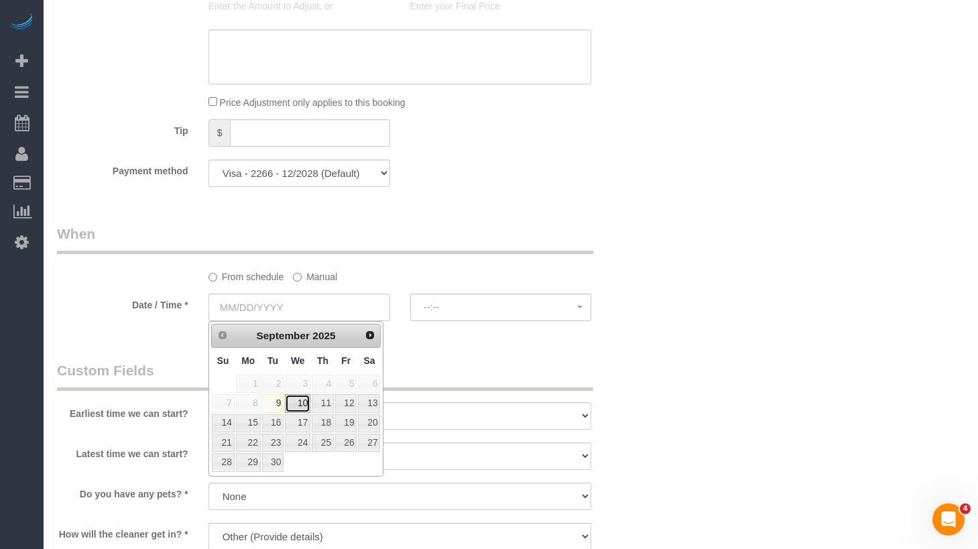
drag, startPoint x: 303, startPoint y: 402, endPoint x: 322, endPoint y: 394, distance: 20.4
click at [303, 402] on link "10" at bounding box center [297, 403] width 25 height 18
type input "[DATE]"
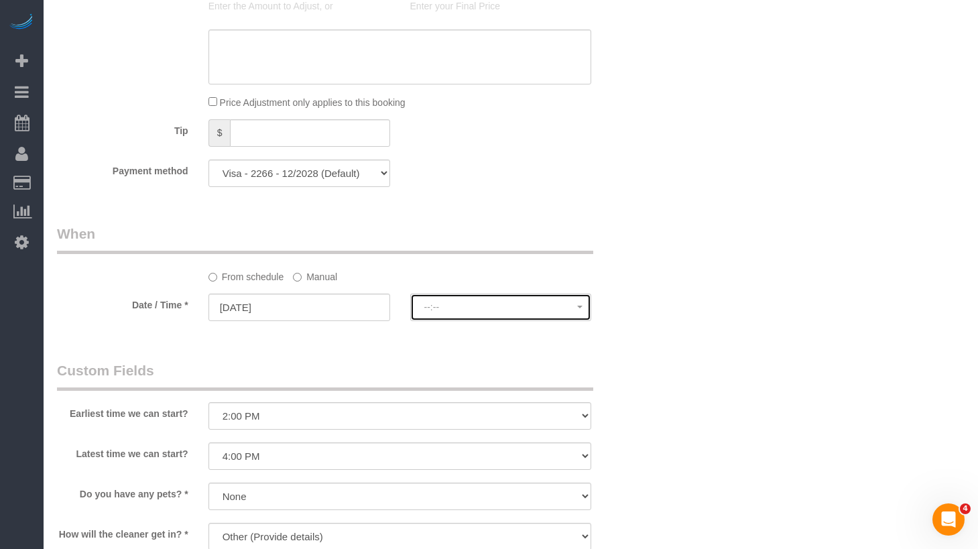
click at [458, 312] on span "--:--" at bounding box center [501, 307] width 154 height 11
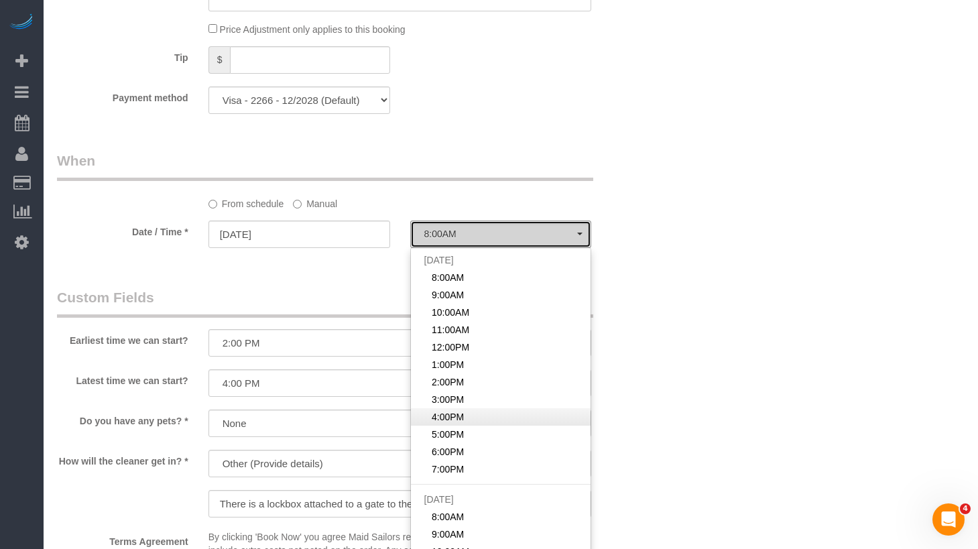
scroll to position [960, 0]
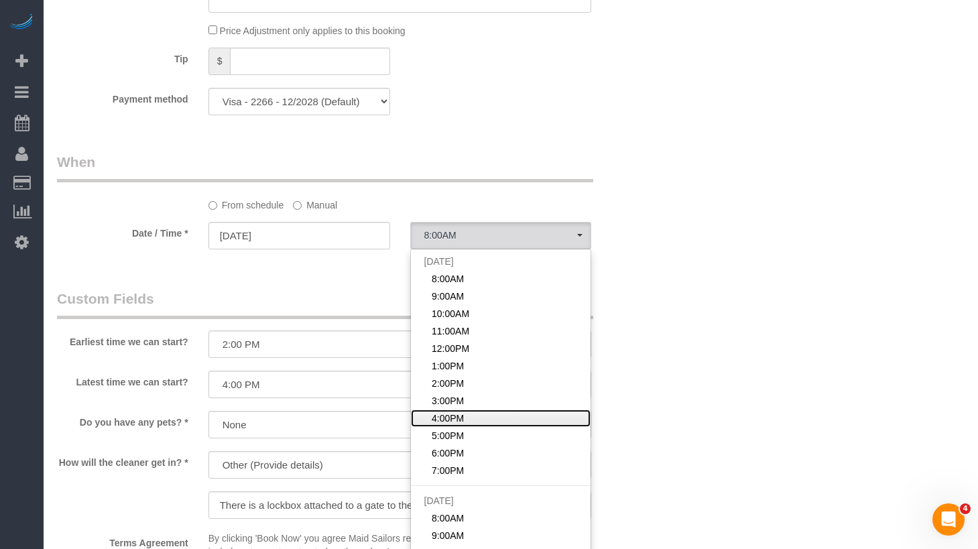
click at [447, 418] on span "4:00PM" at bounding box center [448, 418] width 32 height 13
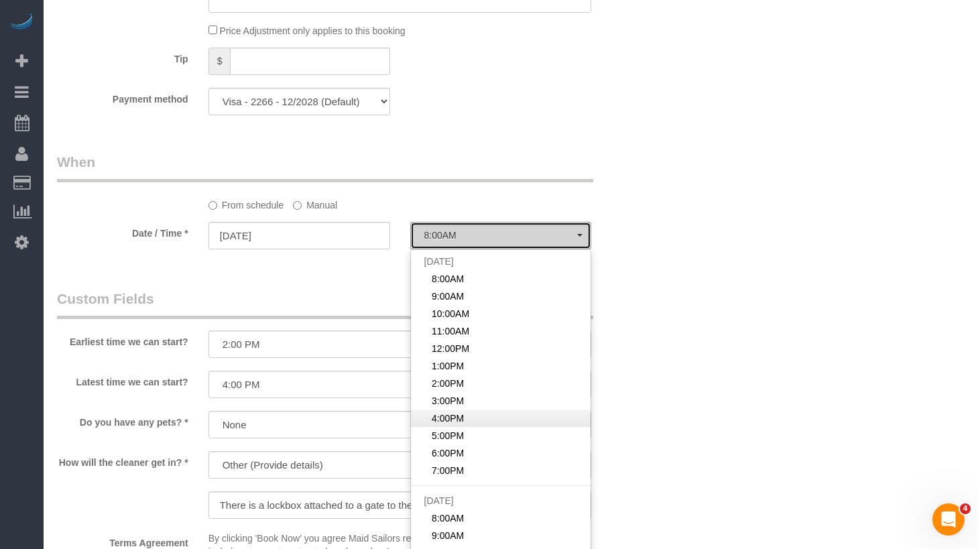
select select "spot9"
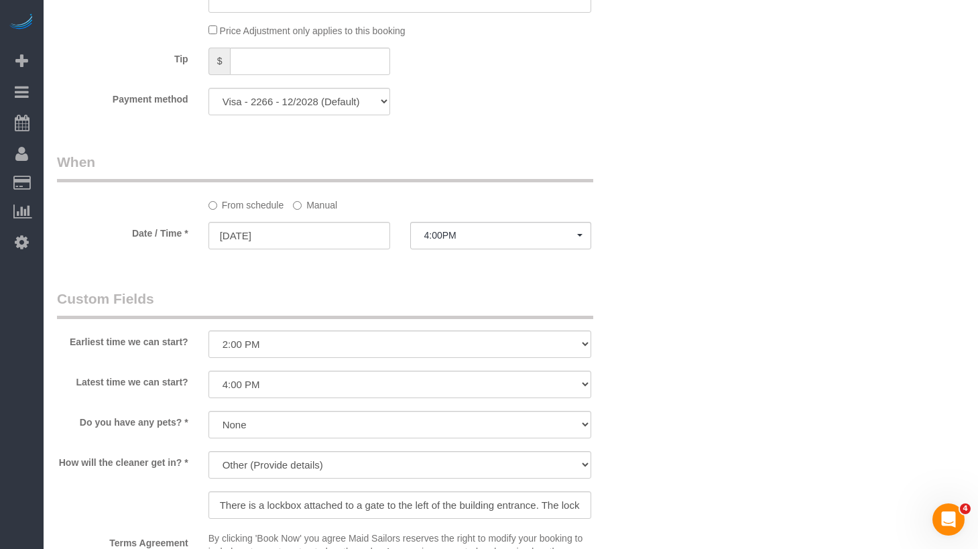
click at [713, 308] on div "Who Email [PERSON_NAME][EMAIL_ADDRESS][PERSON_NAME][PERSON_NAME][DOMAIN_NAME] N…" at bounding box center [511, 63] width 908 height 1948
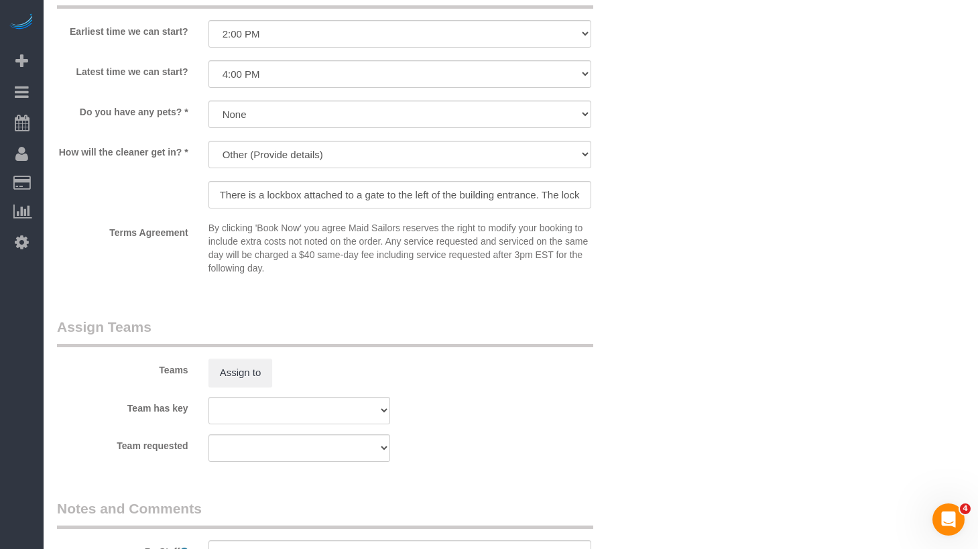
scroll to position [1174, 0]
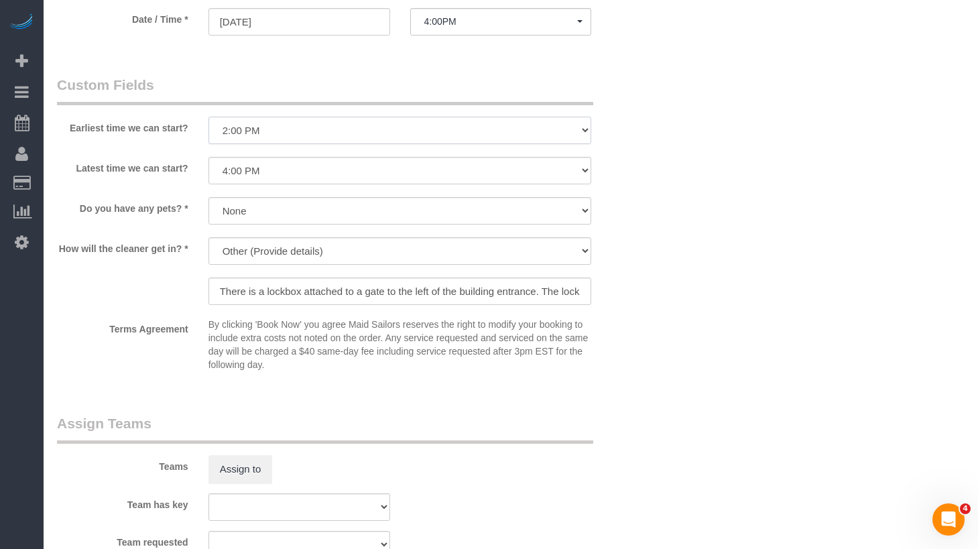
click at [325, 135] on select "I am not flexible, keep my selected time 8:00 AM 9:00 AM 10:00 AM 11:00 AM 12:0…" at bounding box center [399, 130] width 383 height 27
select select "number:56"
click at [208, 117] on select "I am not flexible, keep my selected time 8:00 AM 9:00 AM 10:00 AM 11:00 AM 12:0…" at bounding box center [399, 130] width 383 height 27
click at [318, 174] on select "I am not flexible, keep my selected time 8:00 AM 9:00 AM 10:00 AM 11:00 AM 12:0…" at bounding box center [399, 170] width 383 height 27
select select "number:77"
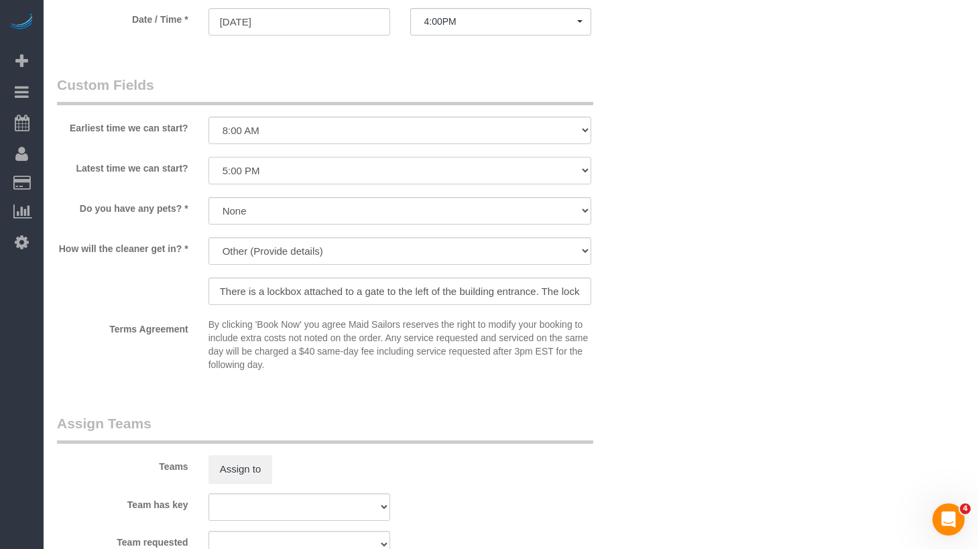
click at [208, 157] on select "I am not flexible, keep my selected time 8:00 AM 9:00 AM 10:00 AM 11:00 AM 12:0…" at bounding box center [399, 170] width 383 height 27
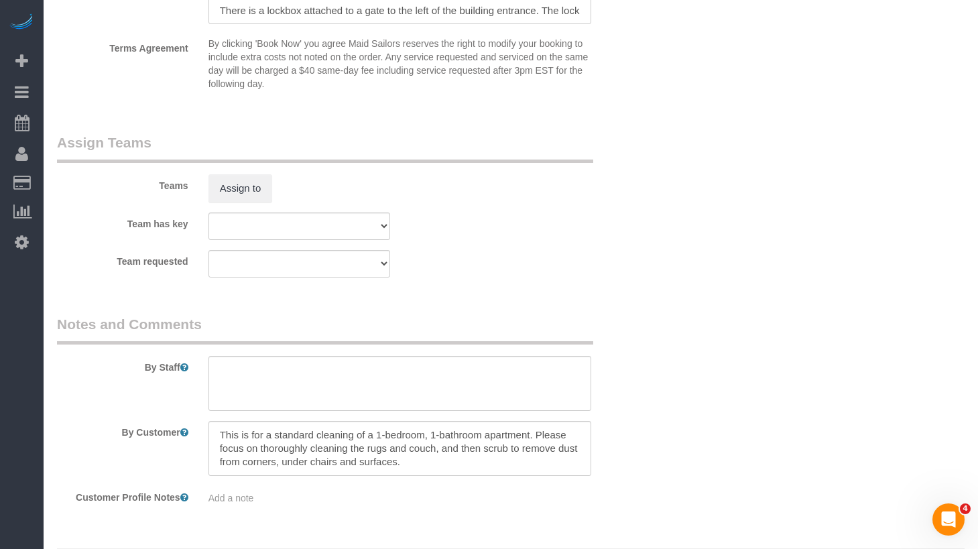
scroll to position [1494, 0]
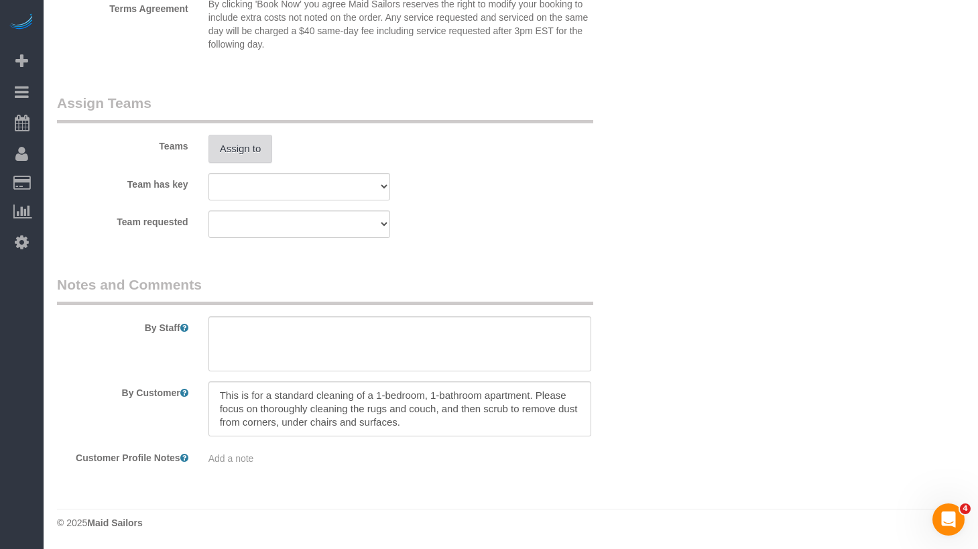
click at [225, 153] on button "Assign to" at bounding box center [240, 149] width 64 height 28
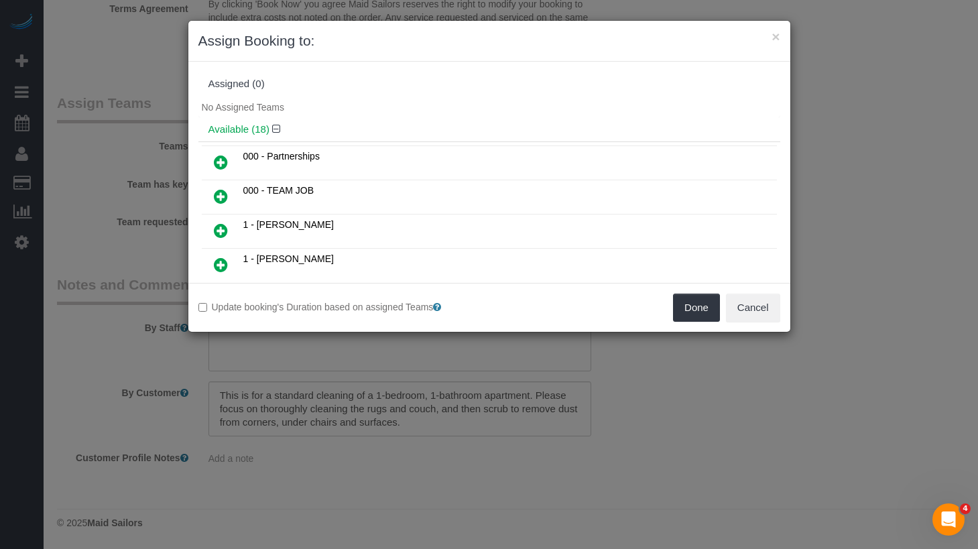
scroll to position [2520, 0]
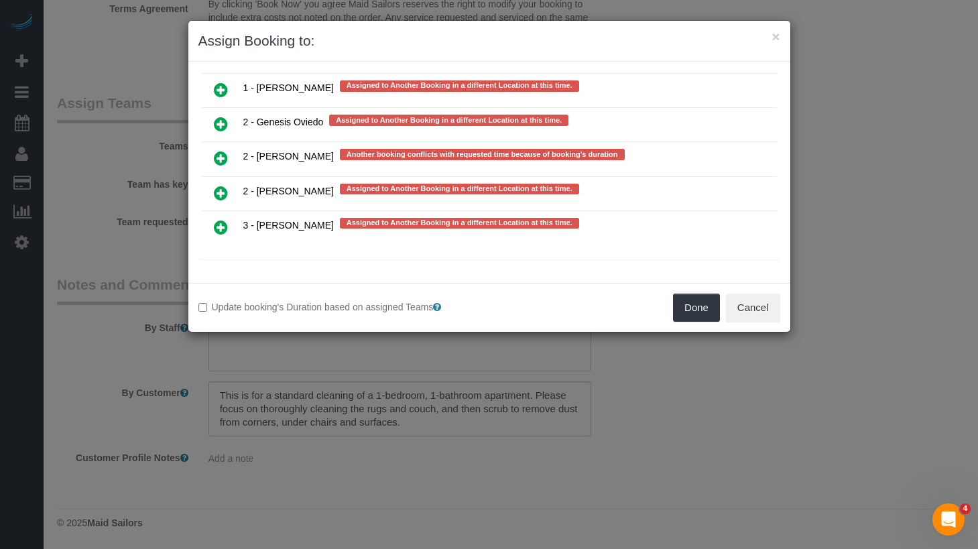
drag, startPoint x: 221, startPoint y: 194, endPoint x: 319, endPoint y: 213, distance: 100.4
click at [221, 194] on icon at bounding box center [221, 193] width 14 height 16
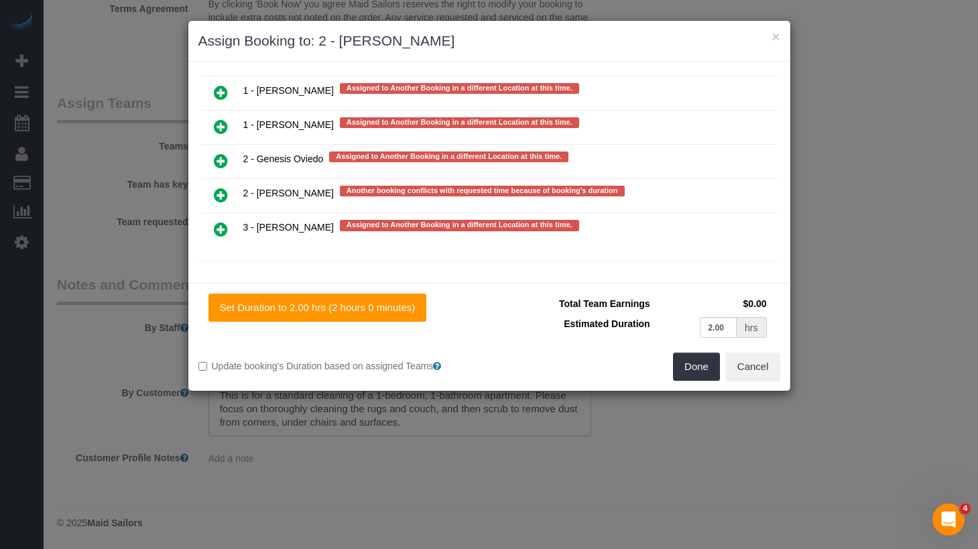
scroll to position [2518, 0]
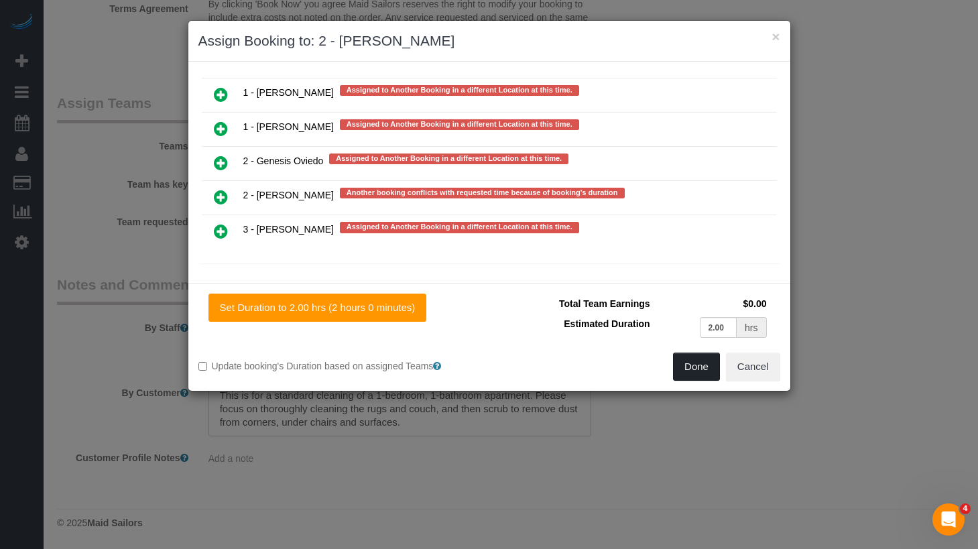
click at [697, 377] on button "Done" at bounding box center [696, 367] width 47 height 28
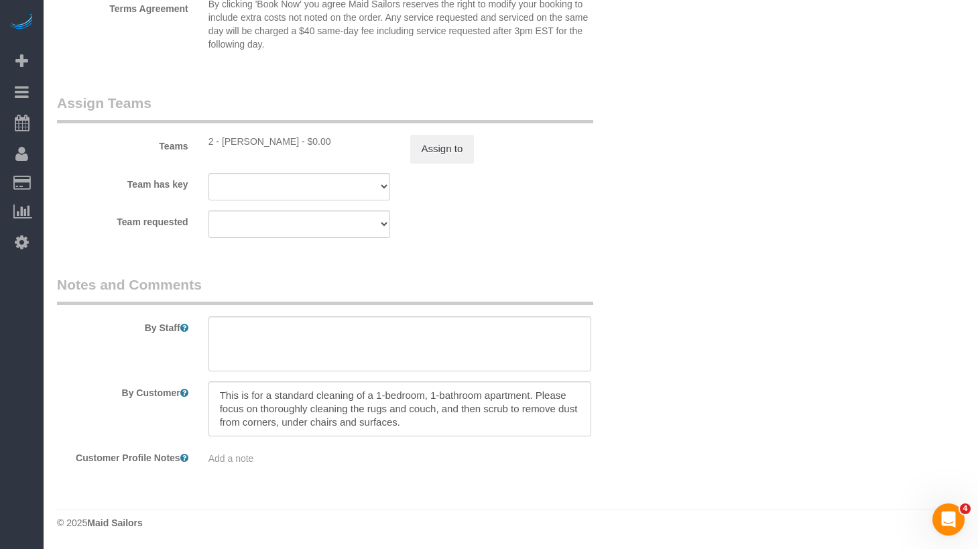
click at [603, 239] on fieldset "Assign Teams Teams 2 - [PERSON_NAME] - $0.00 Assign to Team has key 000- [PERSO…" at bounding box center [349, 170] width 585 height 155
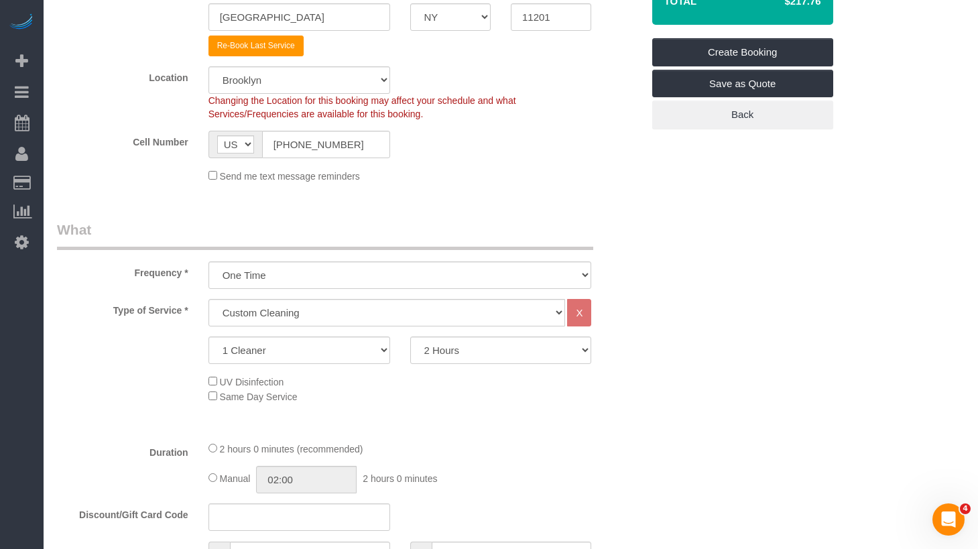
scroll to position [0, 0]
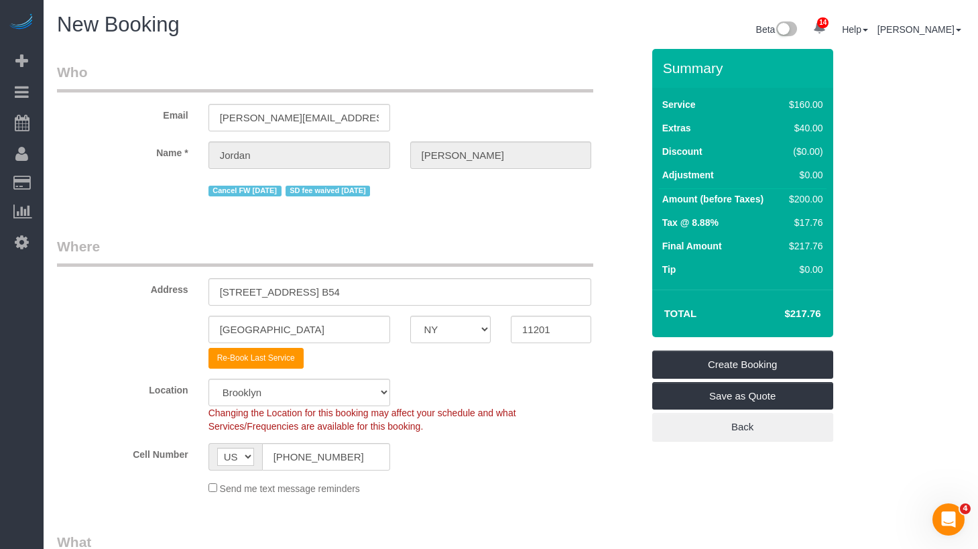
click at [537, 248] on legend "Where" at bounding box center [325, 252] width 536 height 30
click at [634, 468] on div "Cell Number AF AL DZ AD AO AI AQ AG AR AM AW AU AT AZ BS BH BD BB BY BE BZ BJ B…" at bounding box center [349, 456] width 605 height 27
click at [695, 365] on link "Create Booking" at bounding box center [742, 365] width 181 height 28
